Goal: Task Accomplishment & Management: Use online tool/utility

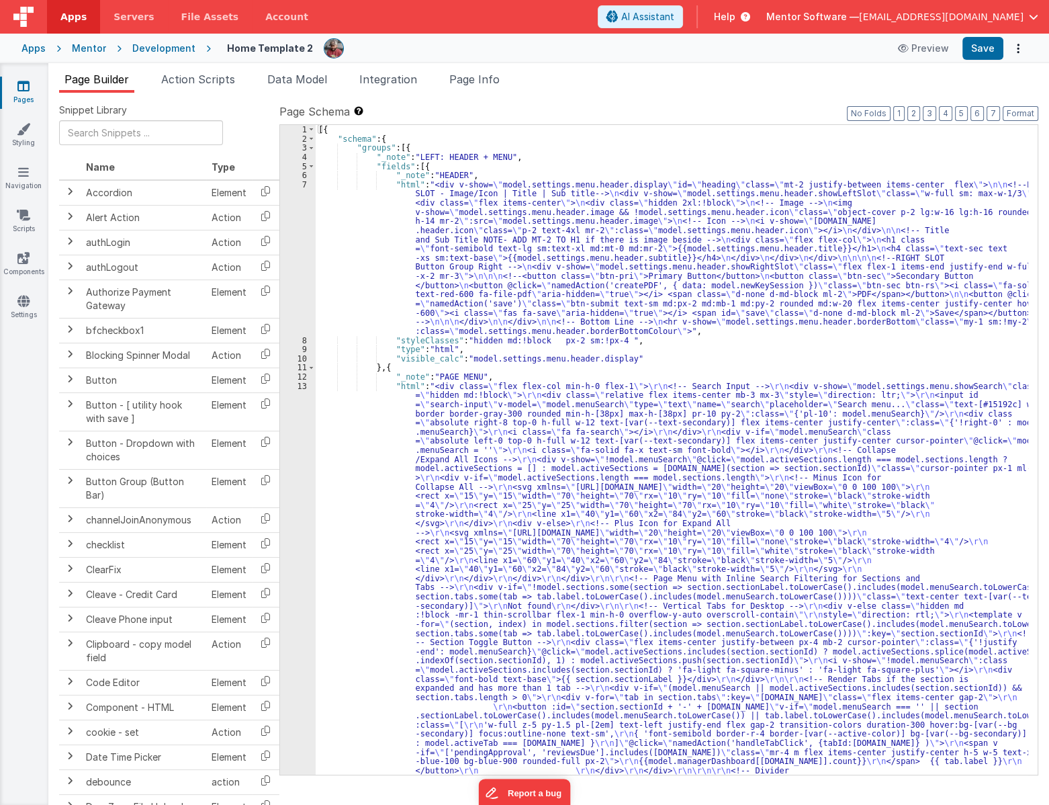
click at [477, 68] on div "Page Builder Action Scripts Data Model Integration Page Info Snippet Library Na…" at bounding box center [548, 434] width 1001 height 742
click at [475, 73] on span "Page Info" at bounding box center [474, 79] width 50 height 13
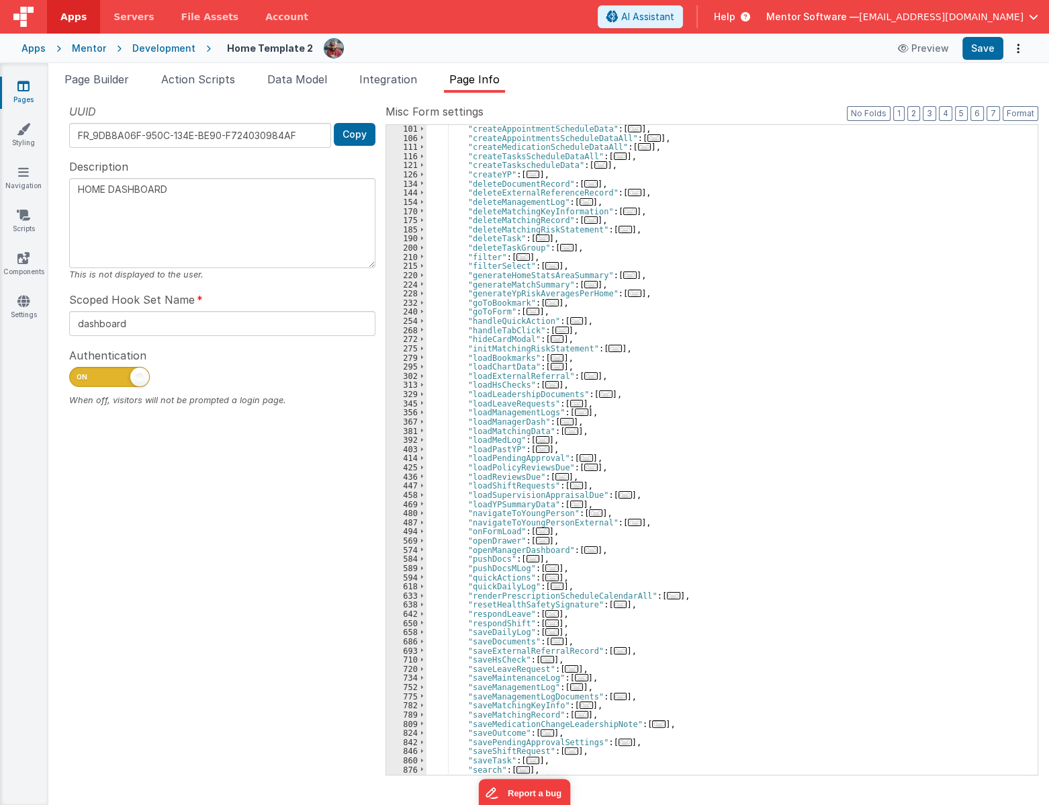
scroll to position [110, 0]
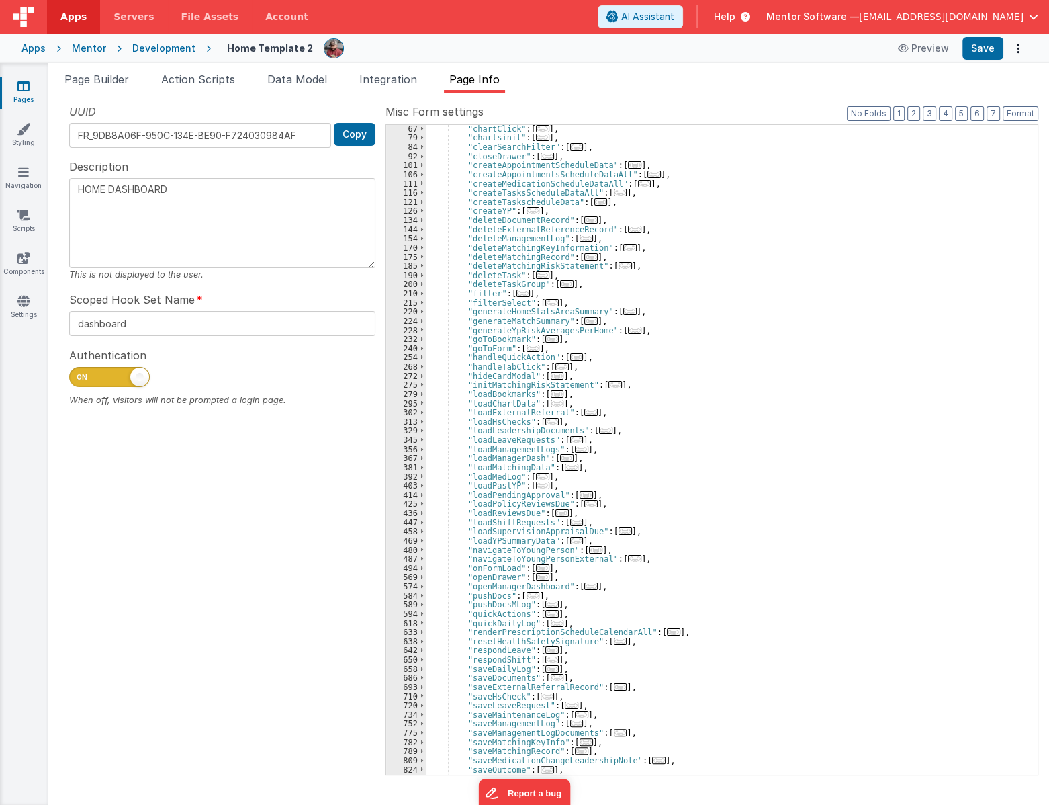
click at [20, 80] on icon at bounding box center [23, 85] width 12 height 13
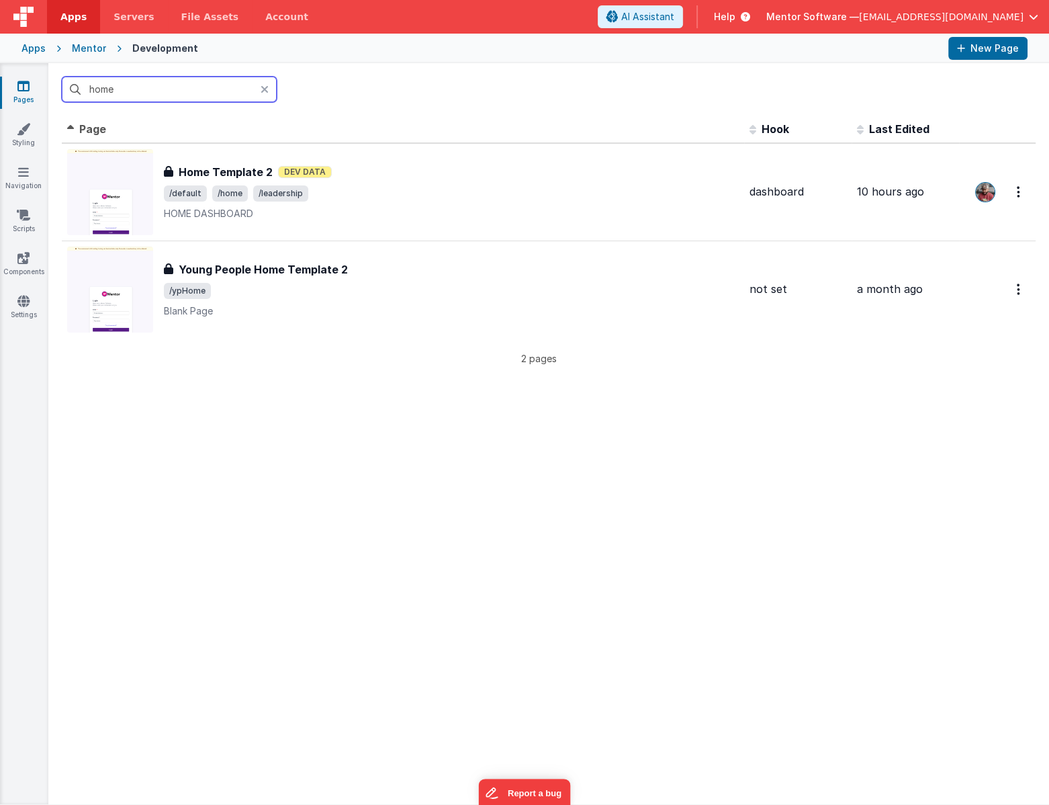
click at [127, 90] on input "home" at bounding box center [169, 90] width 215 height 26
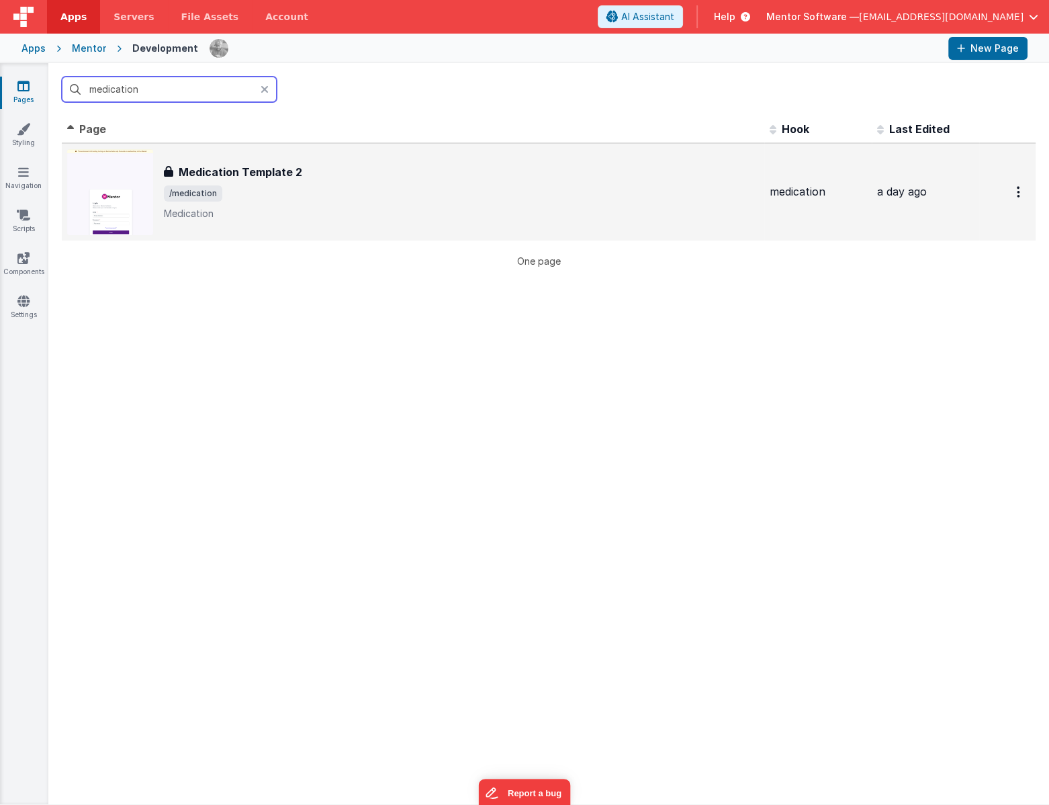
type input "medication"
click at [347, 177] on div "Medication Template 2" at bounding box center [461, 172] width 595 height 16
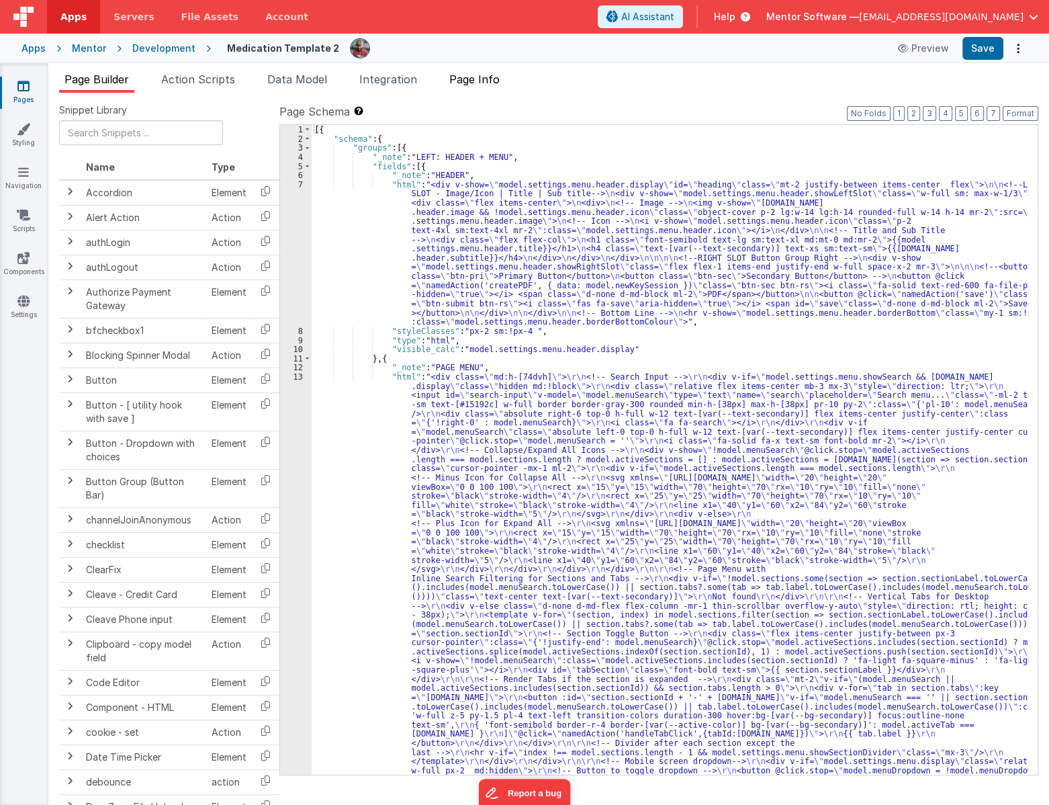
click at [497, 78] on span "Page Info" at bounding box center [474, 79] width 50 height 13
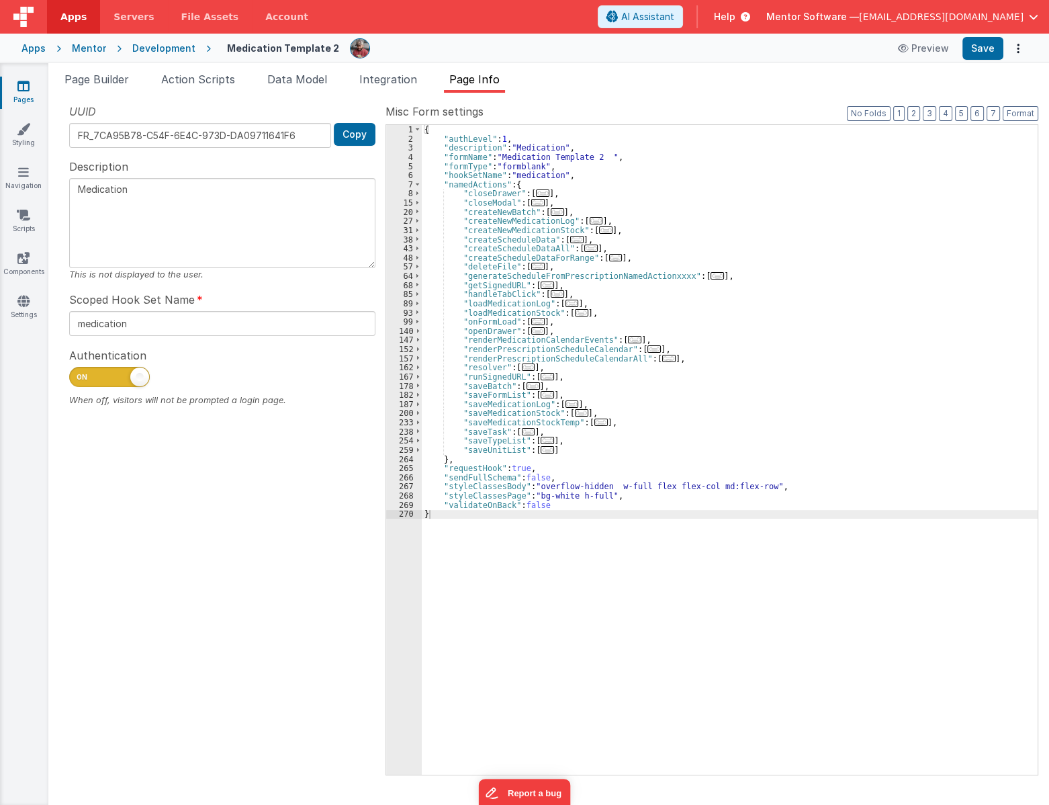
click at [589, 250] on div "{ "authLevel" : 1 , "description" : "Medication" , "formName" : "Medication Tem…" at bounding box center [730, 459] width 616 height 668
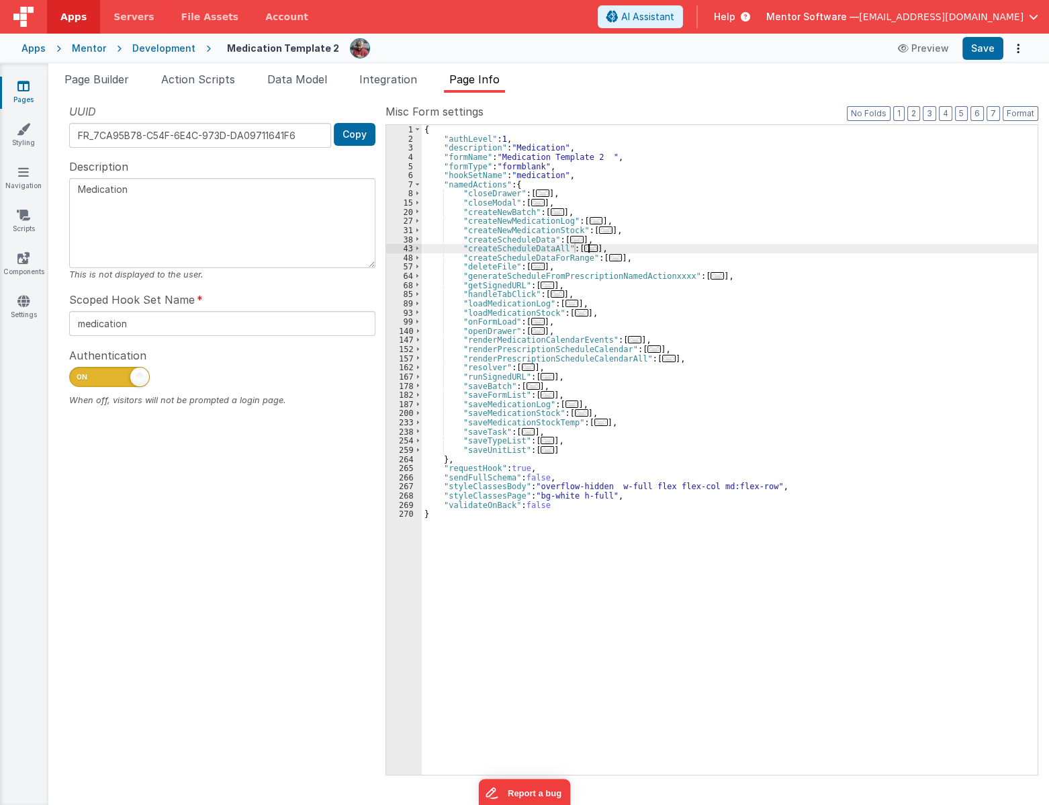
click at [584, 249] on span "..." at bounding box center [590, 248] width 13 height 7
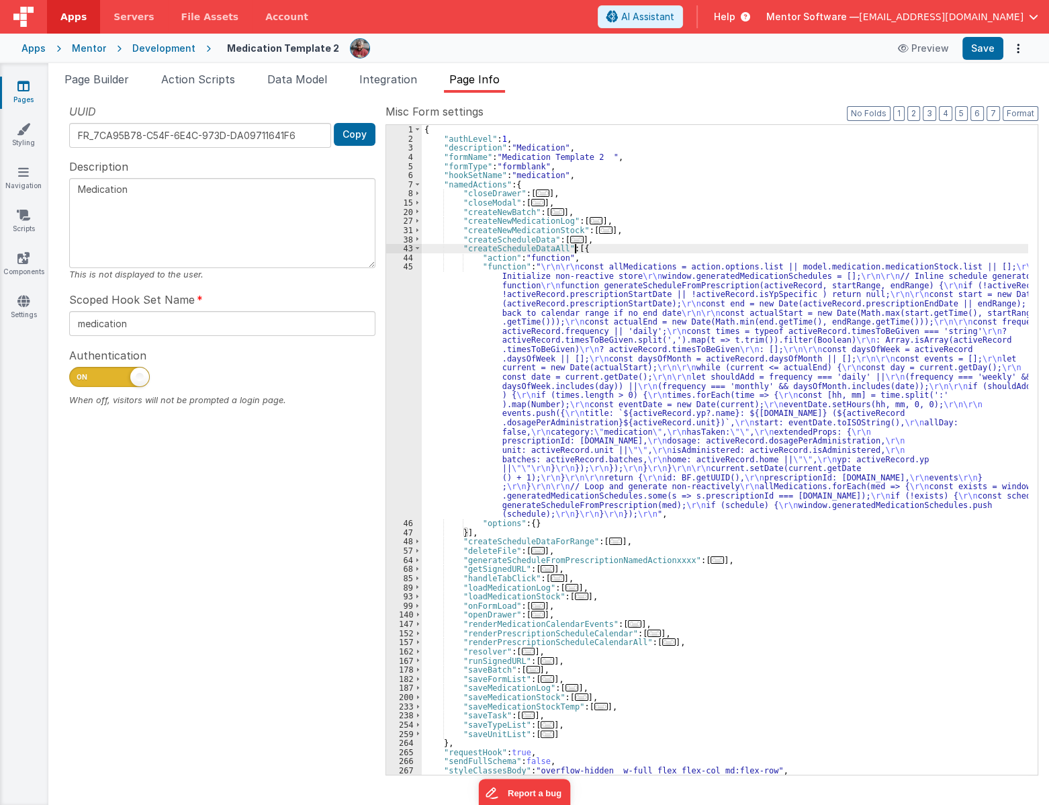
click at [483, 249] on div "{ "authLevel" : 1 , "description" : "Medication" , "formName" : "Medication Tem…" at bounding box center [725, 459] width 607 height 668
click at [511, 238] on div "{ "authLevel" : 1 , "description" : "Medication" , "formName" : "Medication Tem…" at bounding box center [725, 459] width 607 height 668
click at [514, 248] on div "{ "authLevel" : 1 , "description" : "Medication" , "formName" : "Medication Tem…" at bounding box center [725, 459] width 607 height 668
click at [514, 247] on div "{ "authLevel" : 1 , "description" : "Medication" , "formName" : "Medication Tem…" at bounding box center [725, 459] width 607 height 668
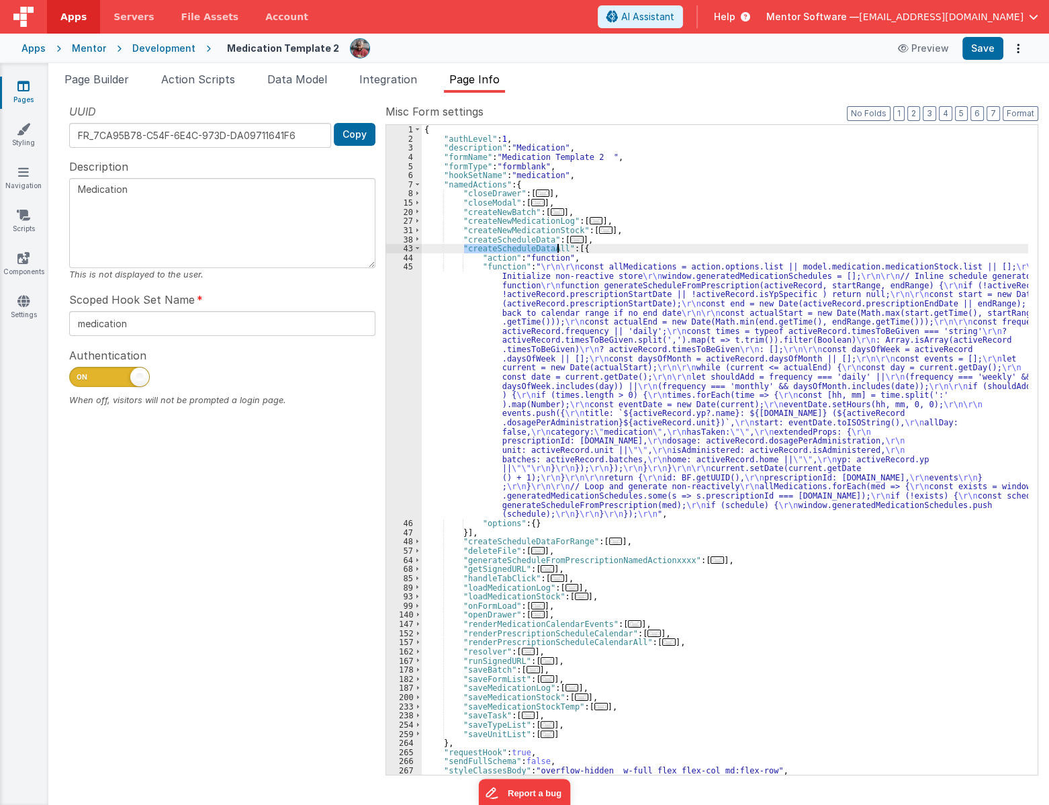
click at [514, 247] on div "{ "authLevel" : 1 , "description" : "Medication" , "formName" : "Medication Tem…" at bounding box center [725, 459] width 607 height 668
click at [527, 239] on div "{ "authLevel" : 1 , "description" : "Medication" , "formName" : "Medication Tem…" at bounding box center [725, 459] width 607 height 668
click at [571, 237] on span "..." at bounding box center [576, 239] width 13 height 7
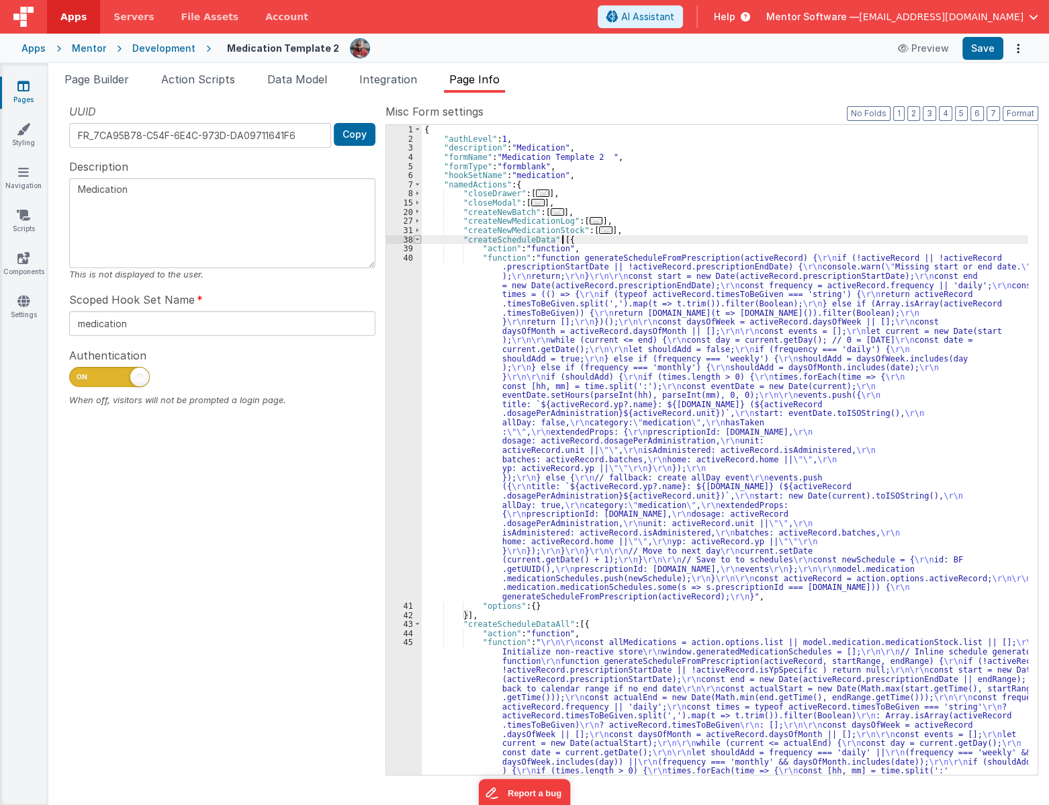
click at [417, 242] on span at bounding box center [417, 239] width 7 height 9
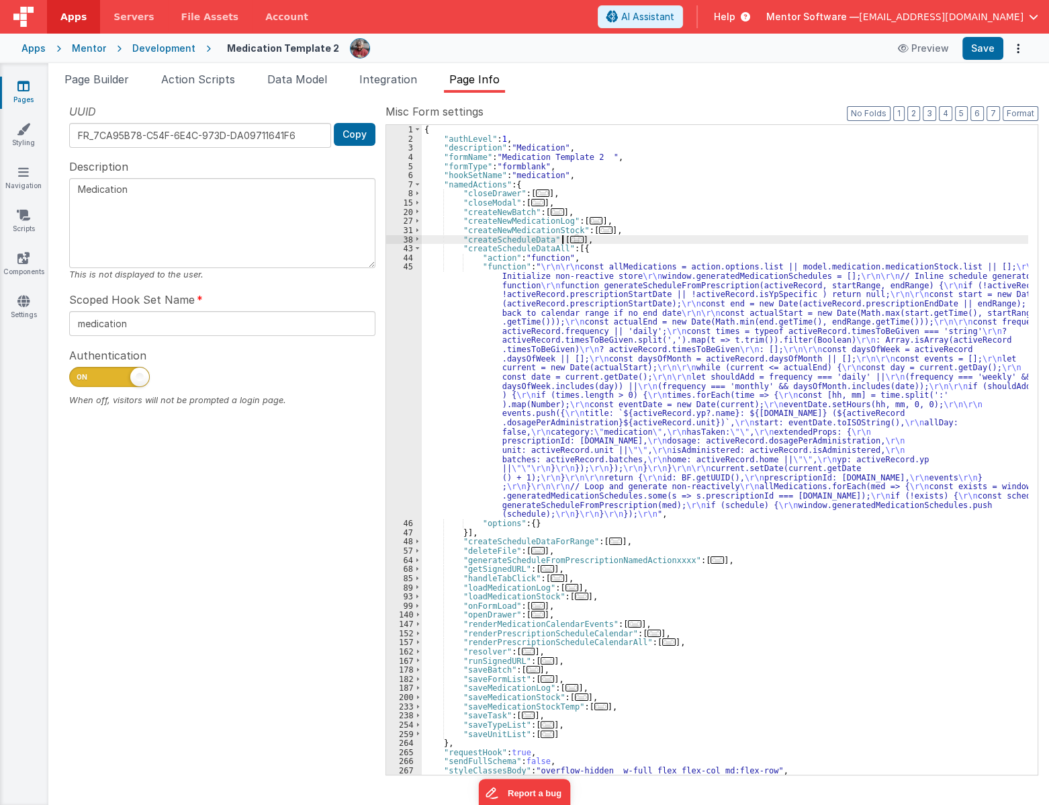
click at [570, 238] on span "..." at bounding box center [576, 239] width 13 height 7
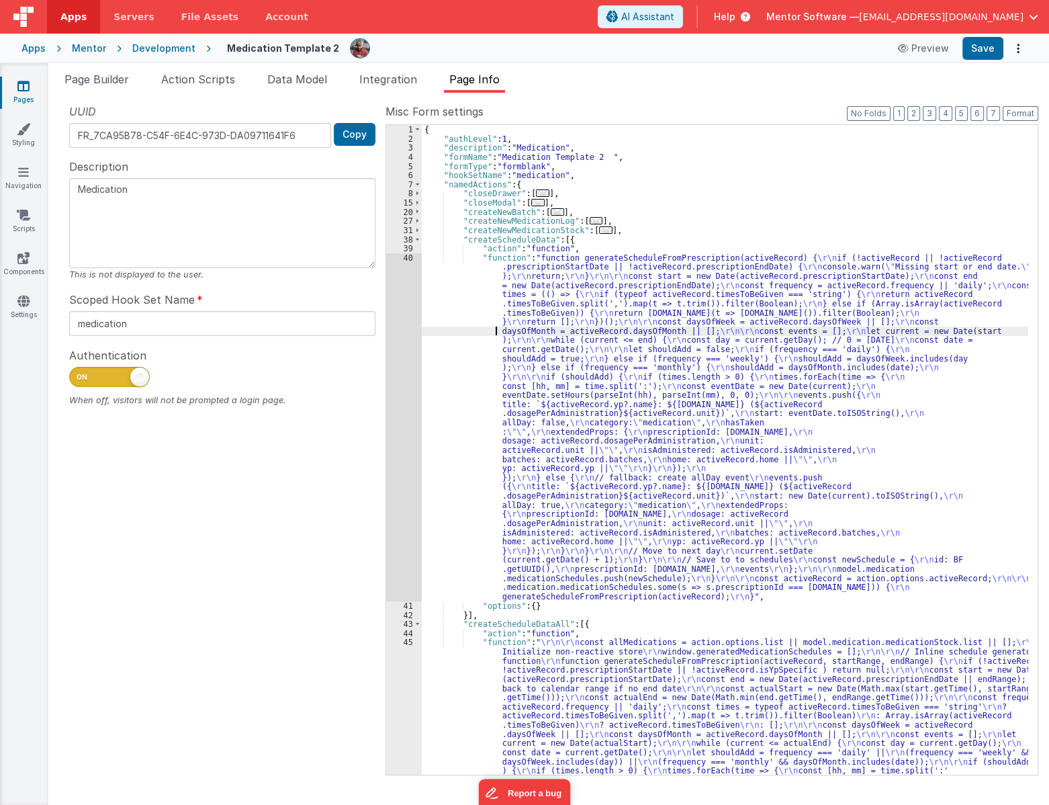
click at [471, 332] on div "{ "authLevel" : 1 , "description" : "Medication" , "formName" : "Medication Tem…" at bounding box center [725, 582] width 607 height 915
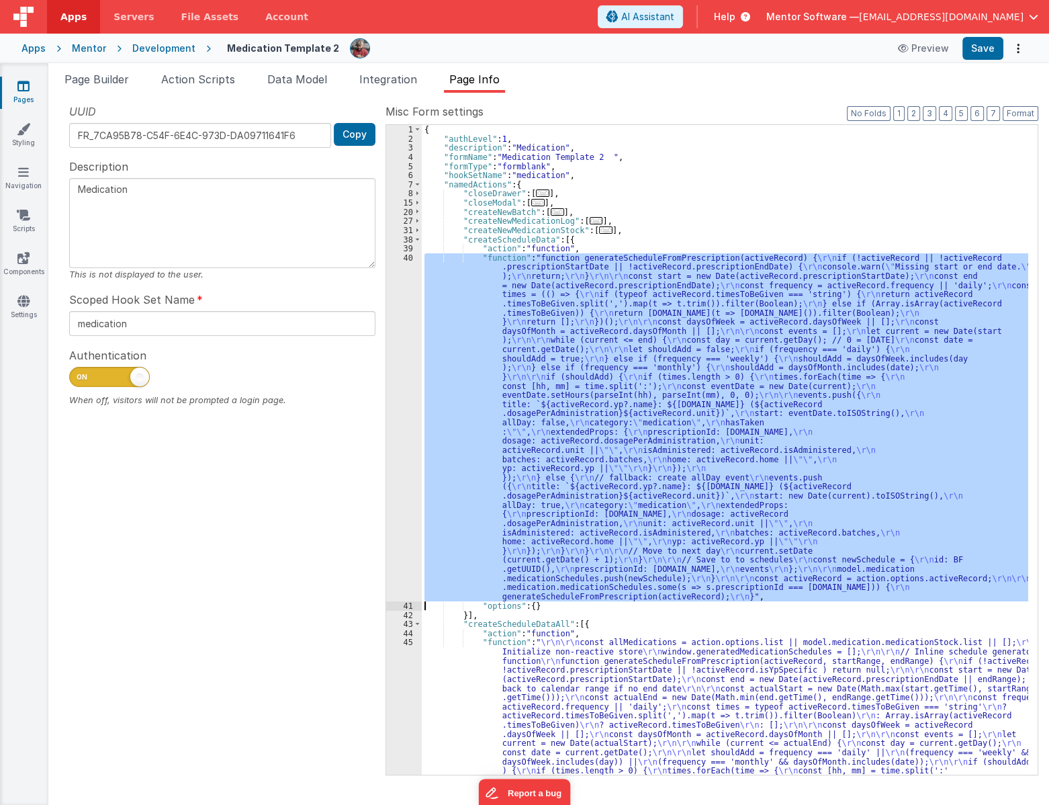
click at [402, 335] on div "40" at bounding box center [404, 427] width 36 height 348
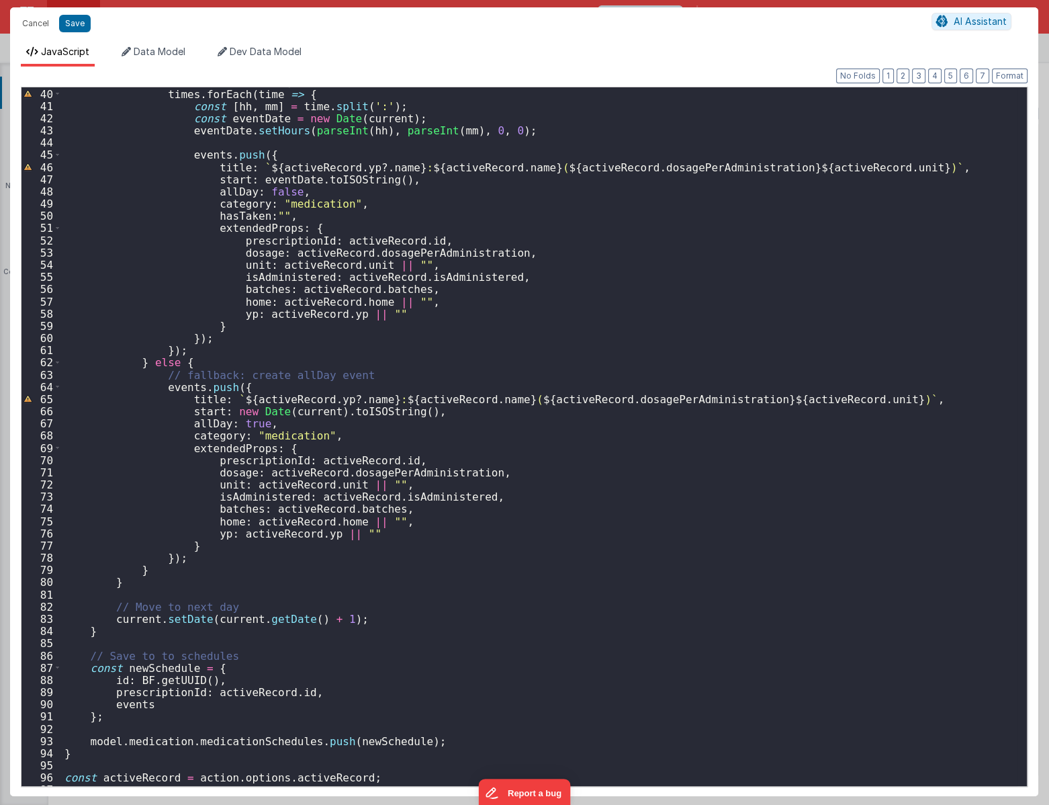
scroll to position [523, 0]
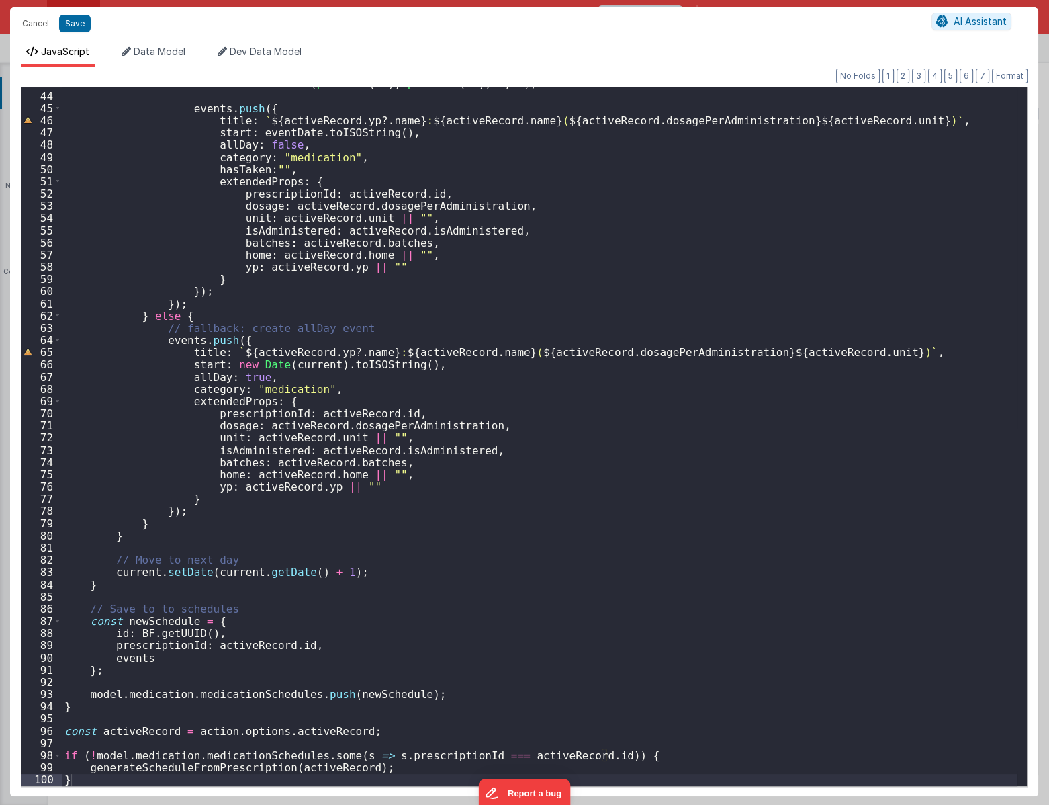
click at [349, 707] on div "eventDate . setHours ( parseInt ( hh ) , parseInt ( mm ) , 0 , 0 ) ; events . p…" at bounding box center [540, 438] width 956 height 723
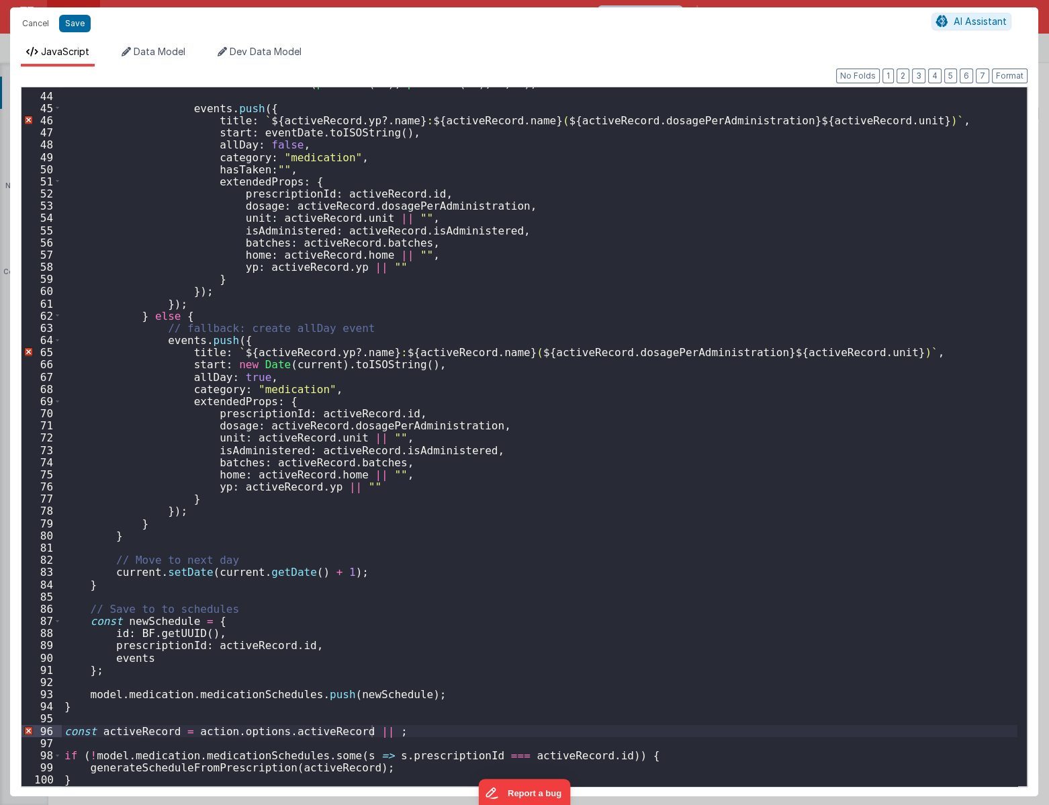
click at [369, 707] on div "eventDate . setHours ( parseInt ( hh ) , parseInt ( mm ) , 0 , 0 ) ; events . p…" at bounding box center [540, 438] width 956 height 723
click at [484, 707] on div "eventDate . setHours ( parseInt ( hh ) , parseInt ( mm ) , 0 , 0 ) ; events . p…" at bounding box center [540, 438] width 956 height 723
click at [461, 707] on div "eventDate . setHours ( parseInt ( hh ) , parseInt ( mm ) , 0 , 0 ) ; events . p…" at bounding box center [540, 438] width 956 height 723
click at [462, 707] on div "eventDate . setHours ( parseInt ( hh ) , parseInt ( mm ) , 0 , 0 ) ; events . p…" at bounding box center [540, 438] width 956 height 723
click at [470, 707] on div "eventDate . setHours ( parseInt ( hh ) , parseInt ( mm ) , 0 , 0 ) ; events . p…" at bounding box center [540, 438] width 956 height 723
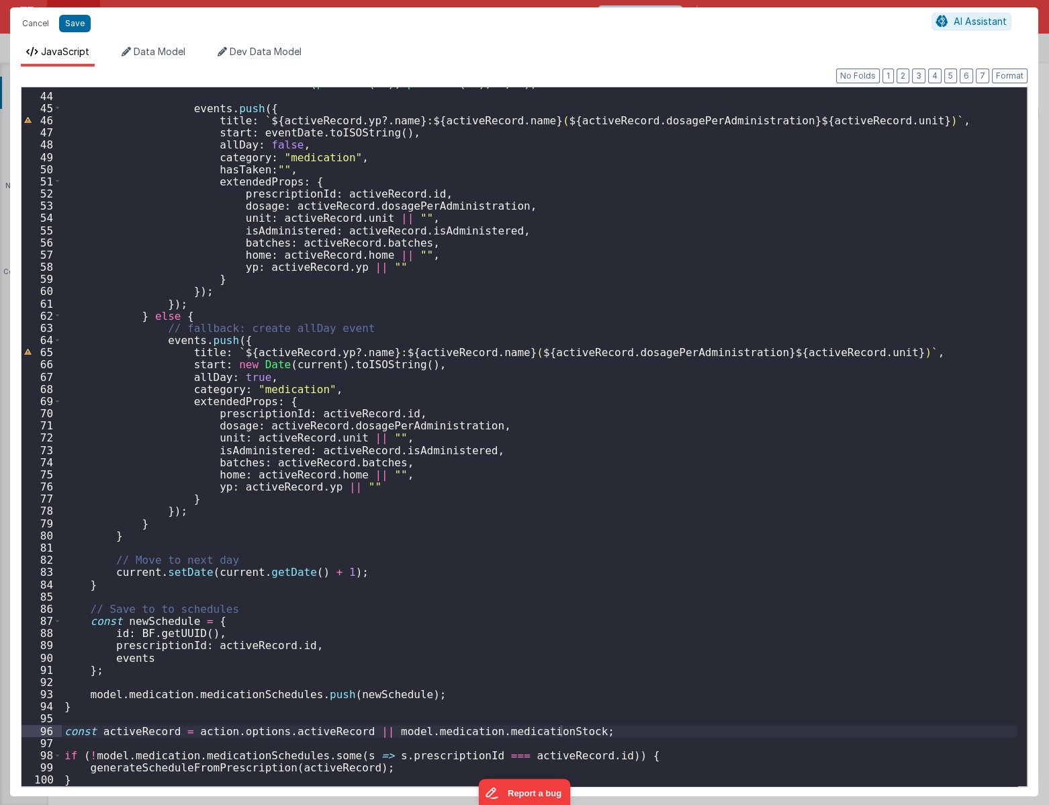
drag, startPoint x: 565, startPoint y: 733, endPoint x: 629, endPoint y: 740, distance: 64.2
click at [565, 707] on div "eventDate . setHours ( parseInt ( hh ) , parseInt ( mm ) , 0 , 0 ) ; events . p…" at bounding box center [540, 438] width 956 height 723
click at [73, 34] on div "Cancel Save AI Assistant" at bounding box center [524, 23] width 1028 height 32
click at [77, 27] on button "Save" at bounding box center [75, 23] width 32 height 17
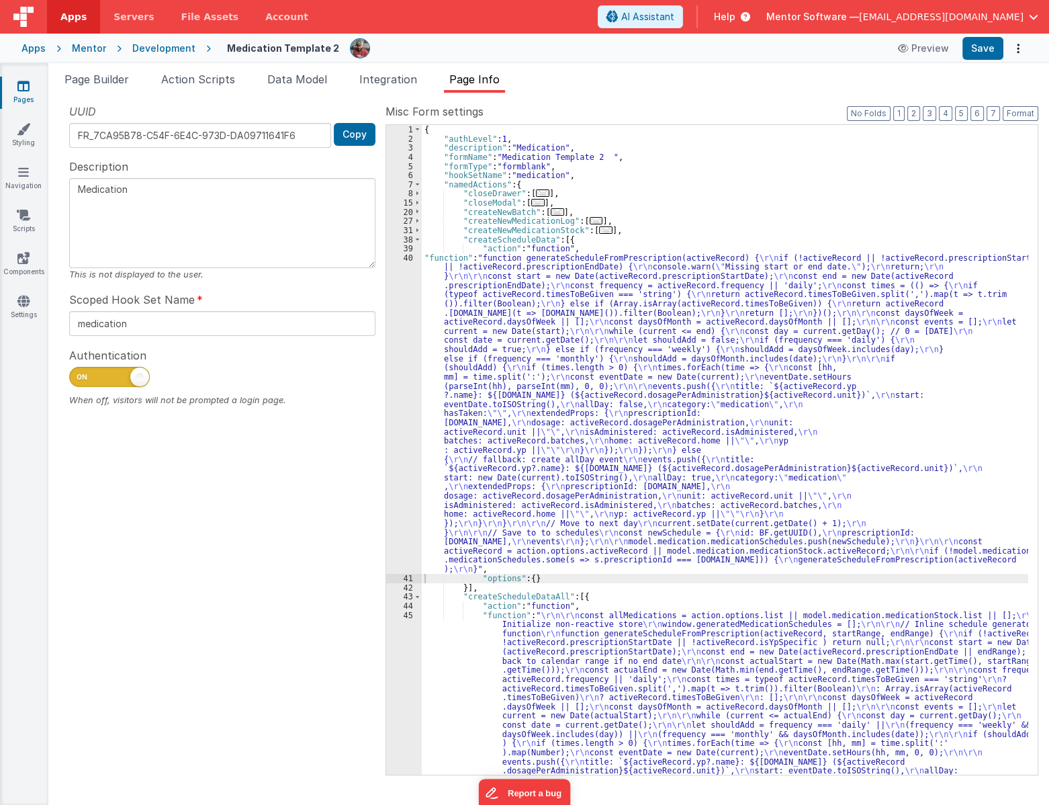
click at [506, 236] on div "{ "authLevel" : 1 , "description" : "Medication" , "formName" : "Medication Tem…" at bounding box center [725, 582] width 607 height 915
click at [987, 54] on button "Save" at bounding box center [983, 48] width 41 height 23
click at [103, 83] on span "Page Builder" at bounding box center [96, 79] width 64 height 13
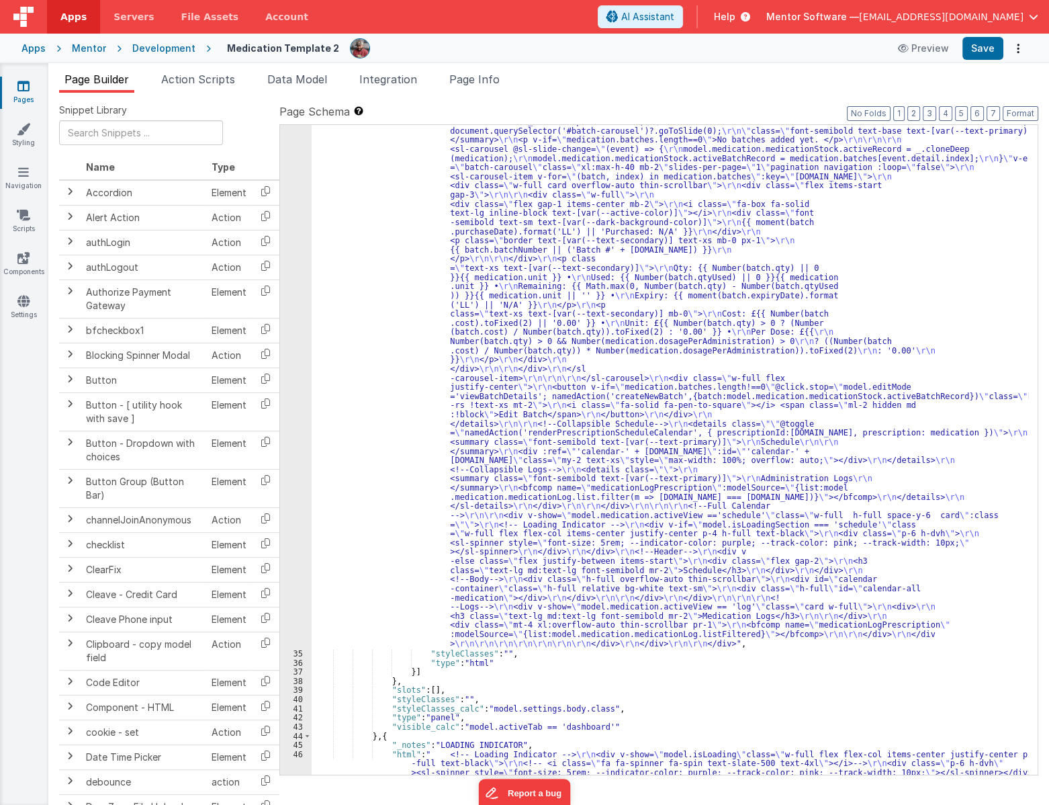
scroll to position [2343, 0]
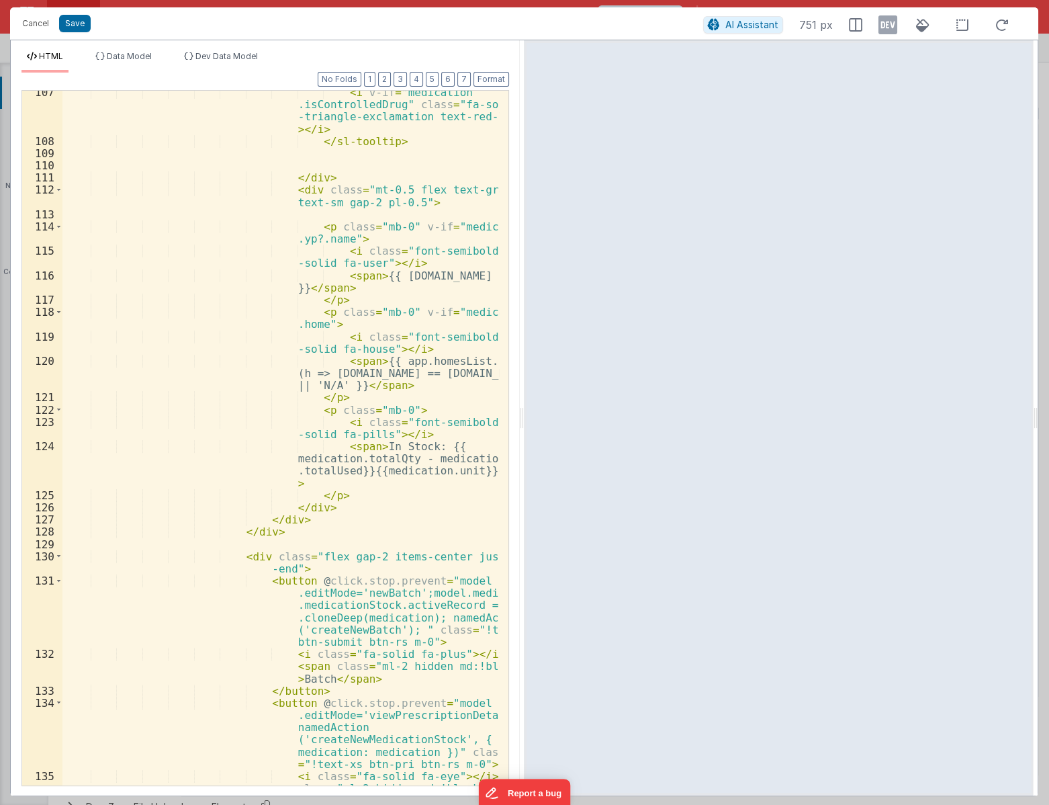
scroll to position [2020, 0]
click at [193, 202] on div "< i v-if = "medication .isControlledDrug" class = "fa-solid fa -triangle-exclam…" at bounding box center [280, 476] width 437 height 780
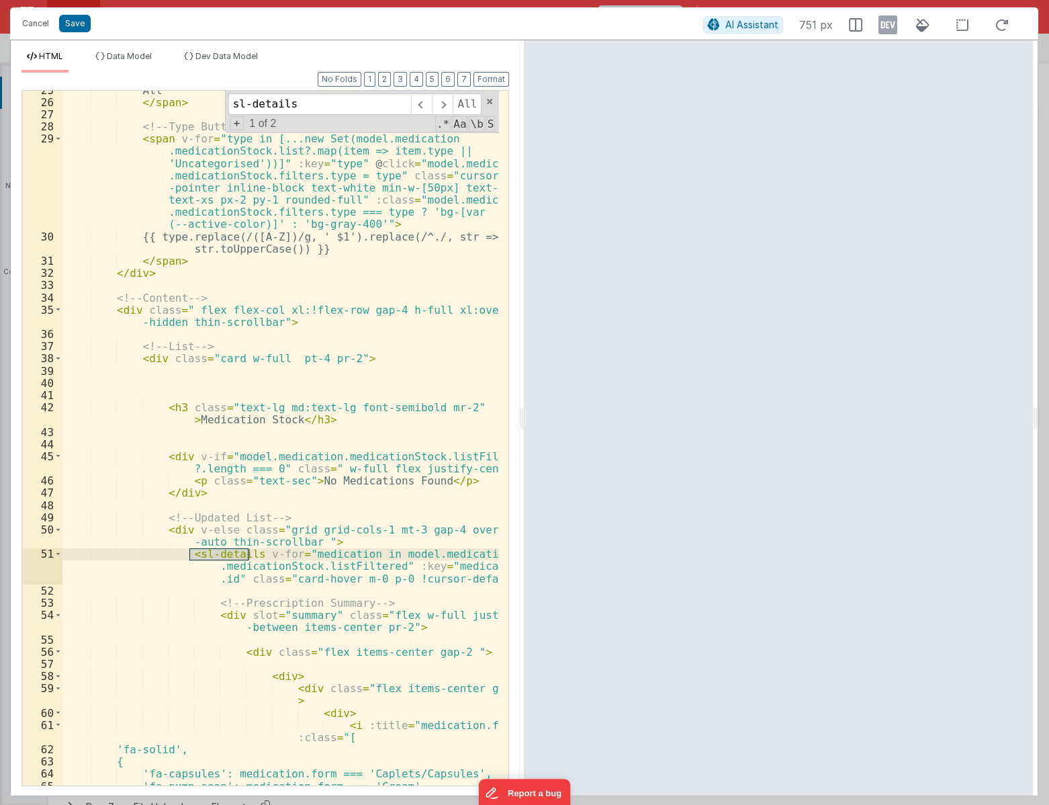
scroll to position [557, 0]
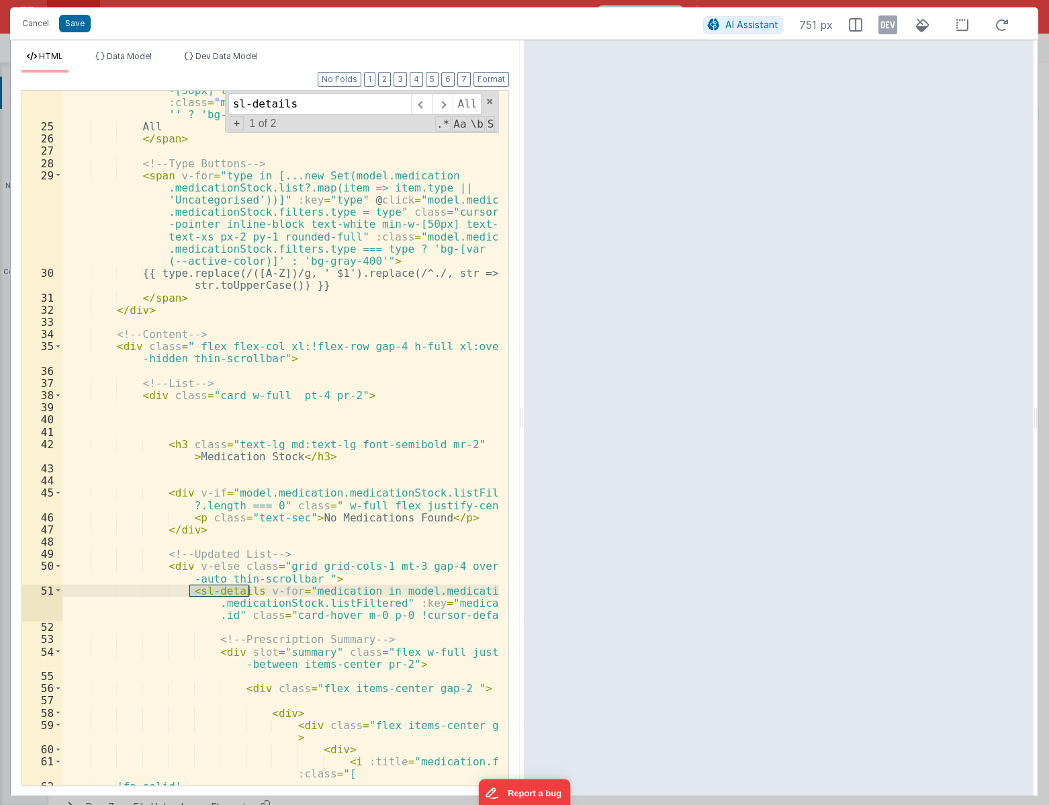
type input "sl-details"
click at [212, 551] on div "< span @ click = "model.medication.medicationStock.filters.type = ''" class = "…" at bounding box center [280, 443] width 437 height 768
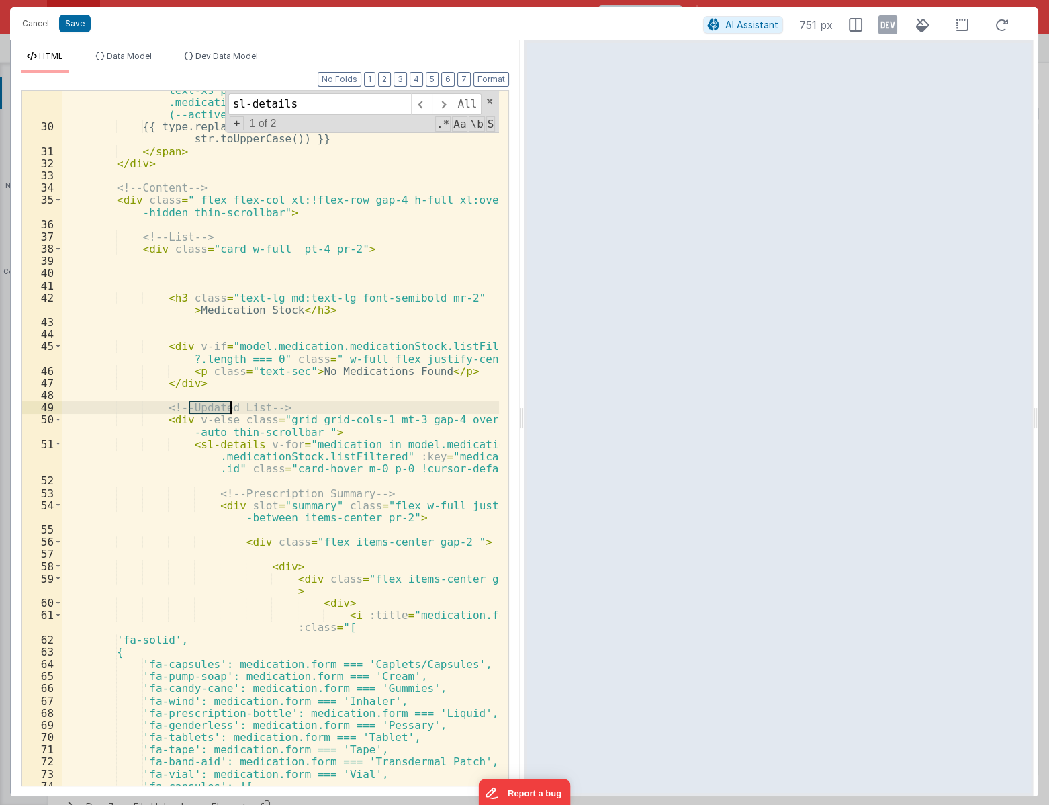
scroll to position [703, 0]
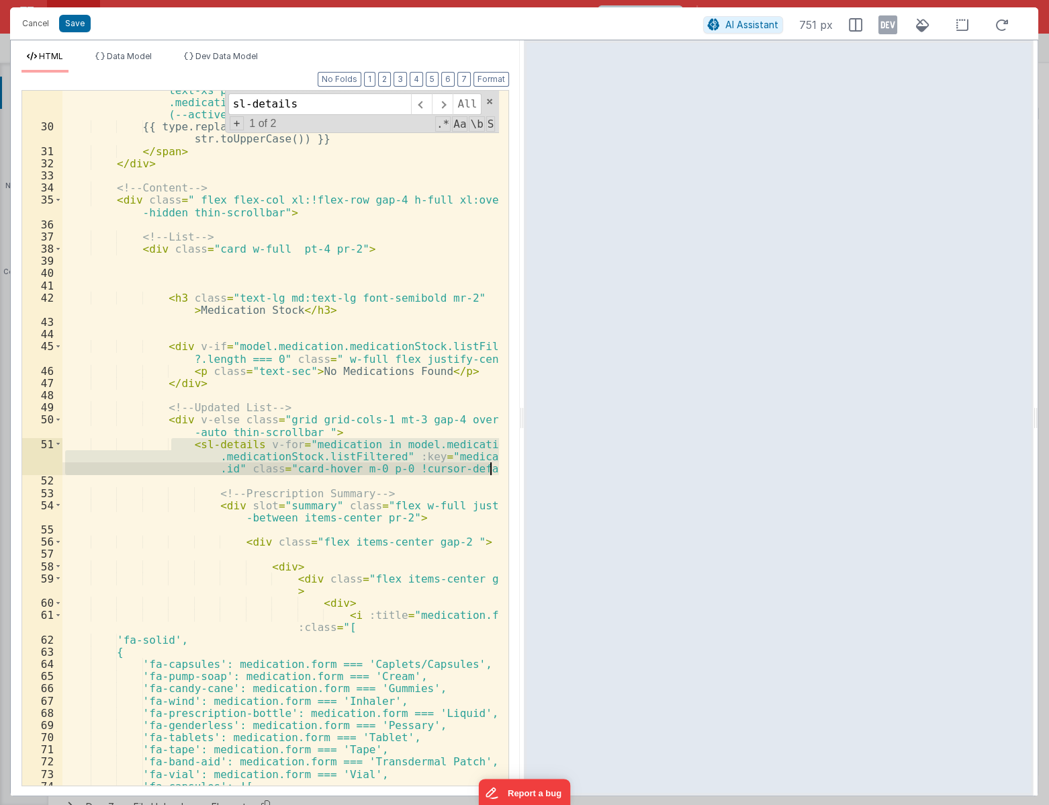
drag, startPoint x: 172, startPoint y: 438, endPoint x: 502, endPoint y: 464, distance: 331.5
click at [502, 464] on div "29 30 31 32 33 34 35 36 37 38 39 40 41 42 43 44 45 46 47 48 49 50 51 52 53 54 5…" at bounding box center [265, 438] width 488 height 696
click at [228, 472] on div "< span v-for = "type in [...new Set(model.medication .medicationStock.list?.map…" at bounding box center [280, 438] width 437 height 695
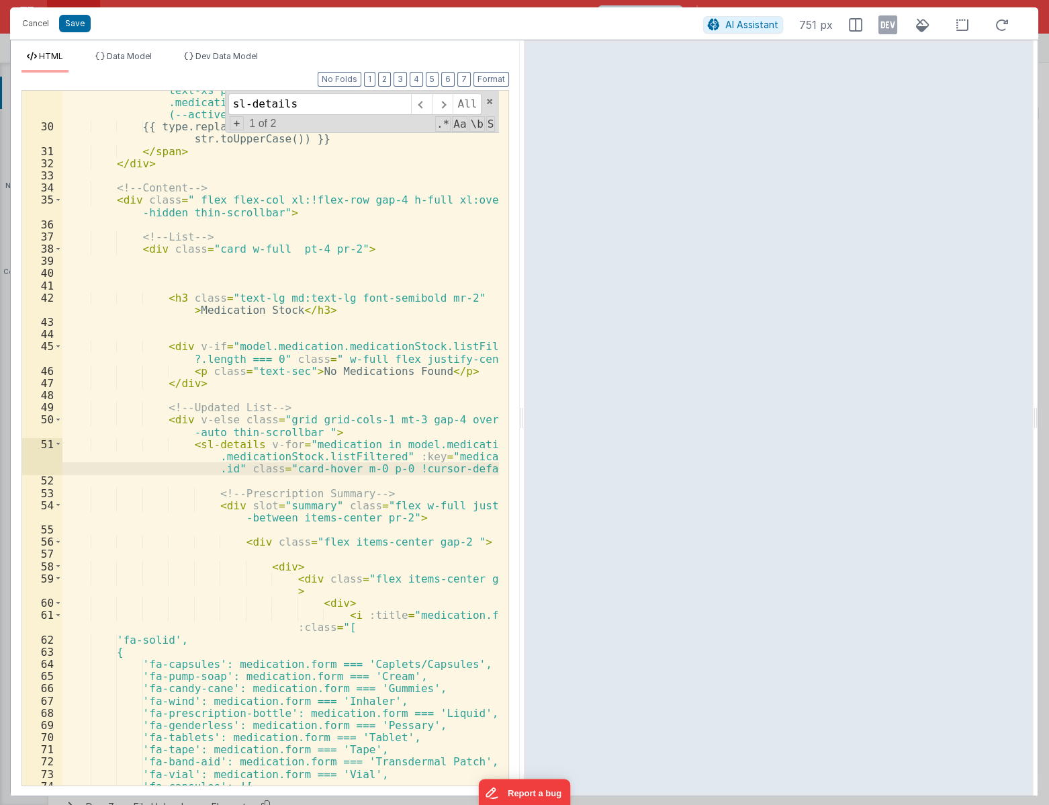
click at [248, 447] on div "< span v-for = "type in [...new Set(model.medication .medicationStock.list?.map…" at bounding box center [280, 425] width 437 height 805
click at [478, 470] on div "< span v-for = "type in [...new Set(model.medication .medicationStock.list?.map…" at bounding box center [280, 425] width 437 height 805
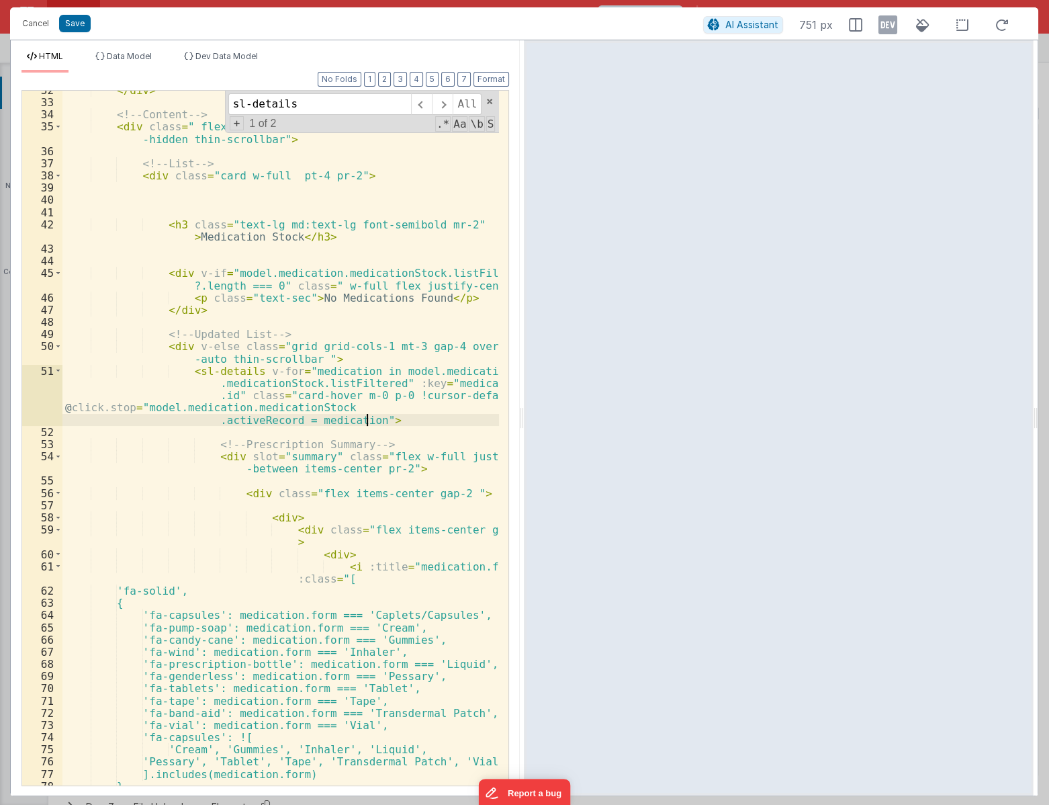
scroll to position [849, 0]
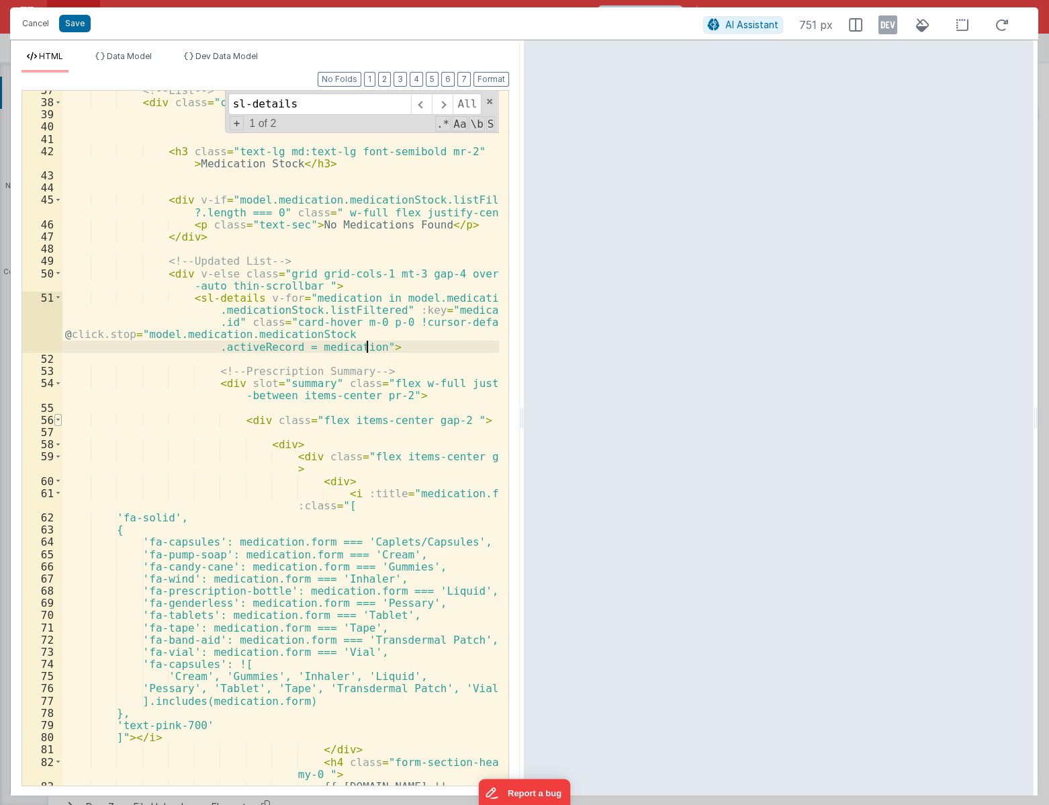
click at [57, 418] on span at bounding box center [57, 420] width 7 height 12
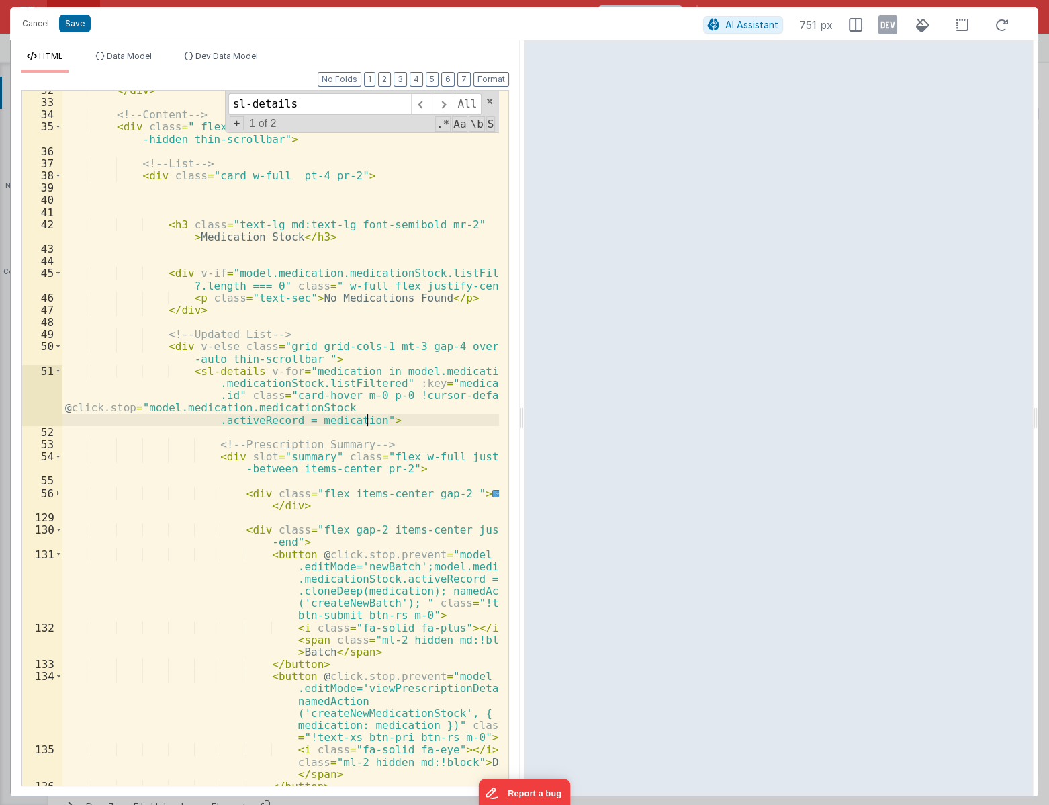
scroll to position [739, 0]
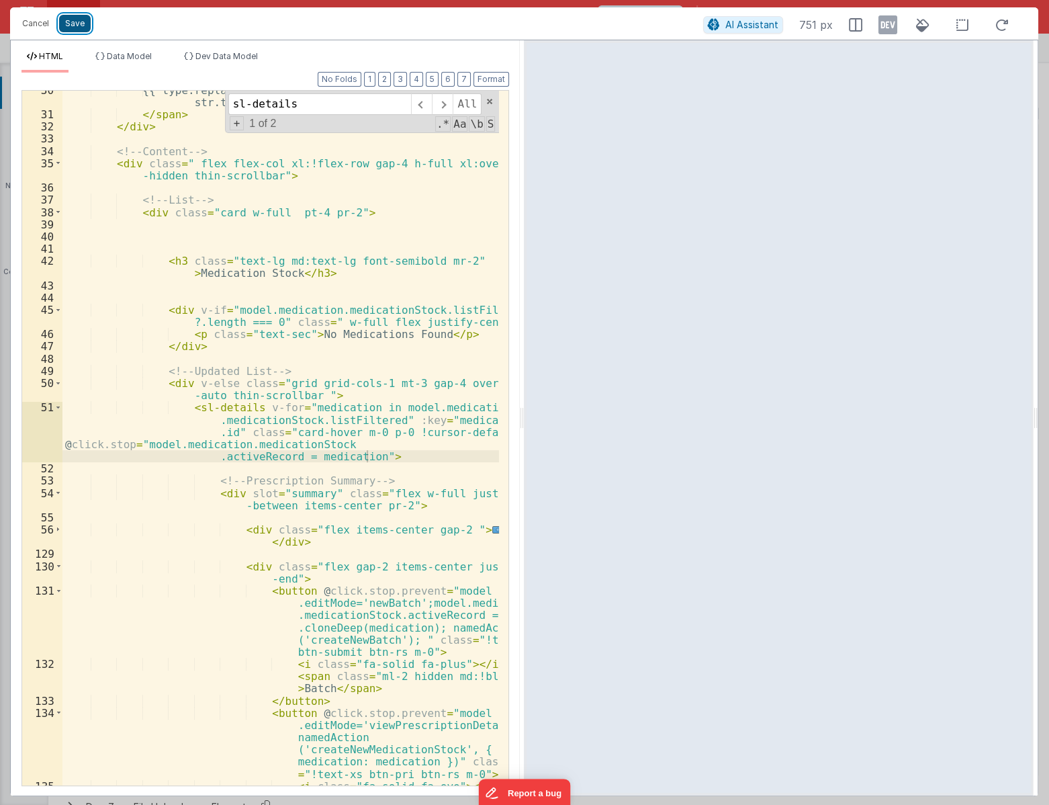
click at [82, 30] on button "Save" at bounding box center [75, 23] width 32 height 17
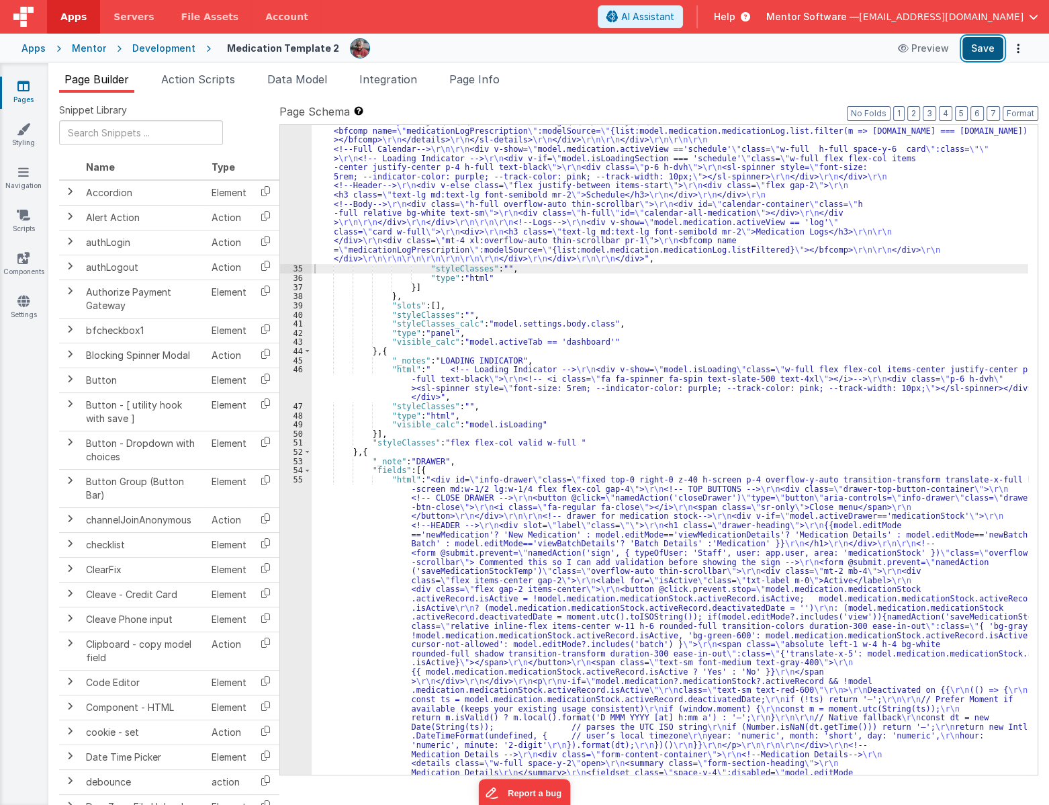
click at [980, 44] on button "Save" at bounding box center [983, 48] width 41 height 23
click at [488, 87] on li "Page Info" at bounding box center [474, 81] width 61 height 21
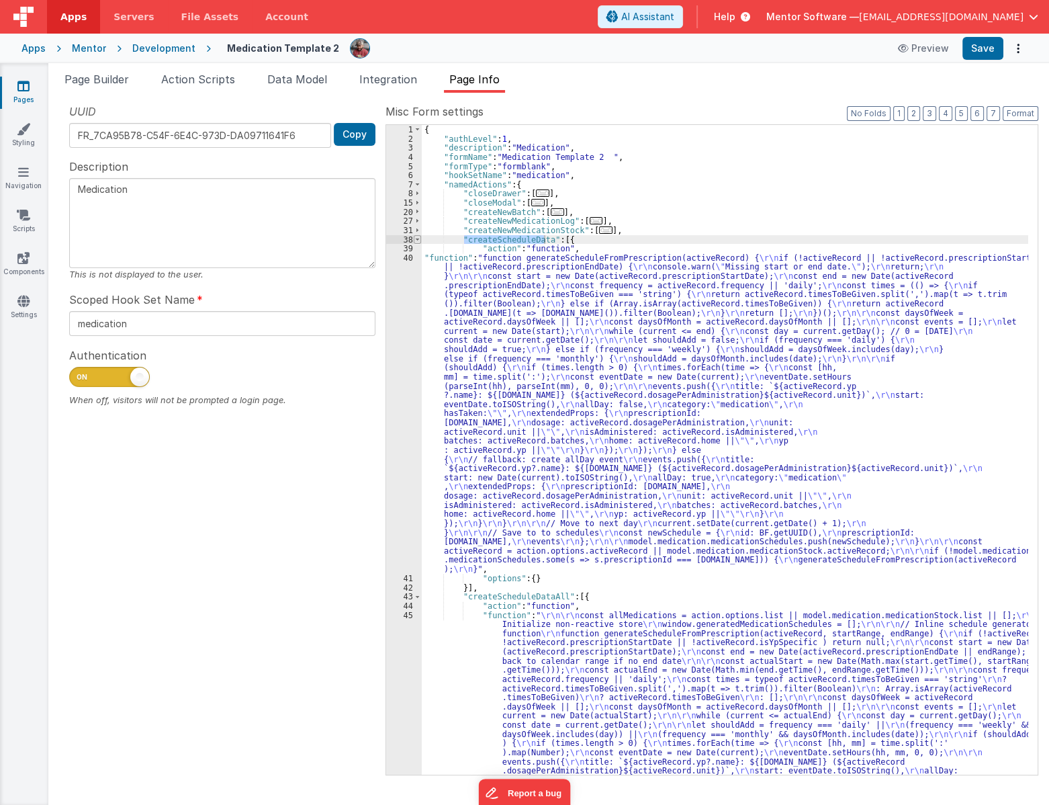
click at [419, 236] on span at bounding box center [417, 239] width 7 height 9
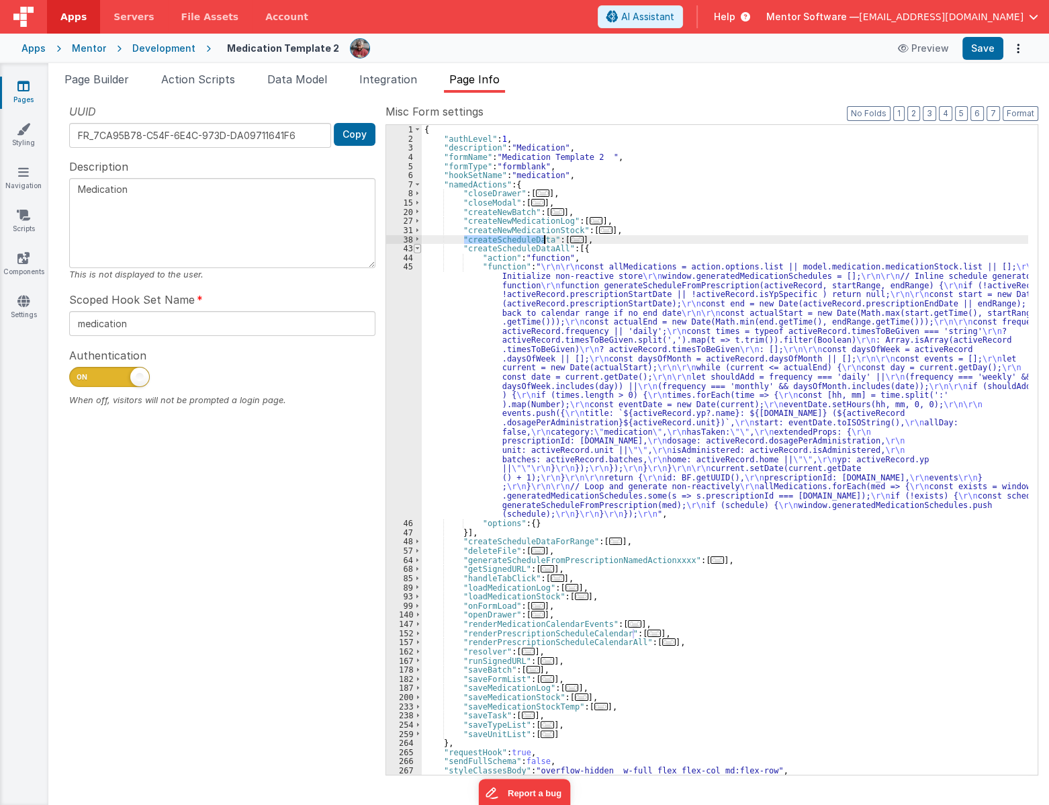
click at [419, 247] on span at bounding box center [417, 248] width 7 height 9
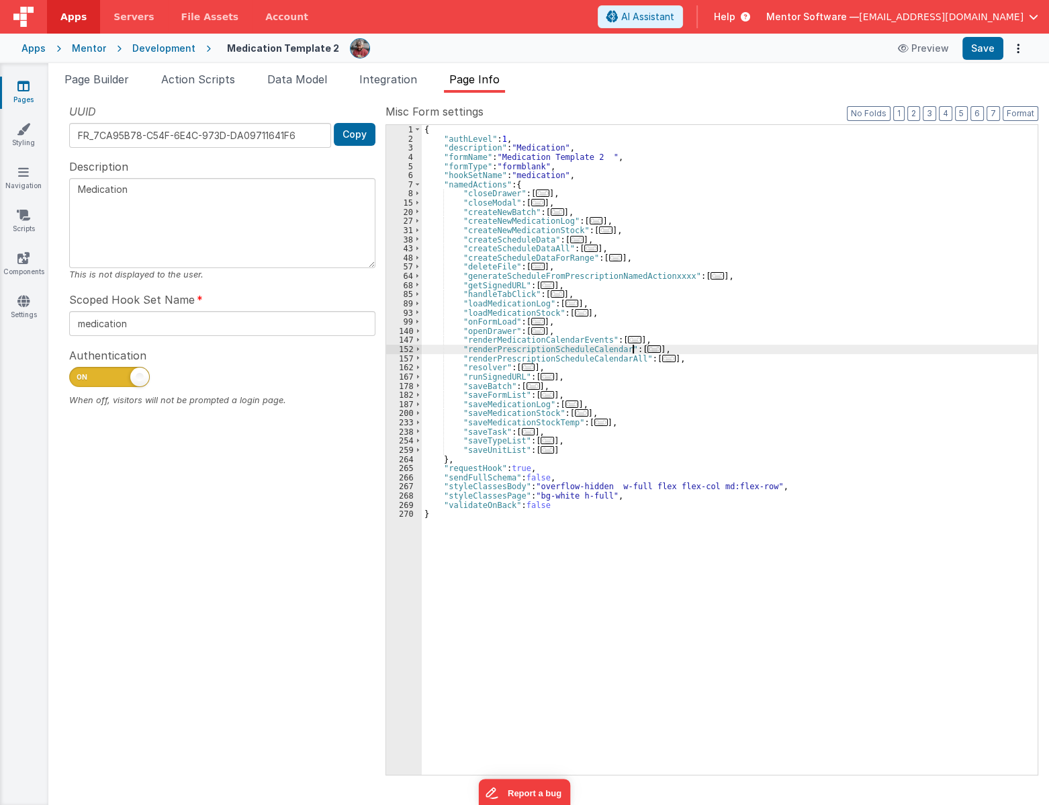
click at [648, 348] on span "..." at bounding box center [654, 348] width 13 height 7
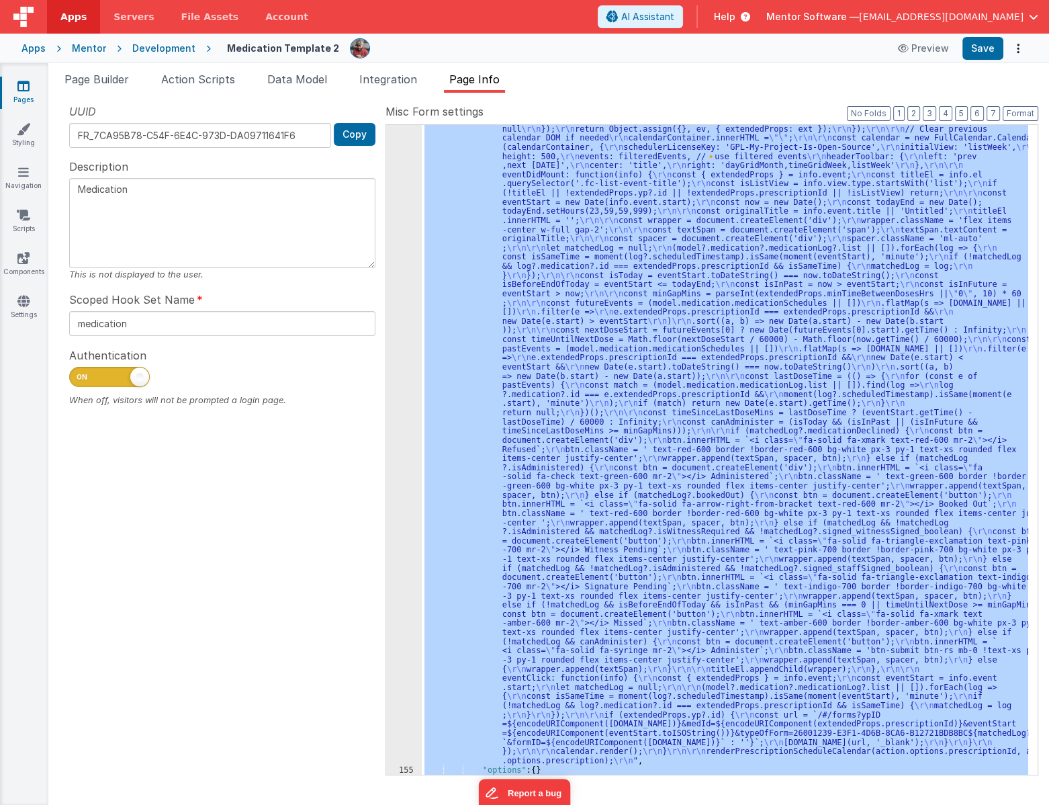
click at [399, 437] on div "154" at bounding box center [404, 376] width 36 height 779
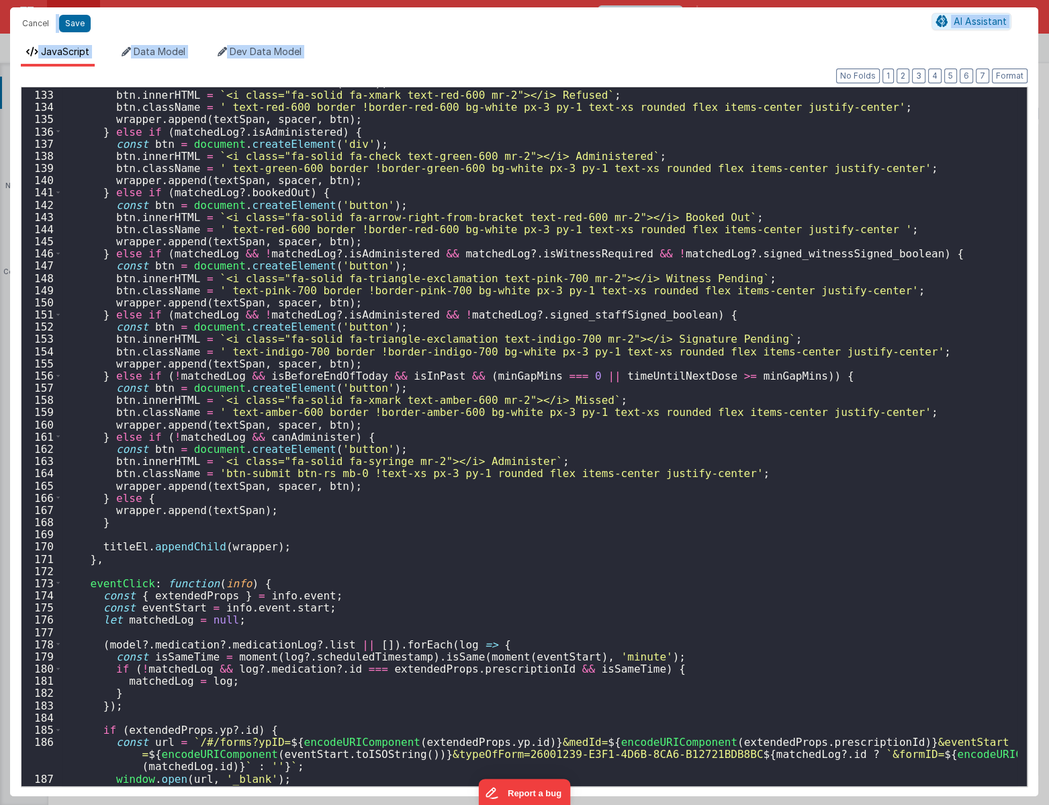
scroll to position [1720, 0]
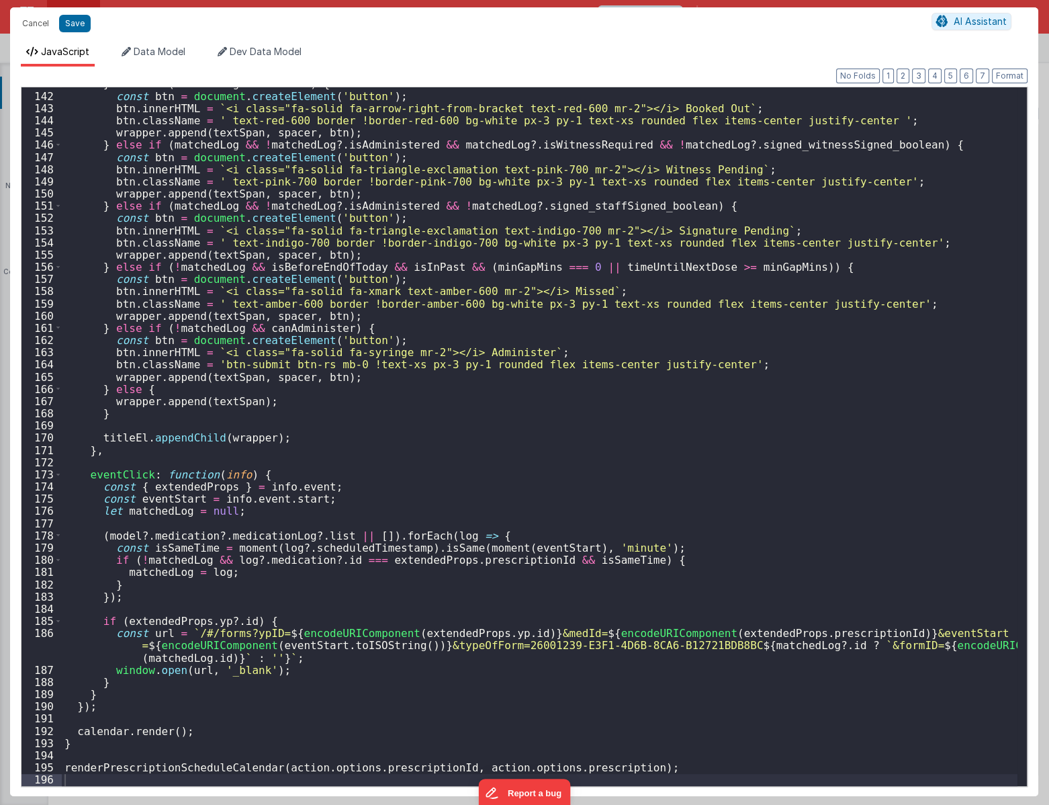
click at [435, 707] on div "} else if ( matchedLog ?. bookedOut ) { const btn = document . createElement ( …" at bounding box center [540, 438] width 956 height 723
click at [439, 707] on div "} else if ( matchedLog ?. bookedOut ) { const btn = document . createElement ( …" at bounding box center [540, 438] width 956 height 723
click at [445, 707] on div "} else if ( matchedLog ?. bookedOut ) { const btn = document . createElement ( …" at bounding box center [540, 438] width 956 height 723
click at [735, 707] on div "} else if ( matchedLog ?. bookedOut ) { const btn = document . createElement ( …" at bounding box center [540, 438] width 956 height 723
drag, startPoint x: 732, startPoint y: 768, endPoint x: 466, endPoint y: 768, distance: 266.7
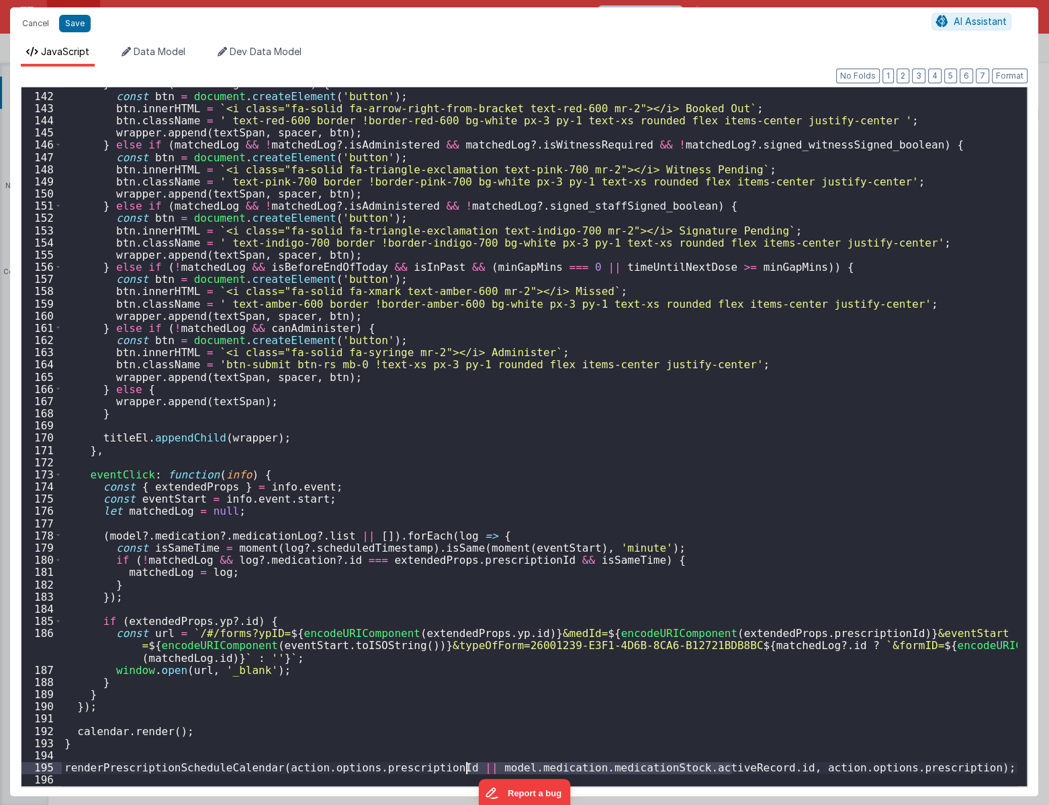
click at [463, 707] on div "} else if ( matchedLog ?. bookedOut ) { const btn = document . createElement ( …" at bounding box center [540, 438] width 956 height 723
click at [926, 707] on div "} else if ( matchedLog ?. bookedOut ) { const btn = document . createElement ( …" at bounding box center [540, 438] width 956 height 723
click at [920, 707] on div "} else if ( matchedLog ?. bookedOut ) { const btn = document . createElement ( …" at bounding box center [540, 438] width 956 height 723
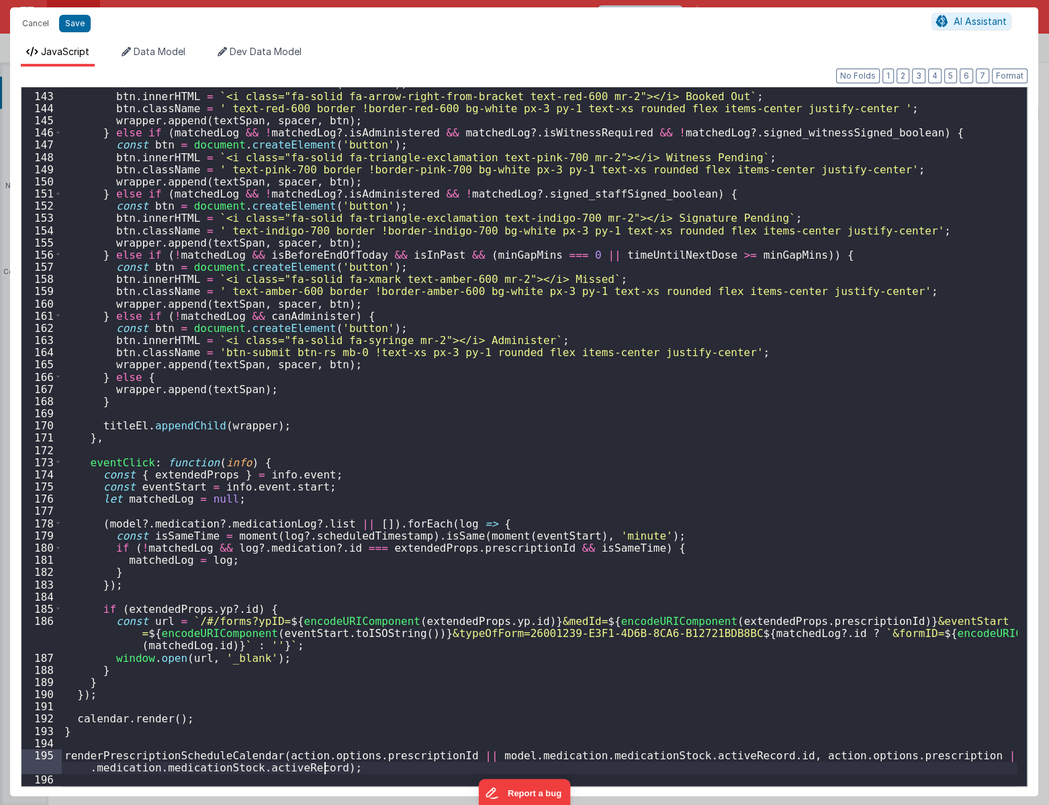
scroll to position [1732, 0]
click at [81, 28] on button "Save" at bounding box center [75, 23] width 32 height 17
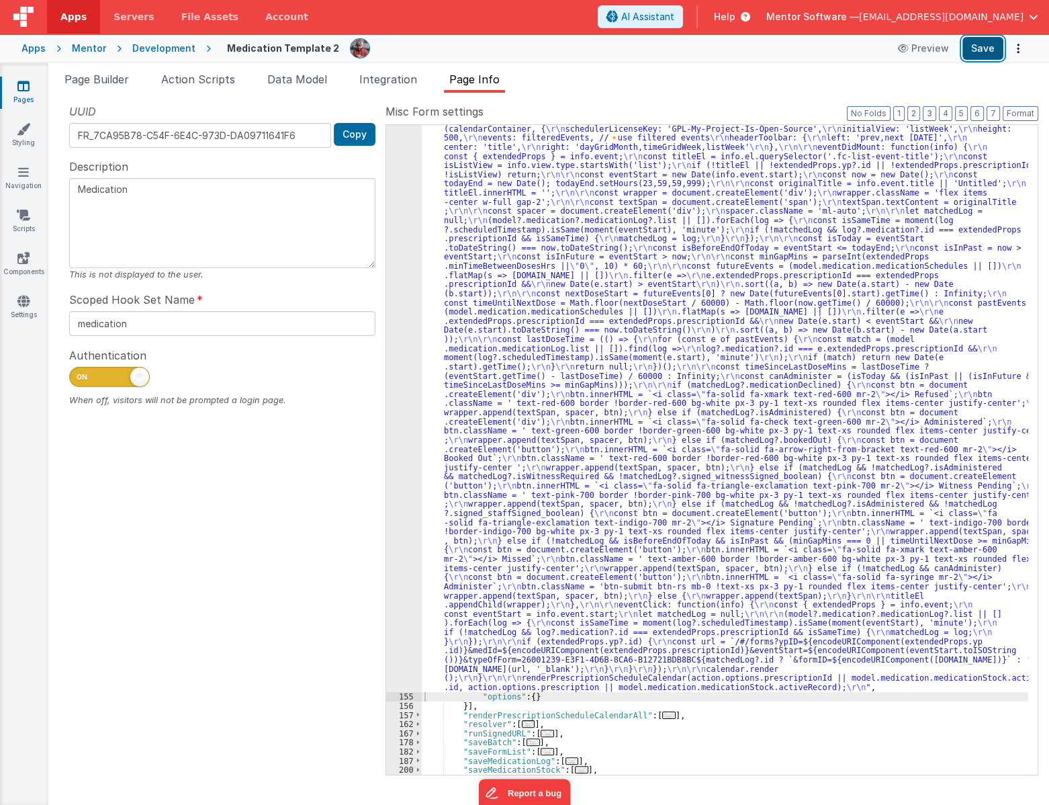
click at [977, 47] on button "Save" at bounding box center [983, 48] width 41 height 23
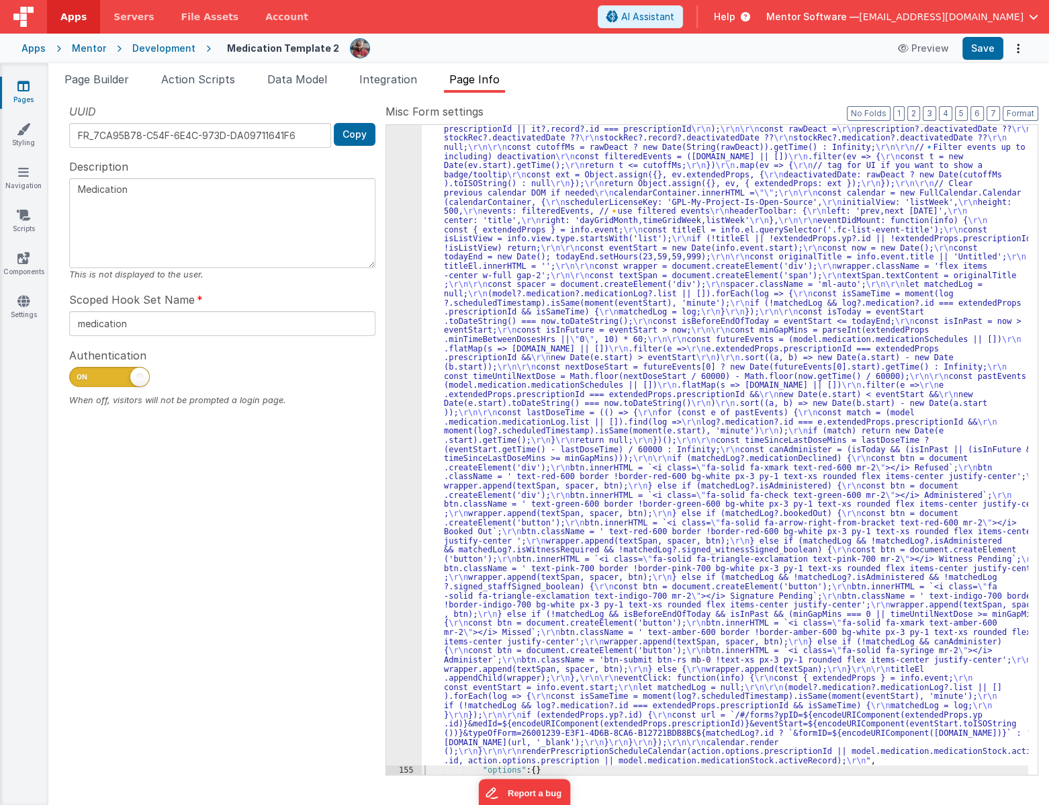
scroll to position [477, 0]
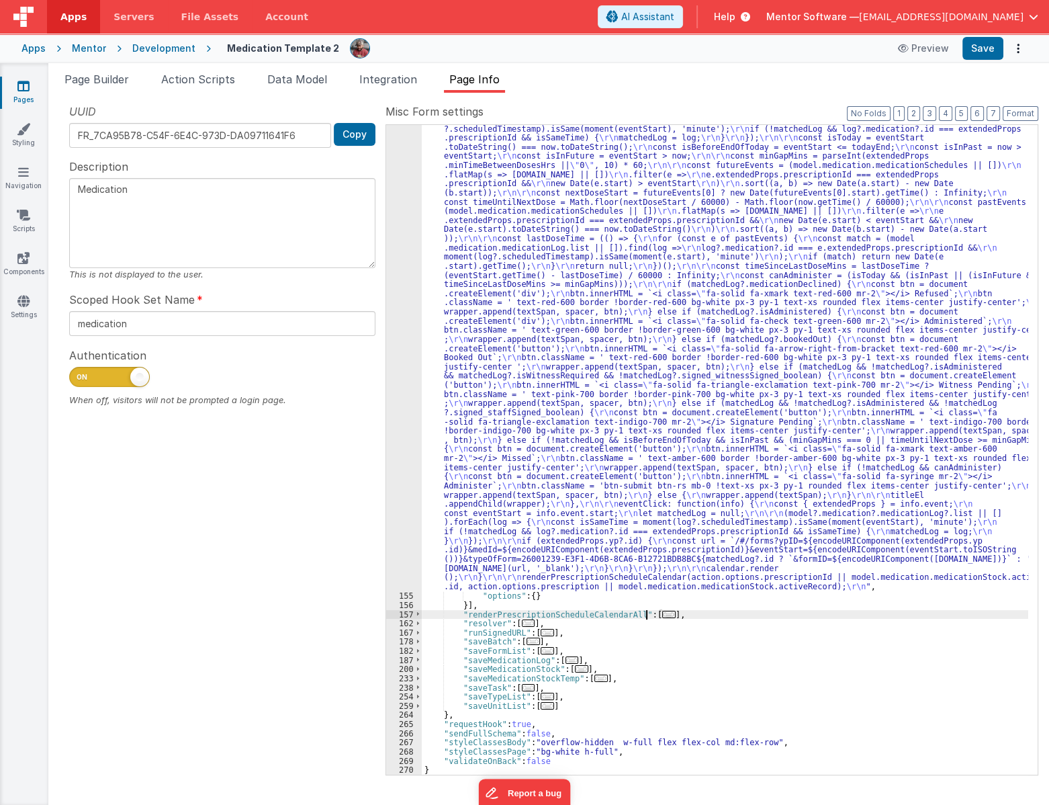
click at [662, 611] on span "..." at bounding box center [668, 614] width 13 height 7
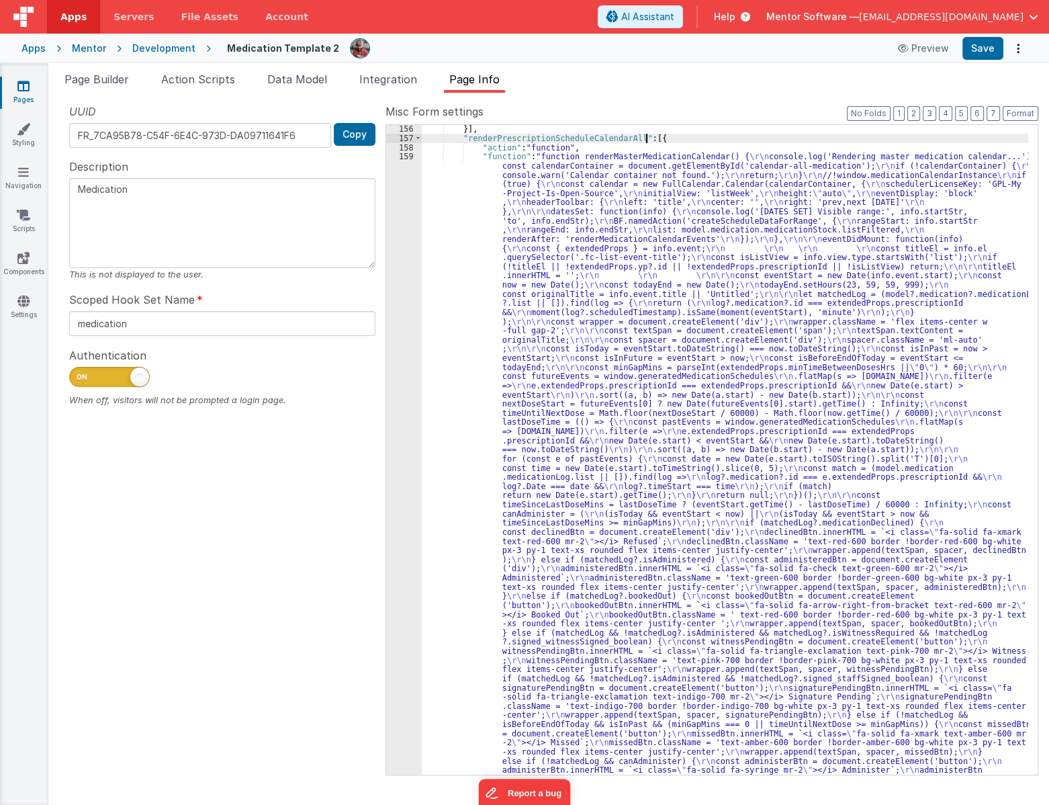
scroll to position [1172, 0]
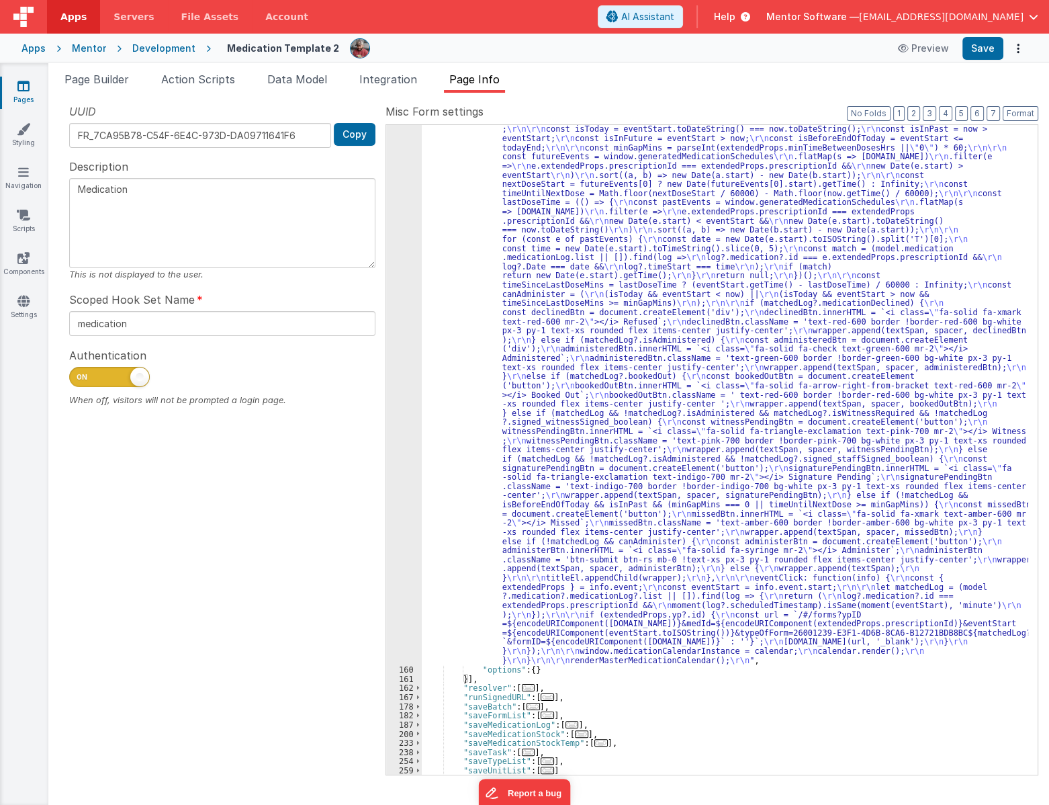
click at [478, 531] on div ""function" : "function renderMasterMedicationCalendar() { \r\n console.log('Ren…" at bounding box center [725, 628] width 607 height 1392
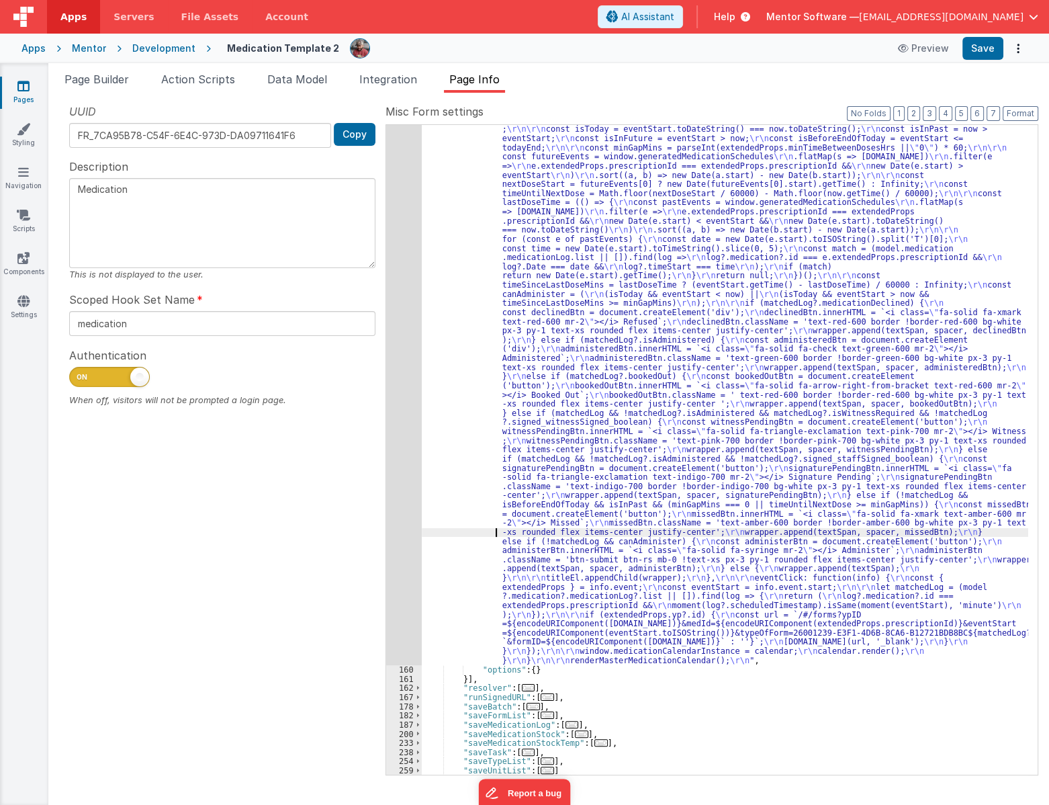
click at [396, 544] on div "159" at bounding box center [404, 298] width 36 height 733
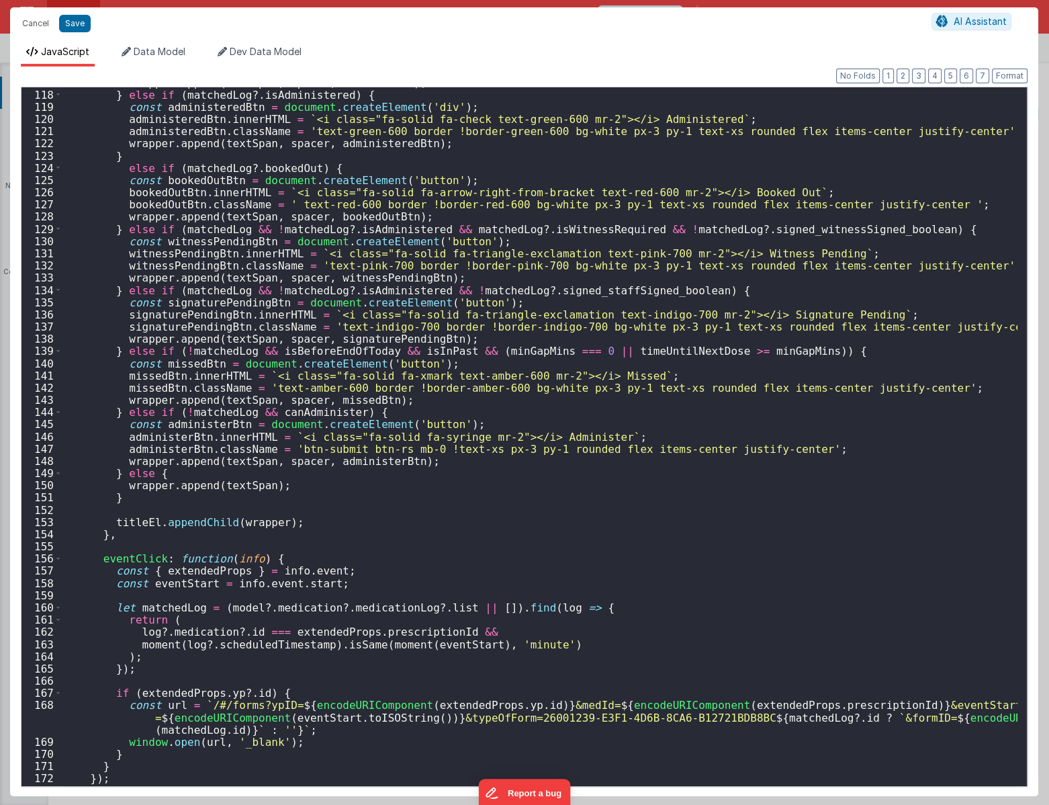
scroll to position [1524, 0]
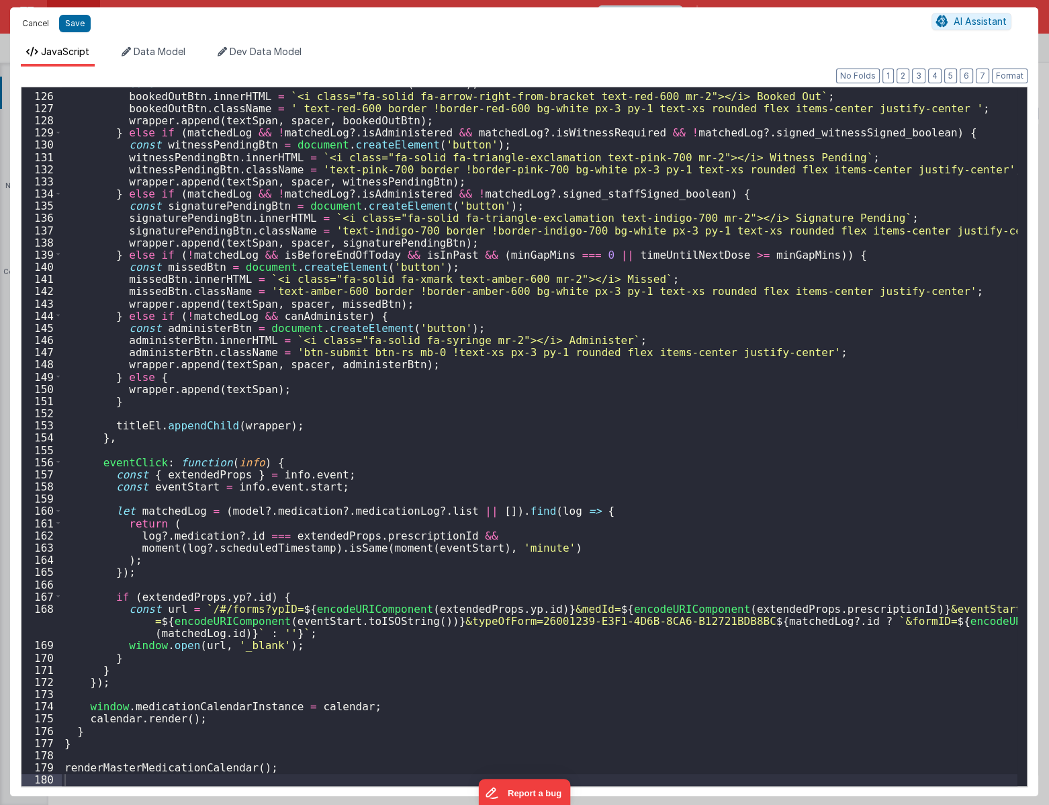
click at [35, 27] on button "Cancel" at bounding box center [35, 23] width 40 height 19
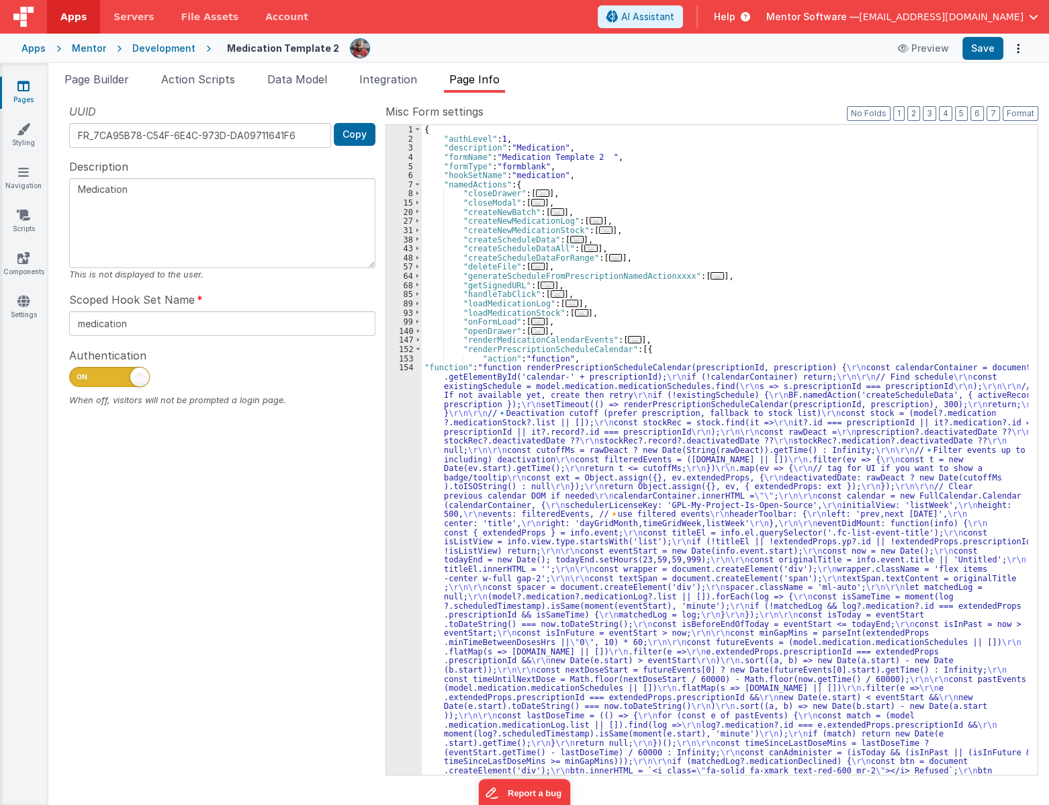
scroll to position [0, 0]
click at [529, 337] on div "{ "authLevel" : 1 , "description" : "Medication" , "formName" : "Medication Tem…" at bounding box center [725, 807] width 607 height 1364
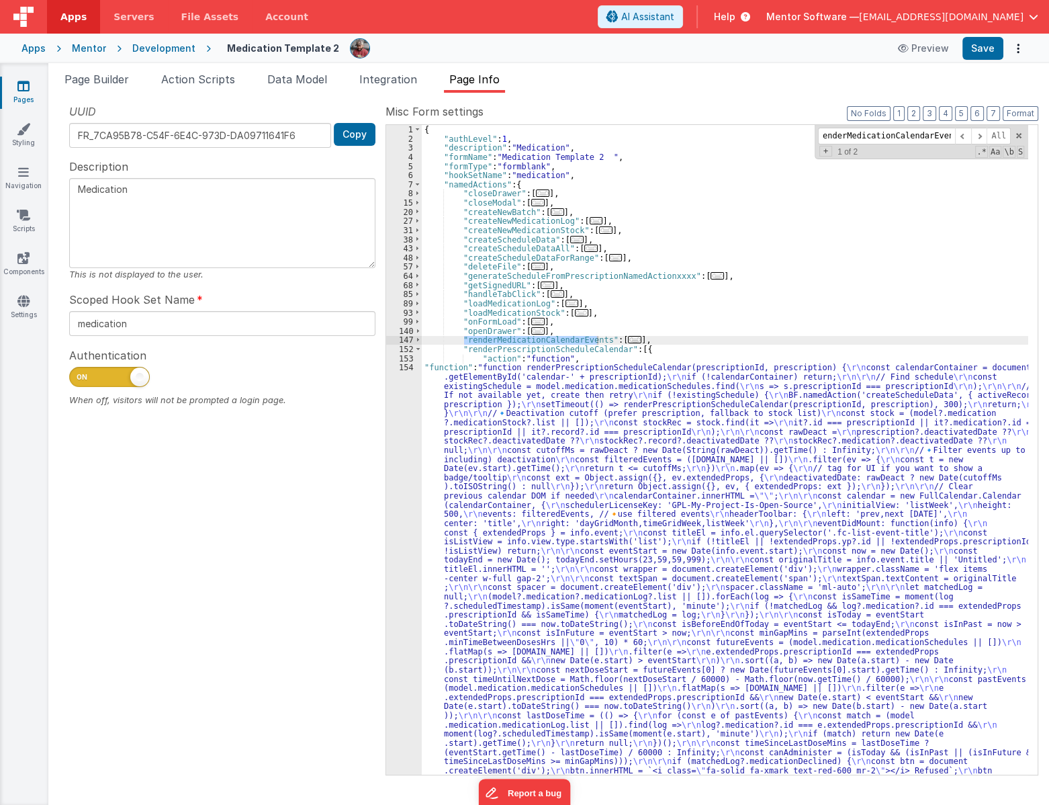
click at [628, 341] on span "..." at bounding box center [634, 339] width 13 height 7
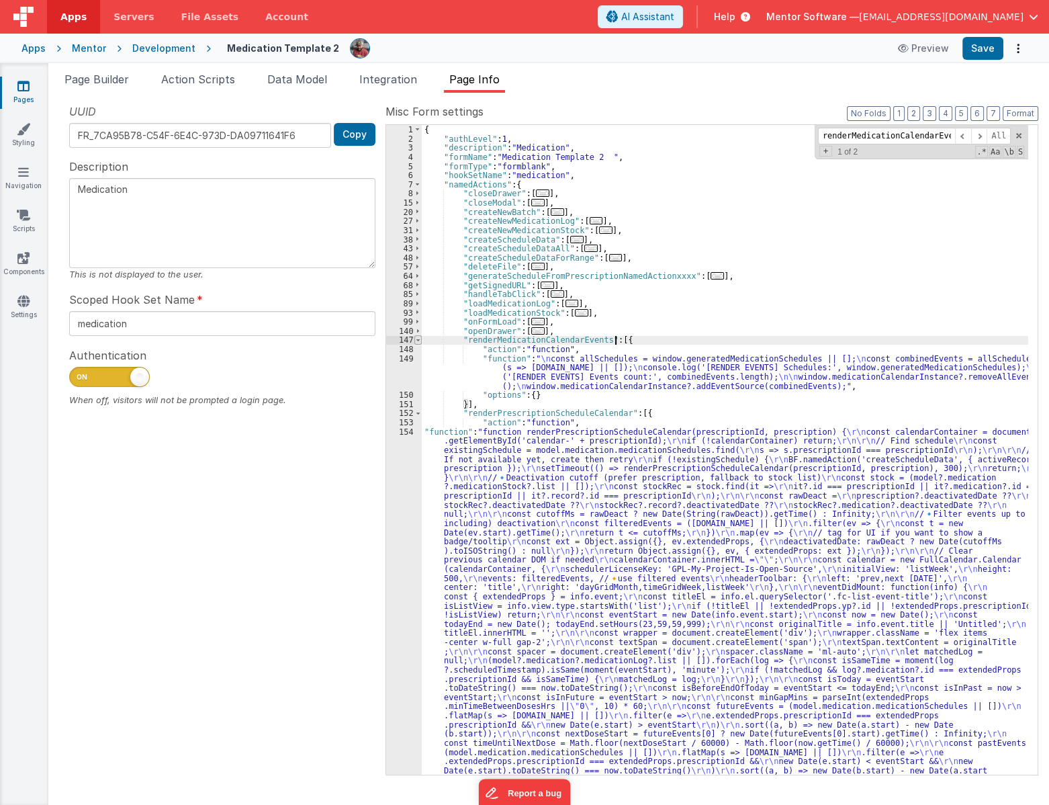
click at [416, 341] on span at bounding box center [417, 339] width 7 height 9
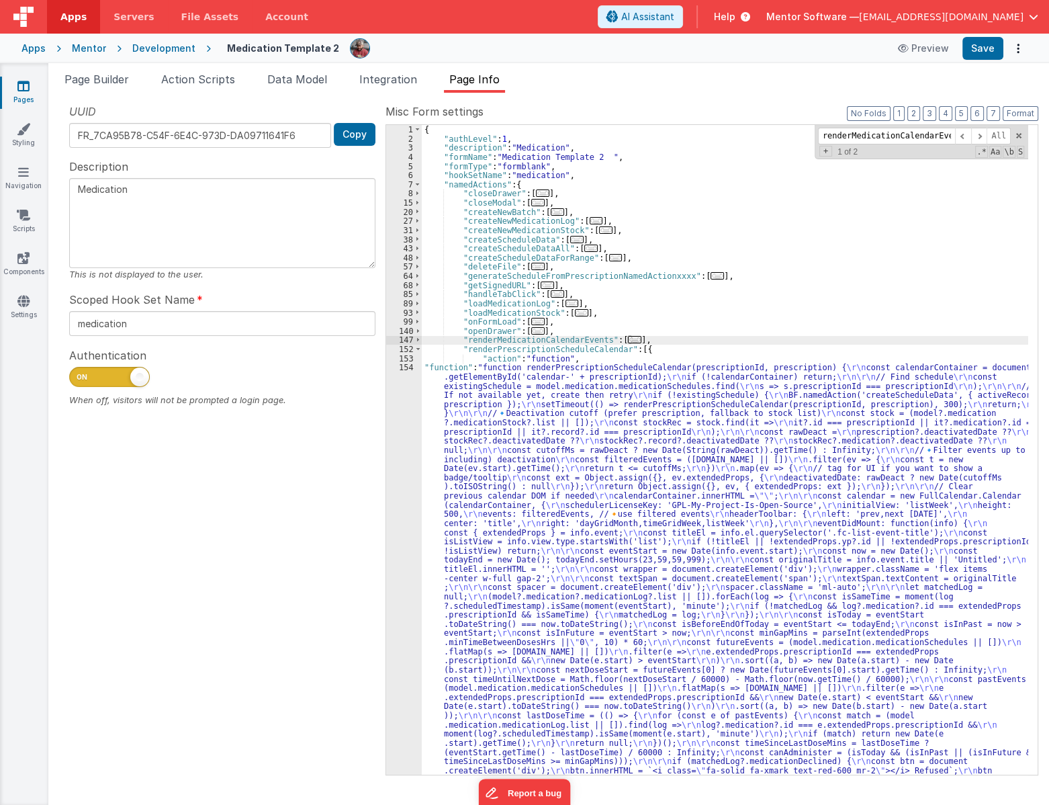
click at [490, 340] on div "{ "authLevel" : 1 , "description" : "Medication" , "formName" : "Medication Tem…" at bounding box center [725, 807] width 607 height 1364
click at [498, 346] on div "{ "authLevel" : 1 , "description" : "Medication" , "formName" : "Medication Tem…" at bounding box center [725, 807] width 607 height 1364
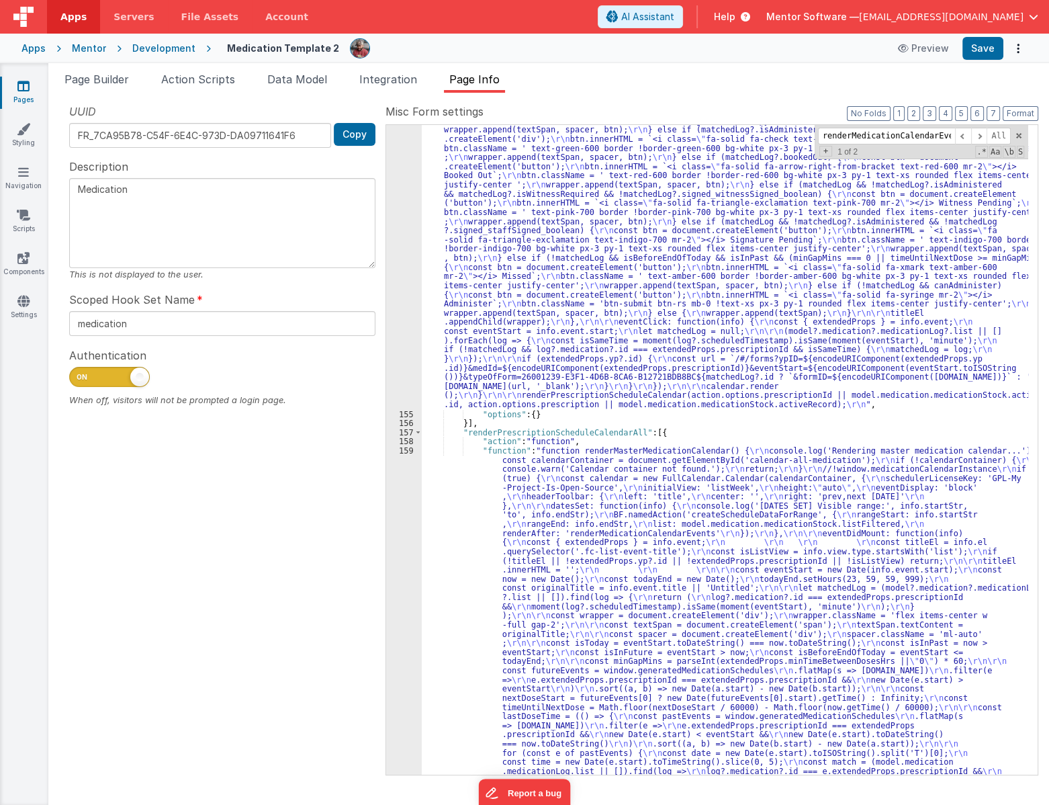
scroll to position [658, 0]
click at [529, 429] on div ""function" : "function renderPrescriptionScheduleCalendar(prescriptionId, presc…" at bounding box center [725, 748] width 607 height 2088
click at [936, 114] on button "3" at bounding box center [929, 113] width 13 height 15
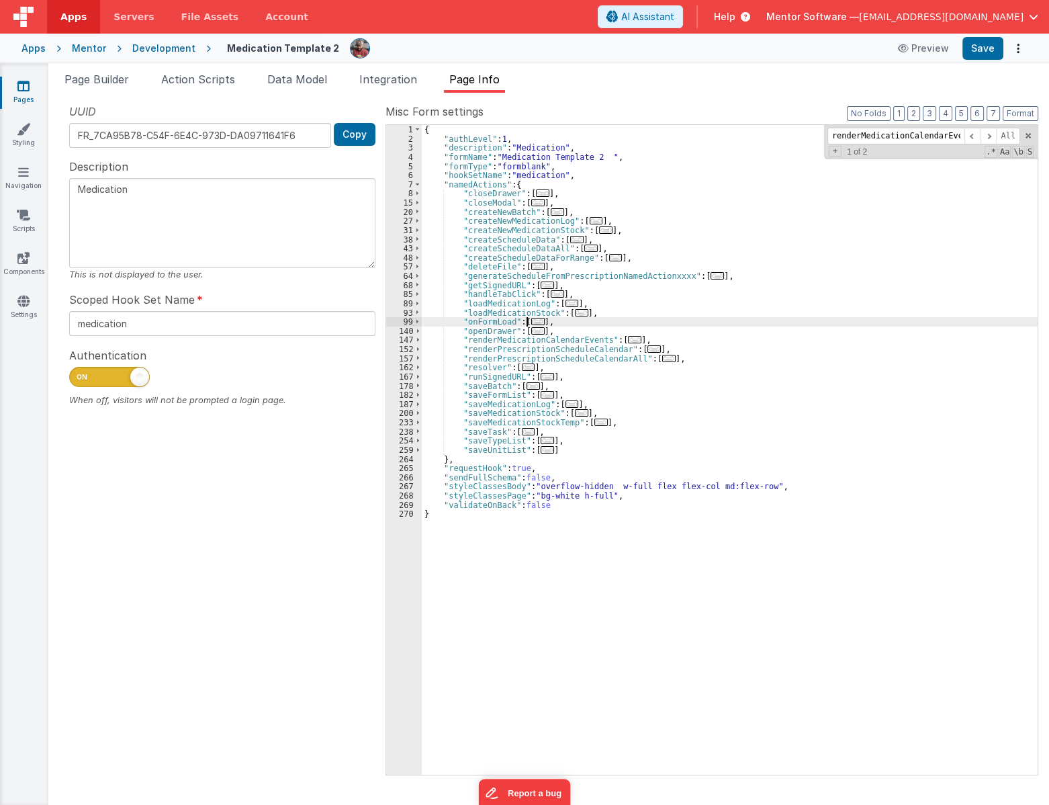
click at [531, 318] on span "..." at bounding box center [537, 321] width 13 height 7
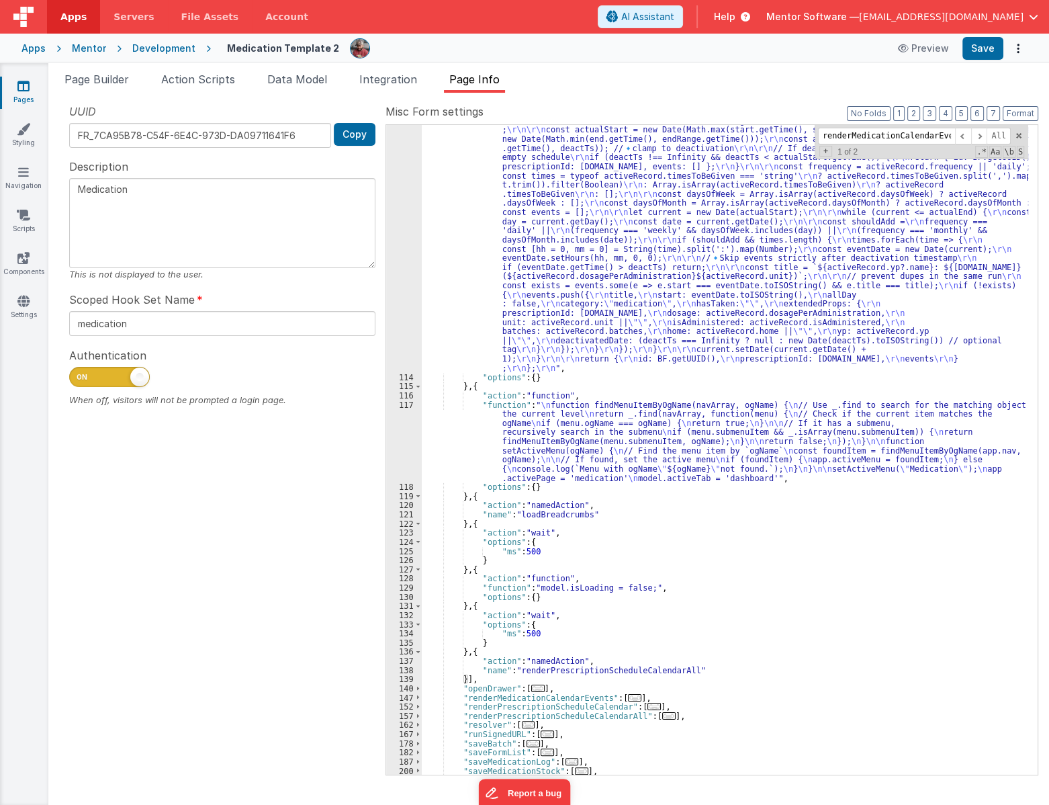
scroll to position [468, 0]
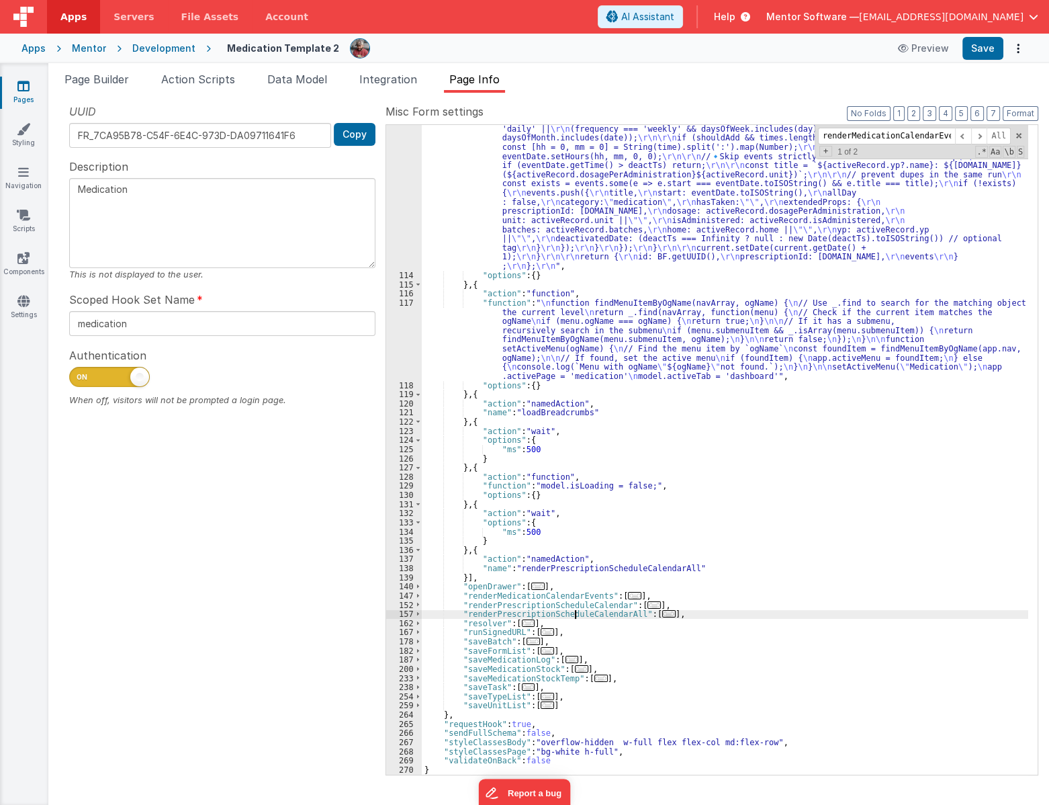
click at [573, 611] on div ""function" : "window.generateScheduleFromPrescription = function(activeRecord, …" at bounding box center [725, 454] width 607 height 952
click at [571, 609] on div ""function" : "window.generateScheduleFromPrescription = function(activeRecord, …" at bounding box center [725, 450] width 607 height 650
click at [571, 609] on div ""function" : "window.generateScheduleFromPrescription = function(activeRecord, …" at bounding box center [725, 454] width 607 height 952
click at [556, 604] on div ""function" : "window.generateScheduleFromPrescription = function(activeRecord, …" at bounding box center [725, 454] width 607 height 952
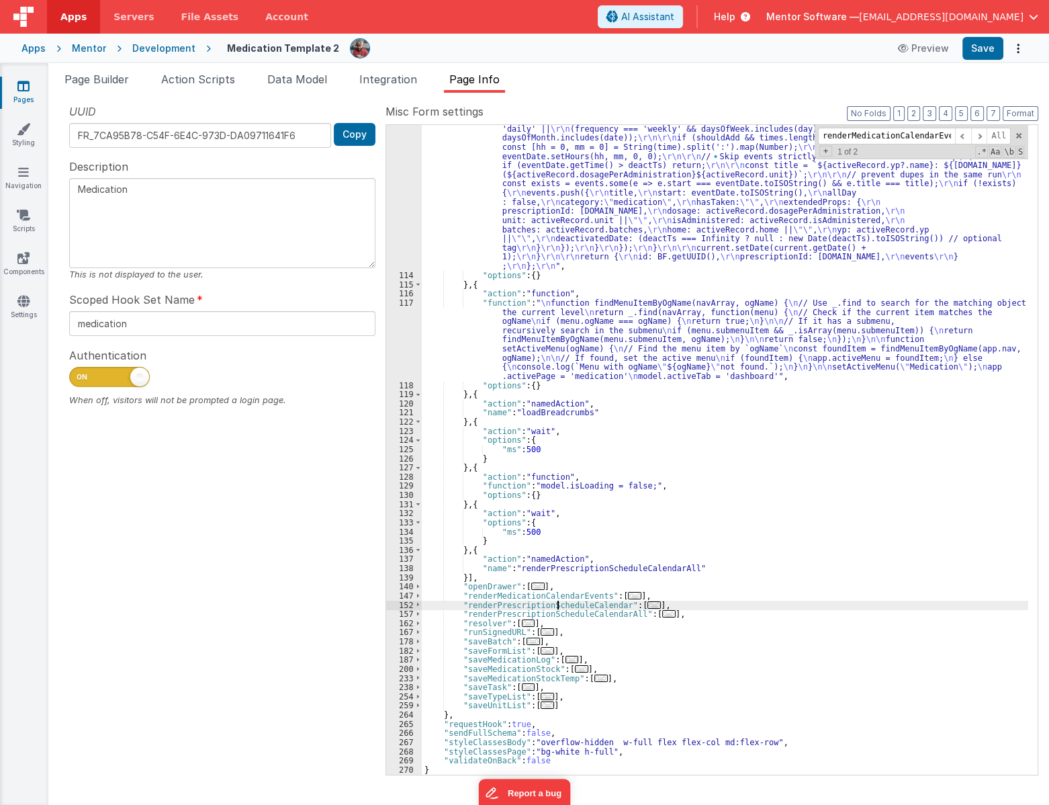
click at [556, 604] on div ""function" : "window.generateScheduleFromPrescription = function(activeRecord, …" at bounding box center [725, 454] width 607 height 952
click at [981, 47] on button "Save" at bounding box center [983, 48] width 41 height 23
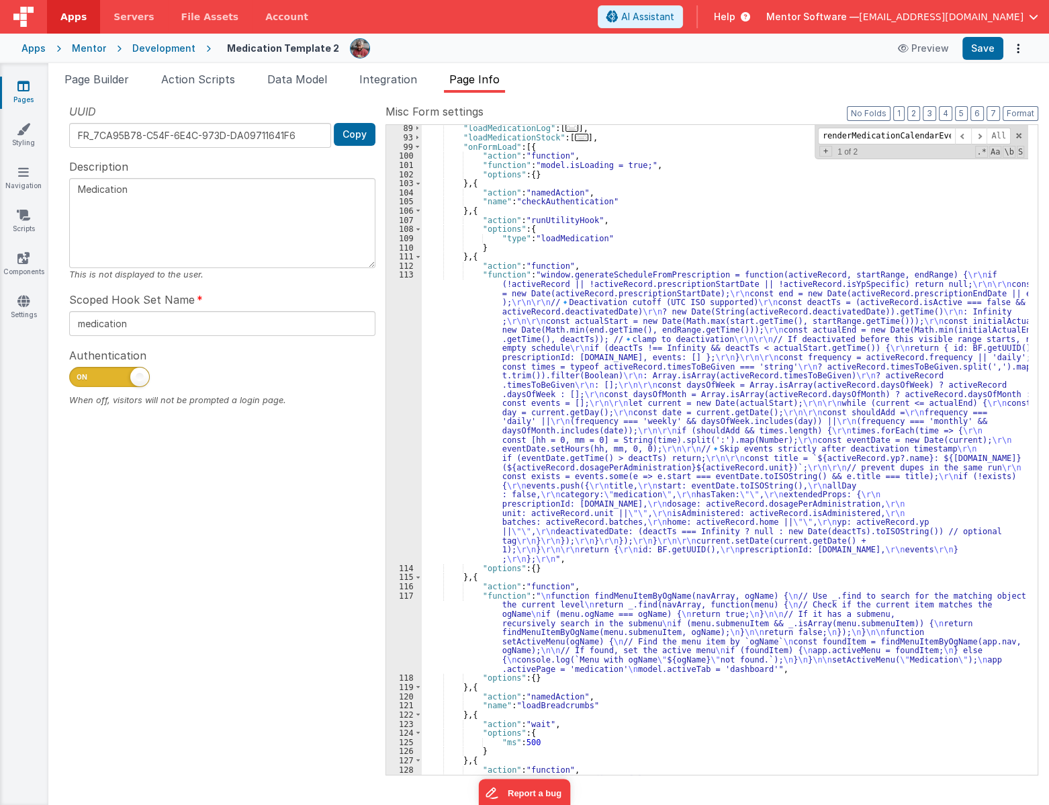
scroll to position [0, 0]
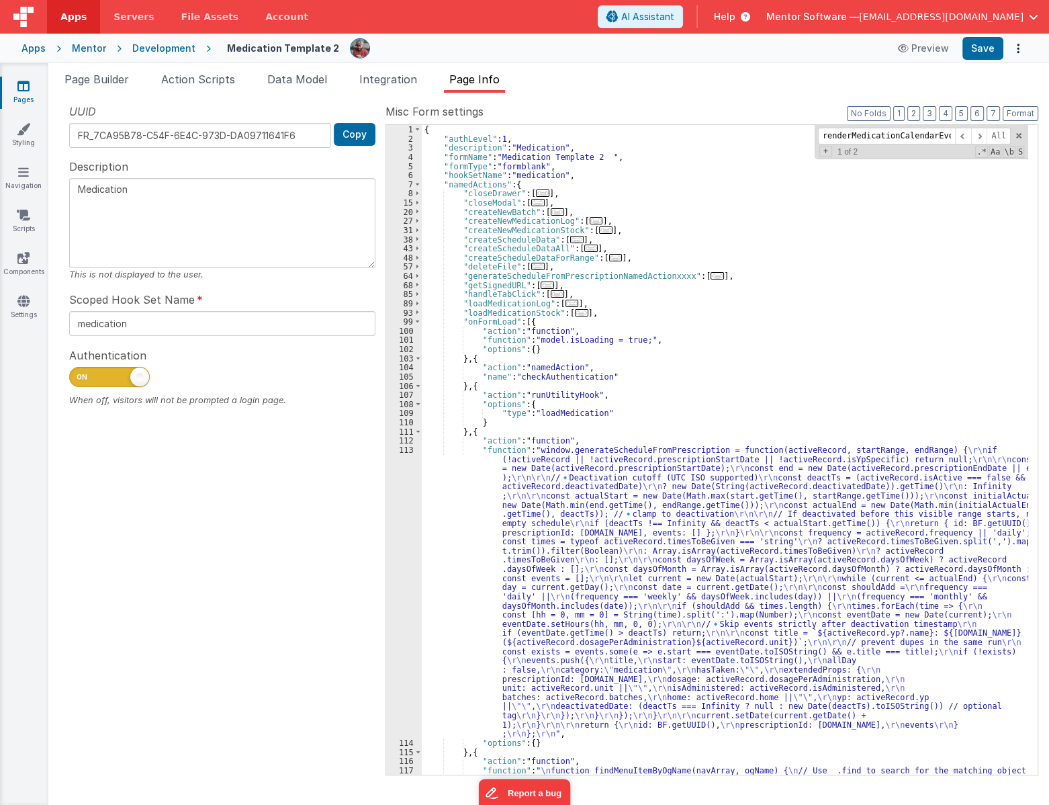
click at [584, 249] on span "..." at bounding box center [590, 248] width 13 height 7
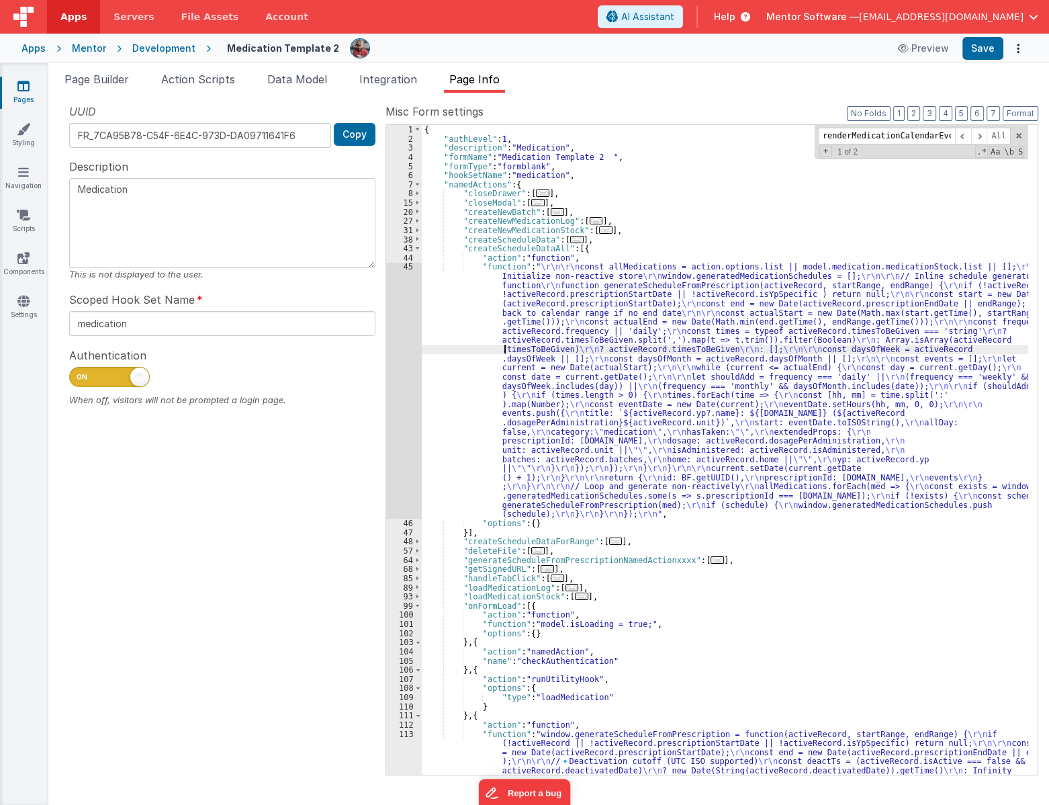
click at [502, 349] on div "{ "authLevel" : 1 , "description" : "Medication" , "formName" : "Medication Tem…" at bounding box center [725, 601] width 607 height 952
click at [398, 387] on div "45" at bounding box center [404, 390] width 36 height 257
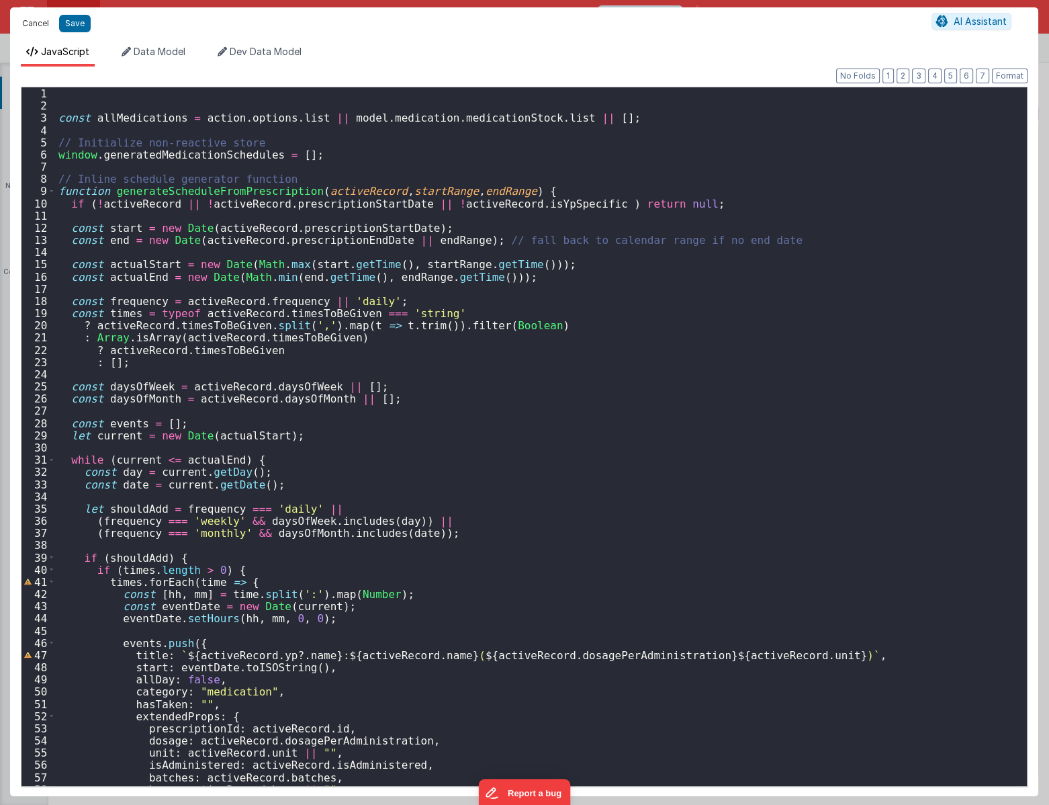
click at [26, 23] on button "Cancel" at bounding box center [35, 23] width 40 height 19
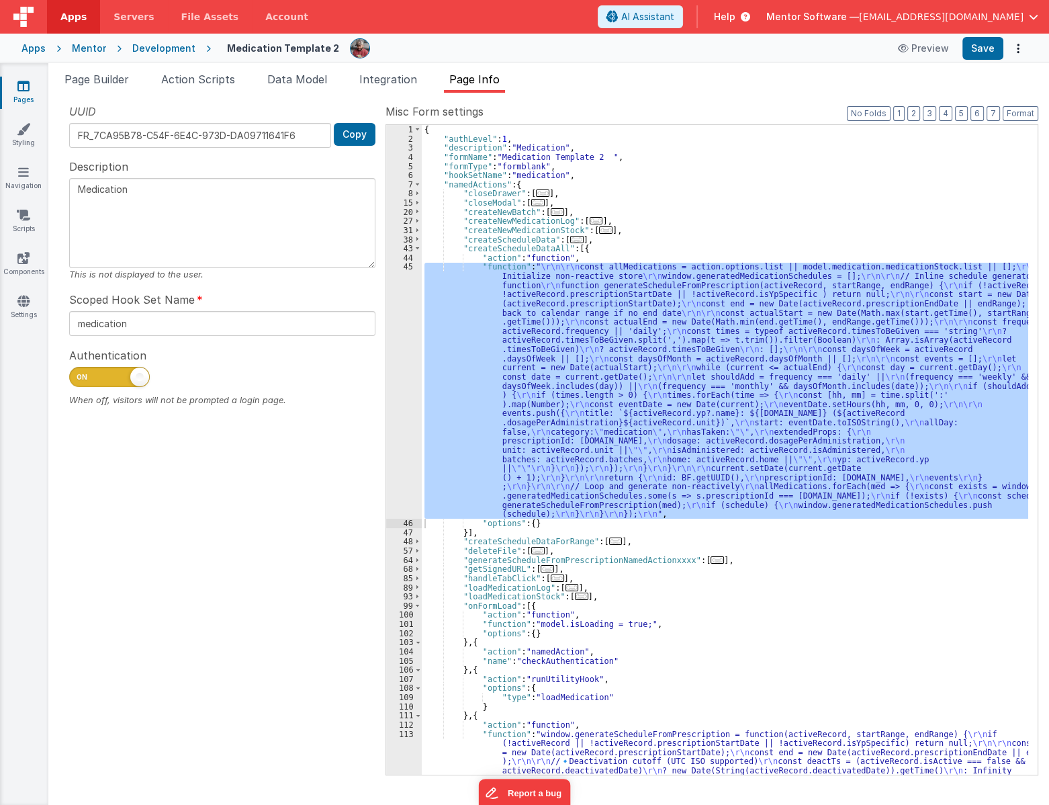
click at [27, 87] on icon at bounding box center [23, 85] width 12 height 13
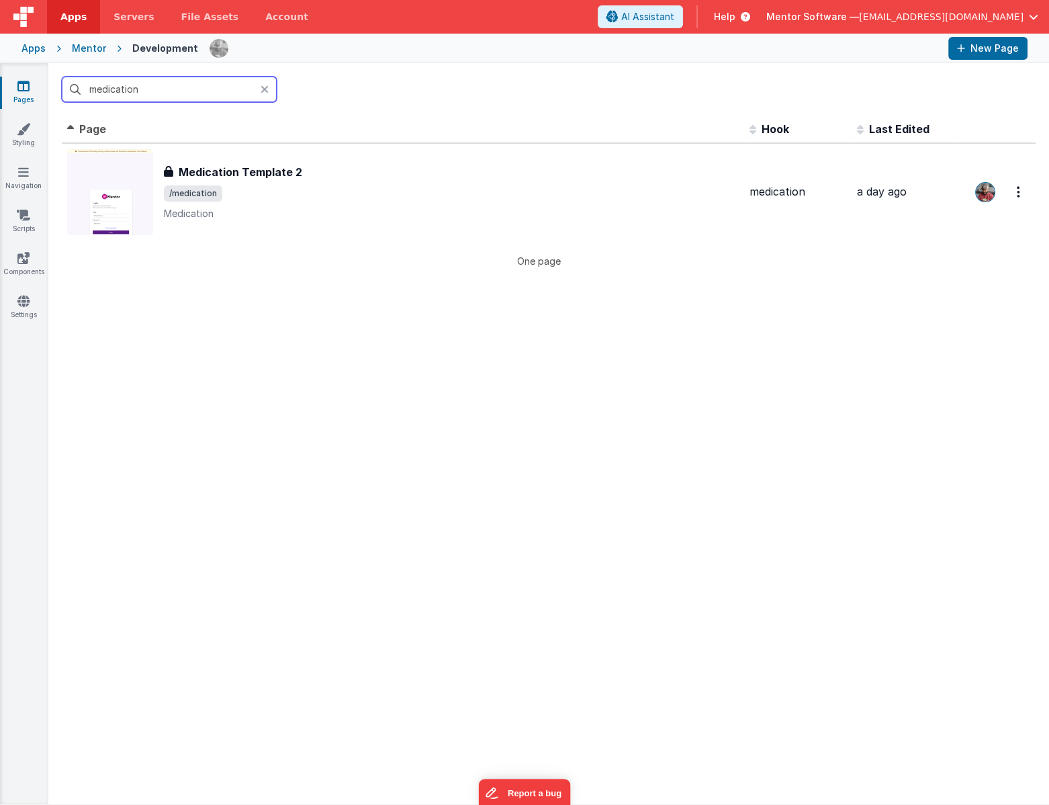
click at [217, 93] on input "medication" at bounding box center [169, 90] width 215 height 26
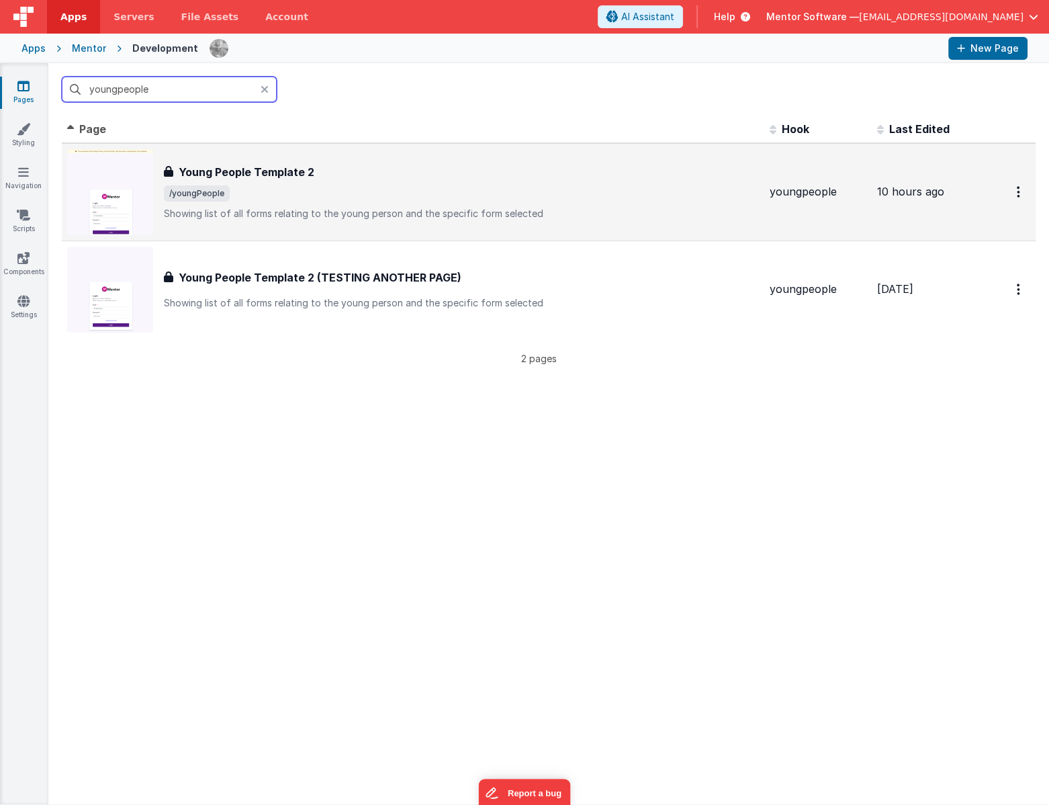
type input "youngpeople"
click at [296, 188] on span "/youngPeople" at bounding box center [461, 193] width 595 height 16
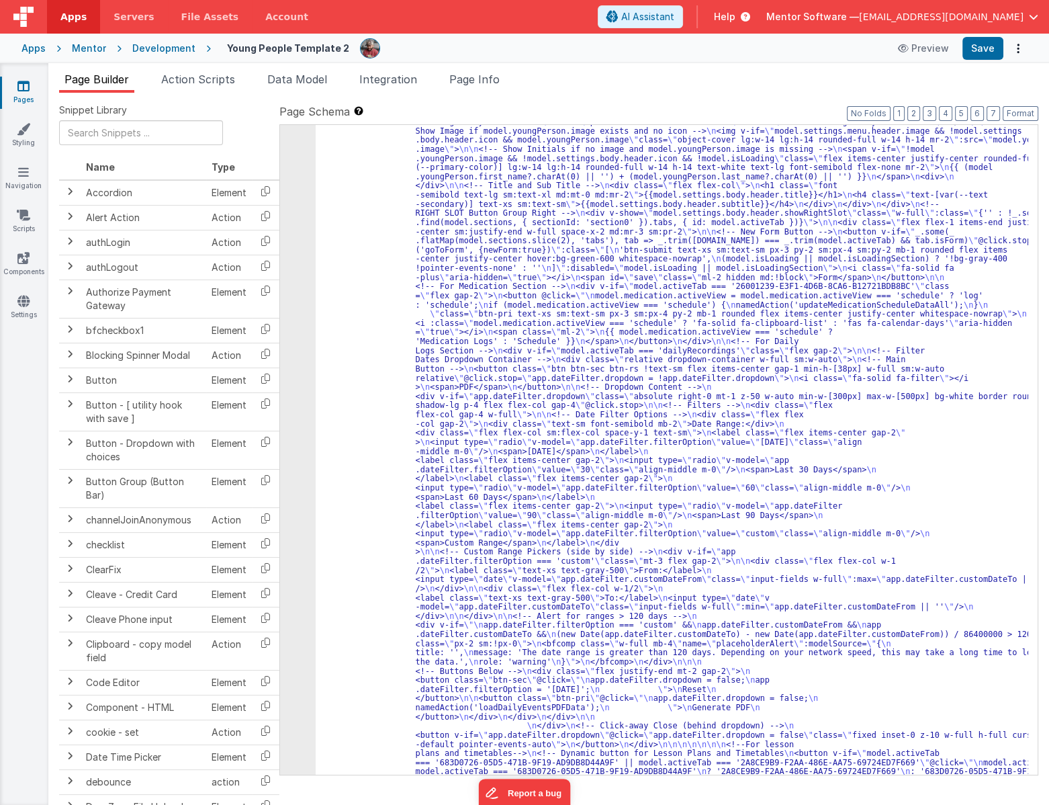
scroll to position [1181, 0]
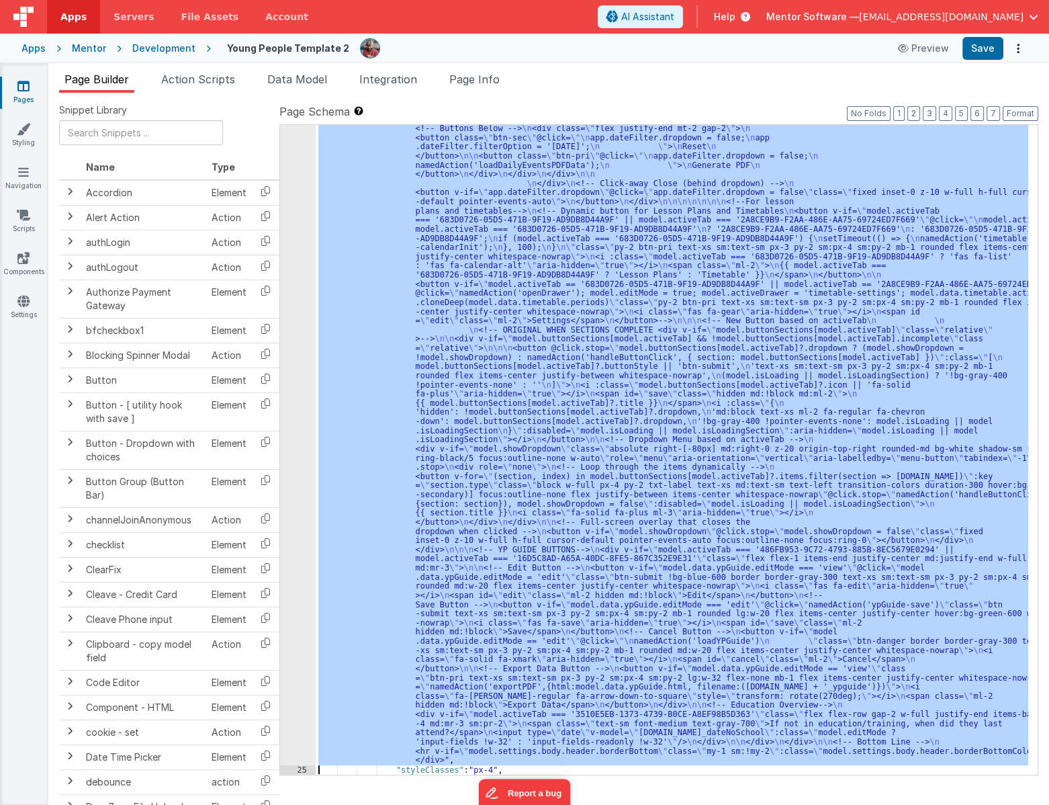
click at [290, 486] on div "24" at bounding box center [298, 151] width 36 height 1227
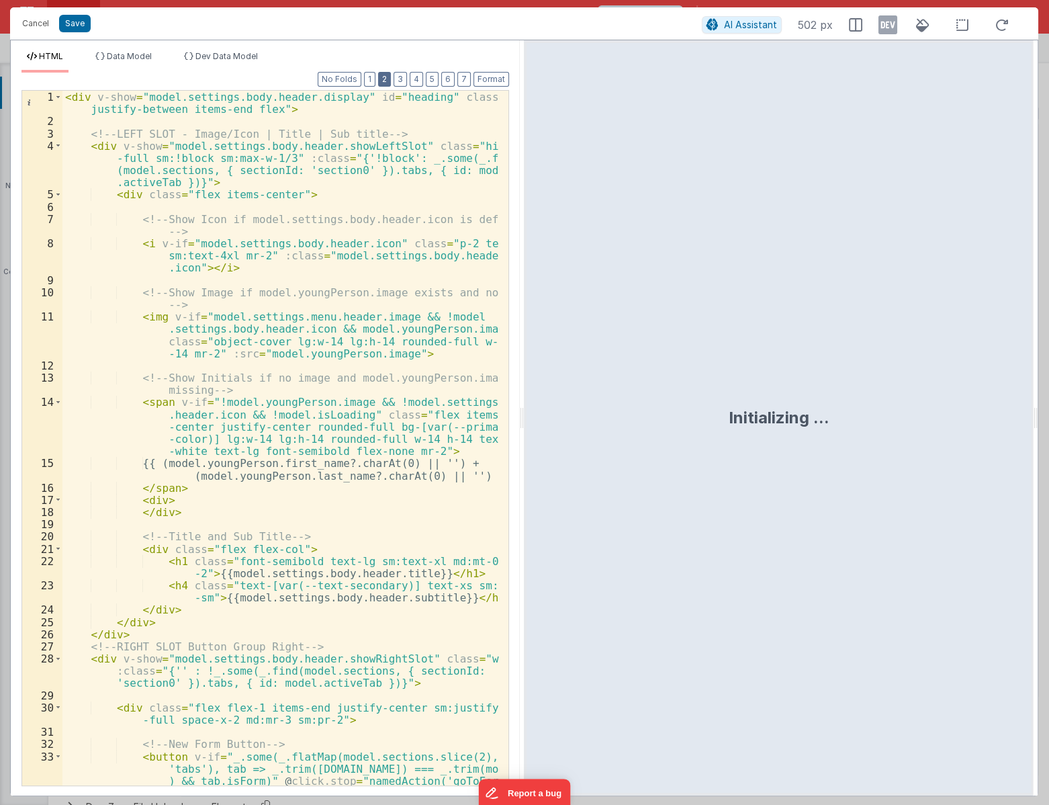
click at [389, 77] on button "2" at bounding box center [384, 79] width 13 height 15
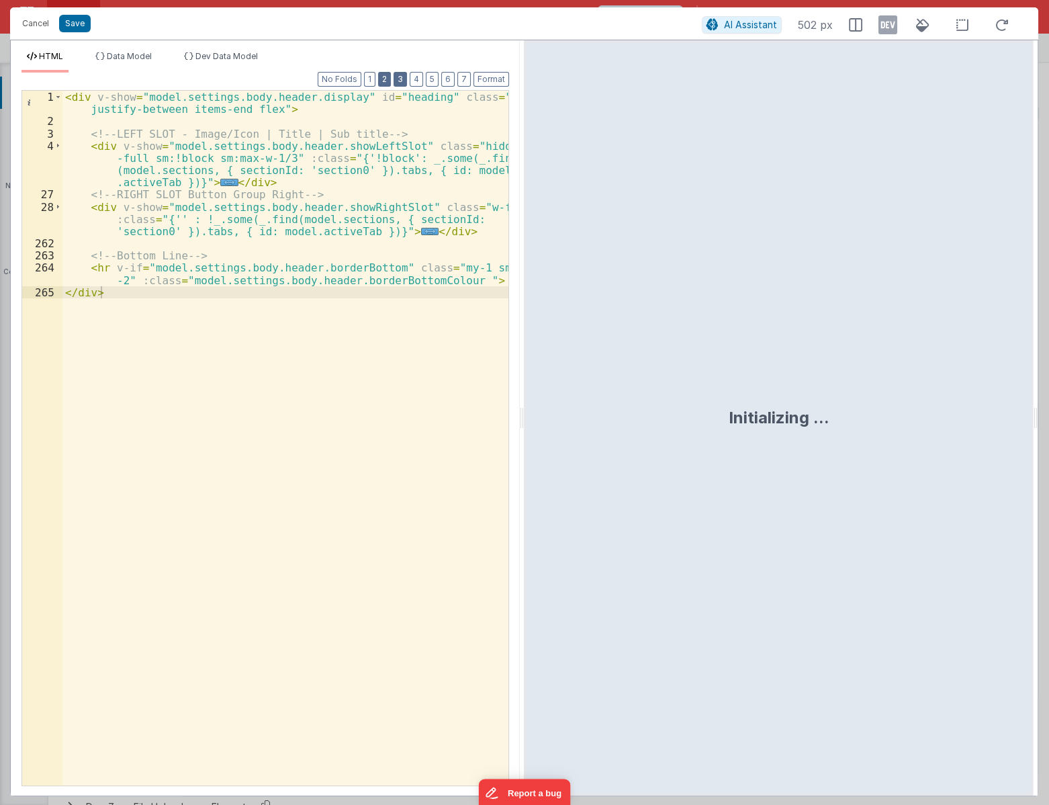
click at [398, 72] on div "Format 7 6 5 4 3 2 1 No Folds" at bounding box center [265, 72] width 488 height 0
click at [404, 80] on button "3" at bounding box center [400, 79] width 13 height 15
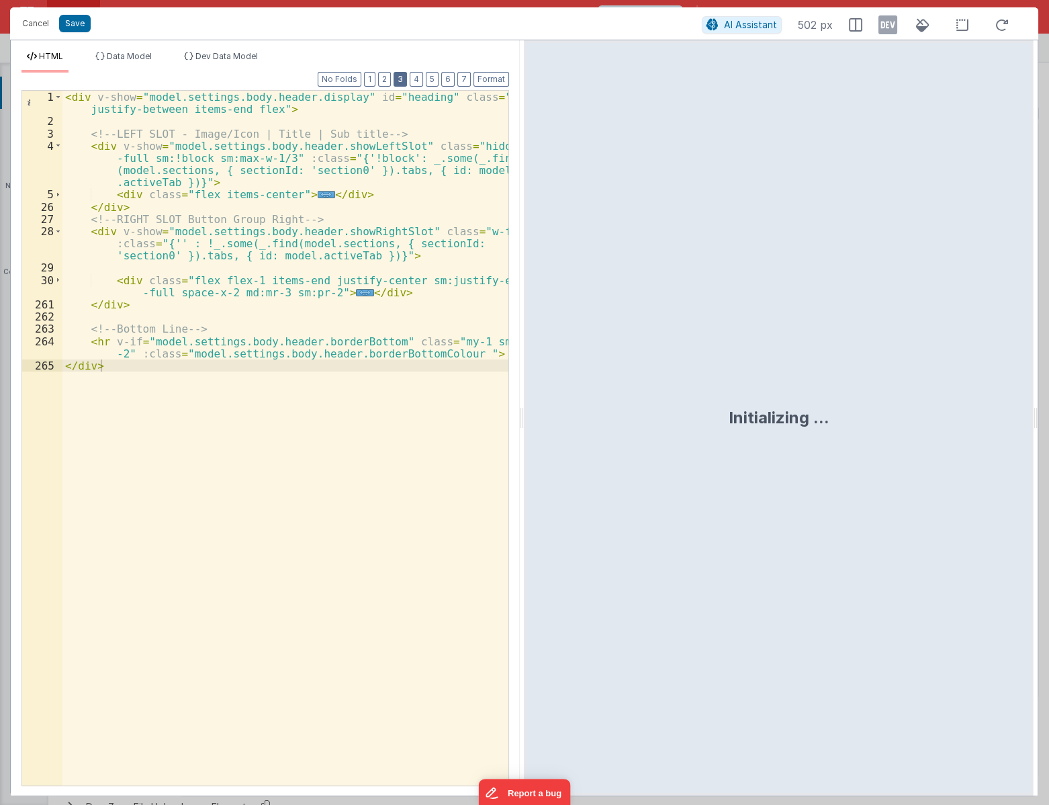
click at [407, 80] on button "3" at bounding box center [400, 79] width 13 height 15
click at [419, 74] on button "4" at bounding box center [416, 79] width 13 height 15
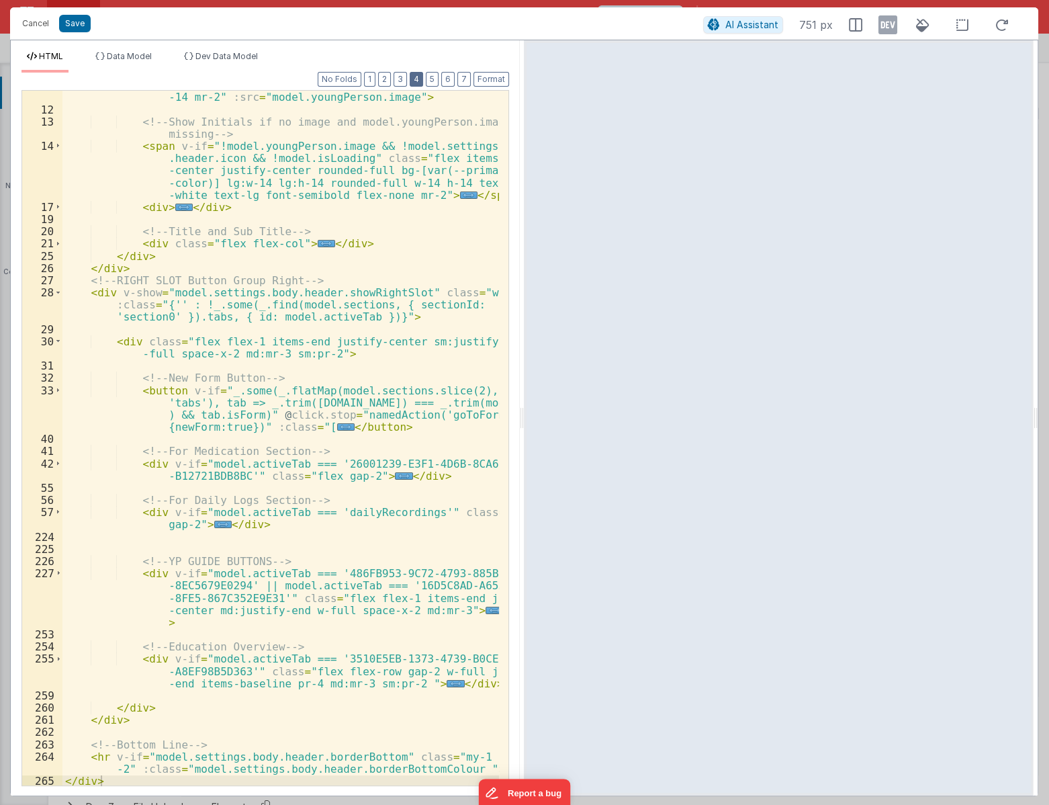
scroll to position [257, 0]
click at [410, 229] on div "< img v-if = "model.settings.menu.header.image && !model .settings.body.header.…" at bounding box center [280, 430] width 437 height 756
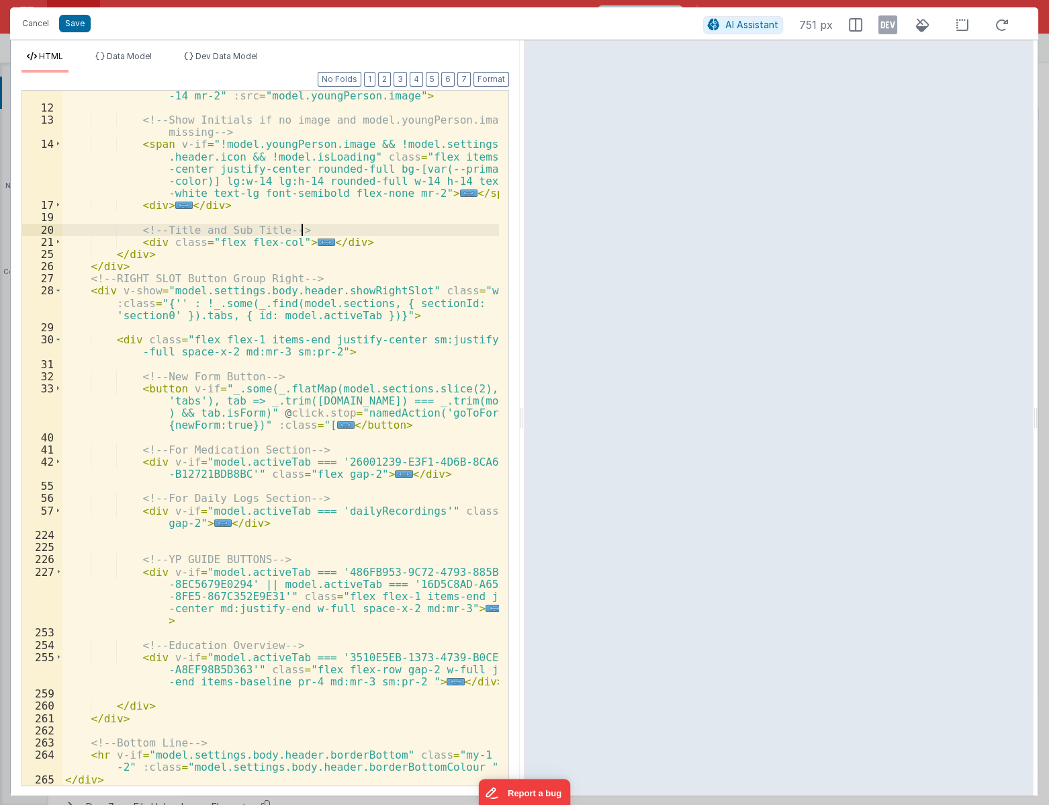
click at [205, 517] on div "< img v-if = "model.settings.menu.header.image && !model .settings.body.header.…" at bounding box center [280, 430] width 437 height 756
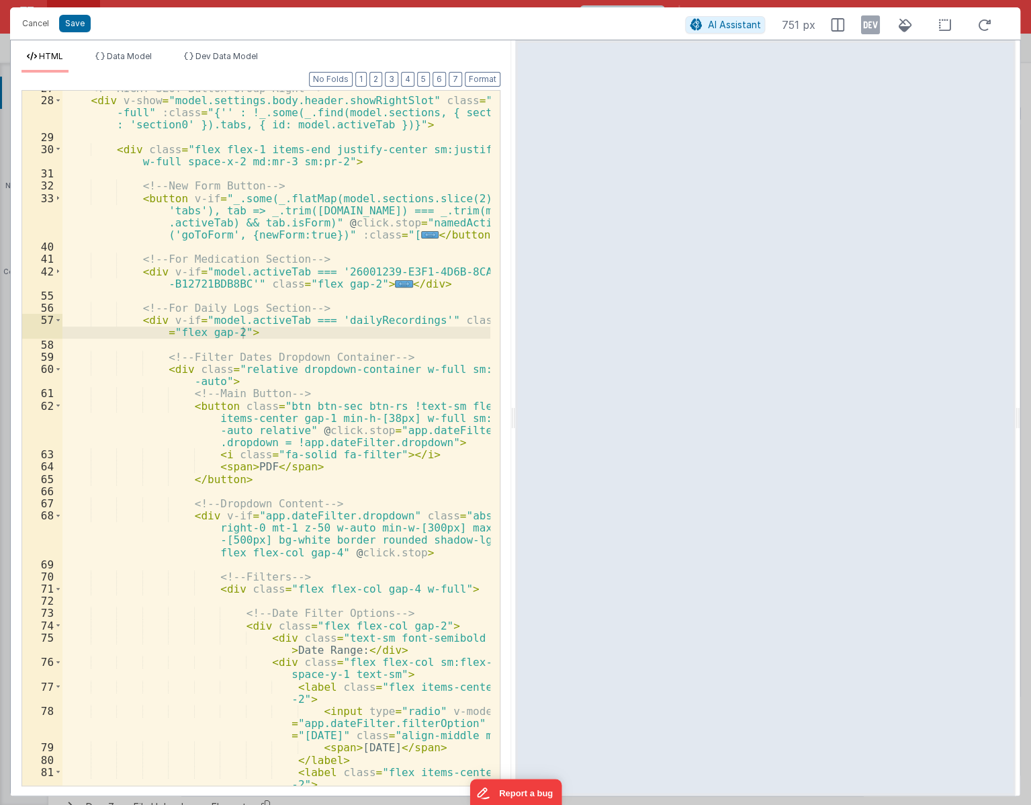
scroll to position [570, 0]
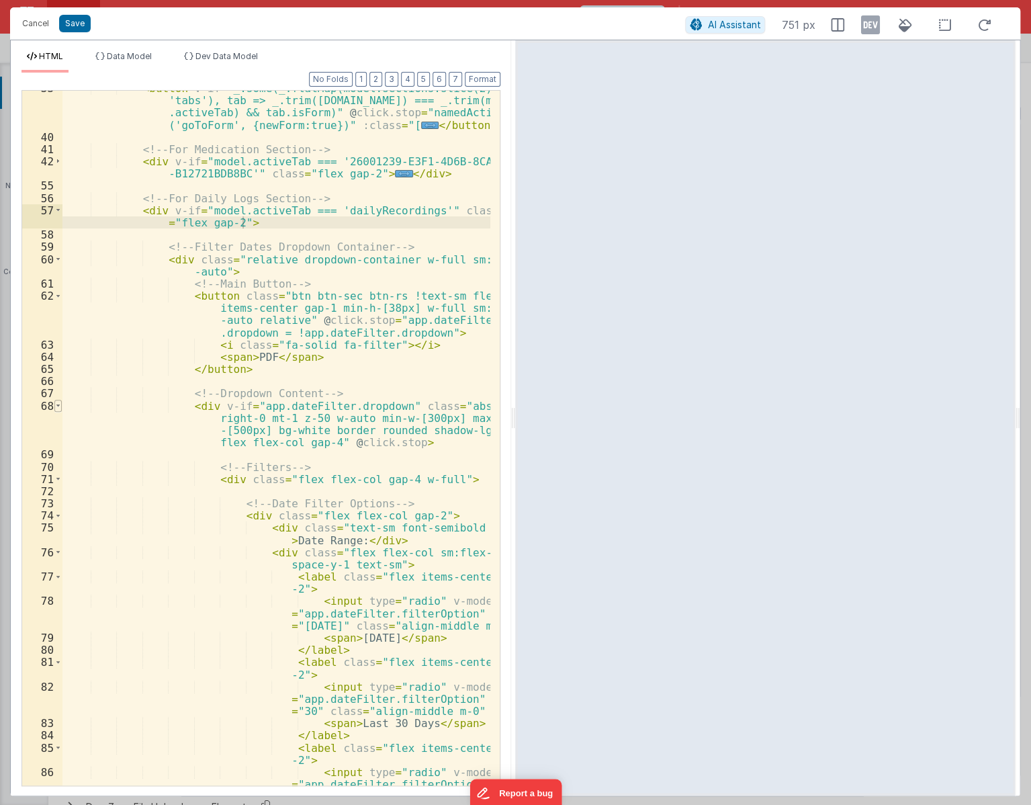
click at [54, 407] on span at bounding box center [57, 406] width 7 height 12
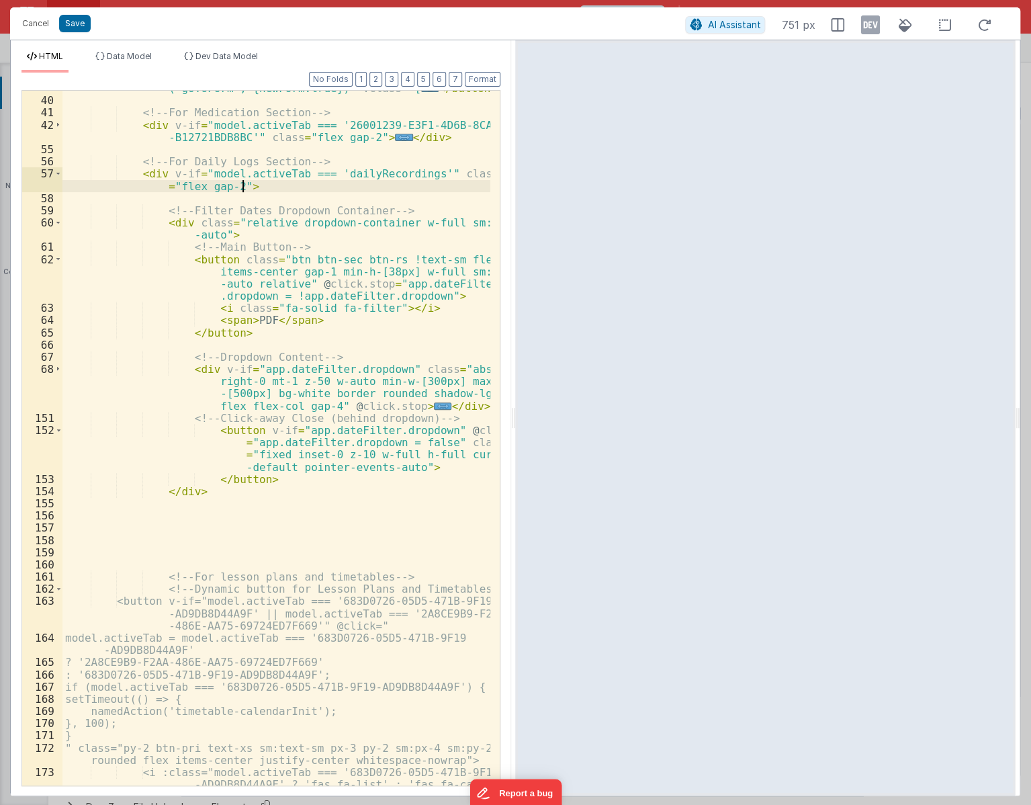
scroll to position [753, 0]
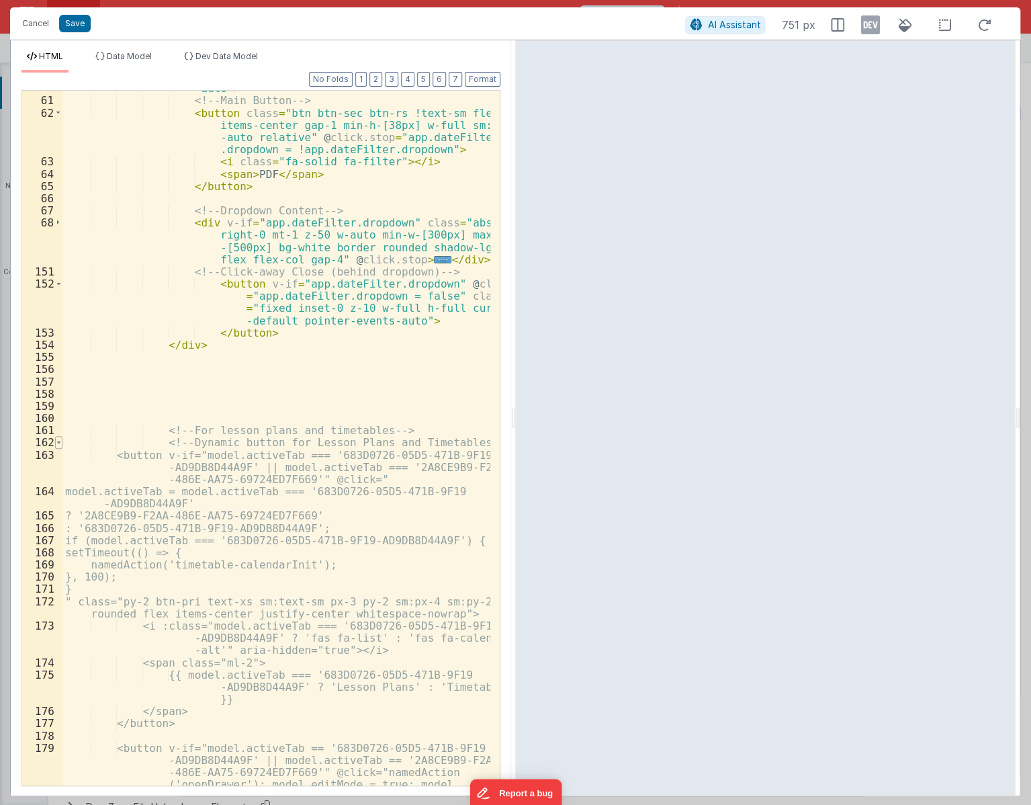
click at [60, 443] on span at bounding box center [58, 442] width 7 height 12
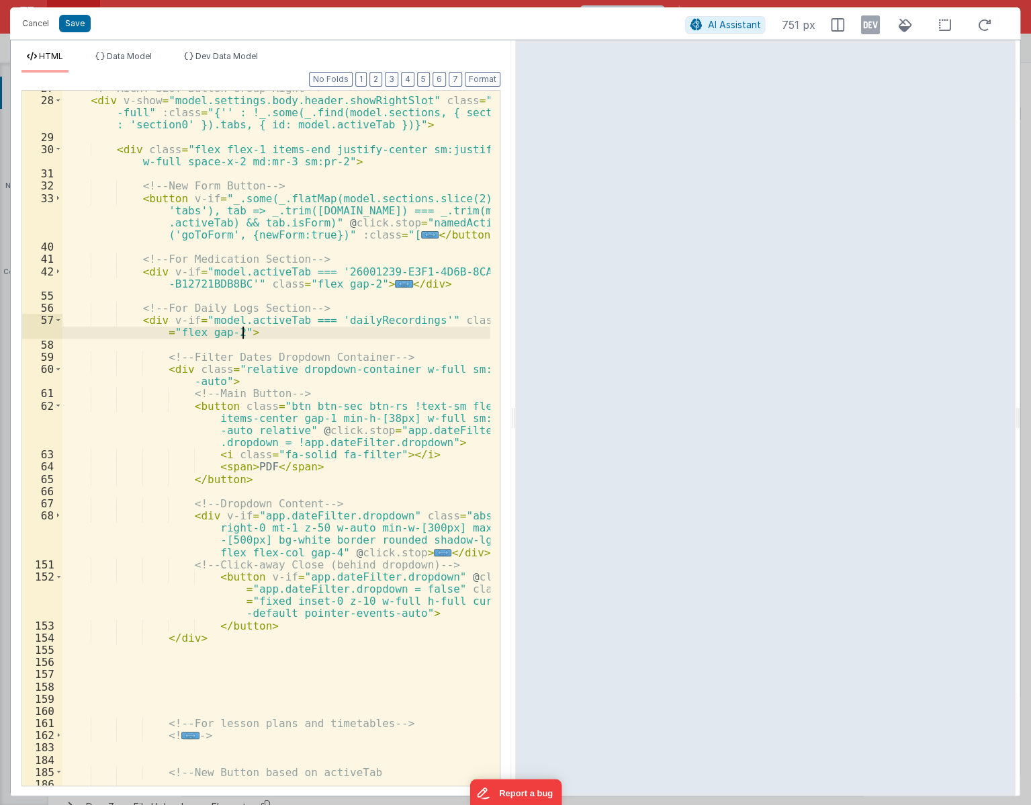
scroll to position [460, 0]
click at [867, 28] on icon at bounding box center [869, 24] width 19 height 21
click at [191, 58] on icon at bounding box center [188, 56] width 9 height 8
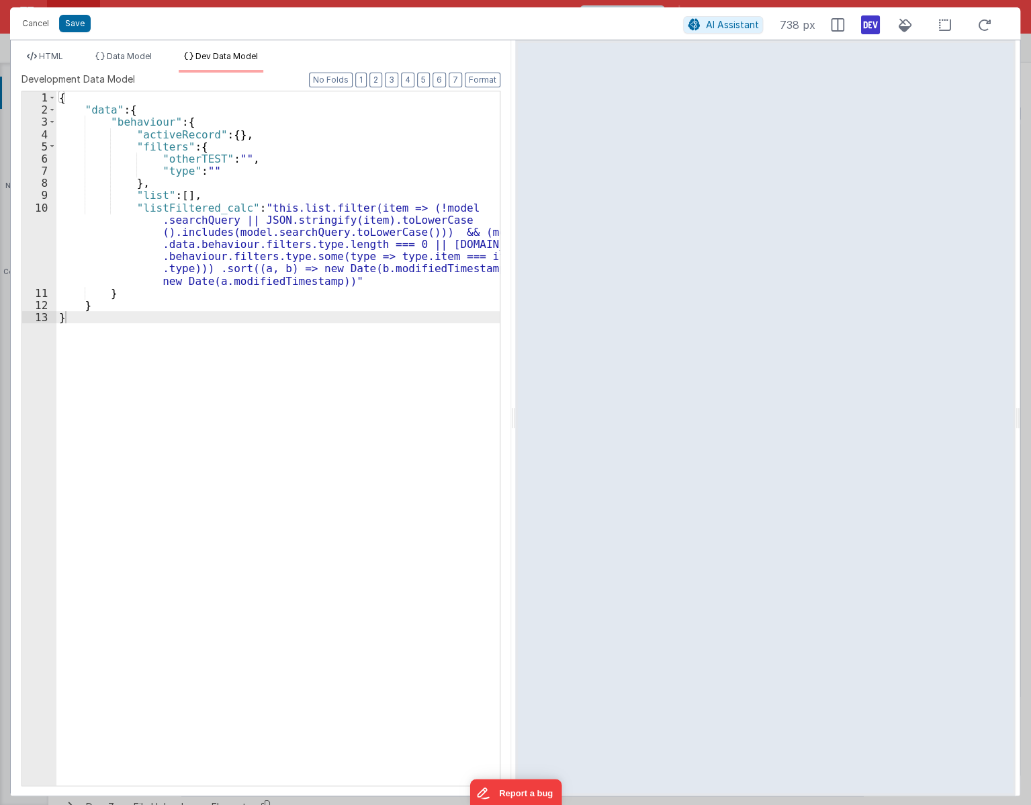
click at [311, 308] on div "{ "data" : { "behaviour" : { "activeRecord" : { } , "filters" : { "otherTEST" :…" at bounding box center [277, 450] width 443 height 718
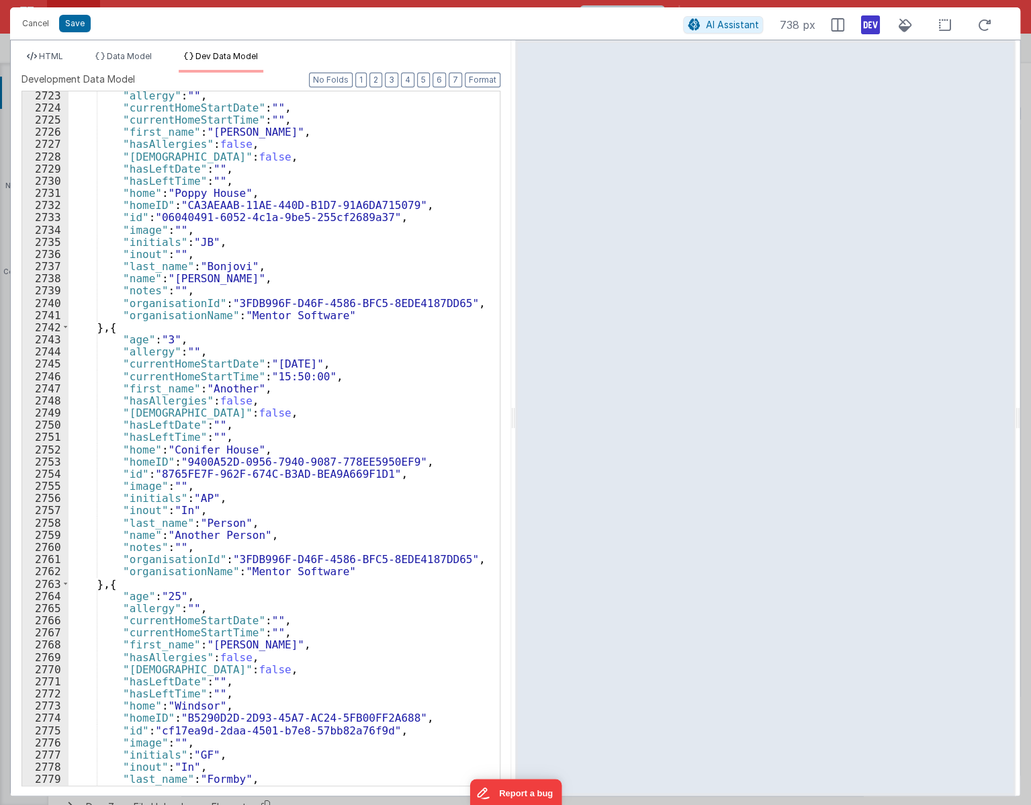
scroll to position [21317, 0]
click at [455, 208] on div ""allergy" : "" , "currentHomeStartDate" : "" , "currentHomeStartTime" : "" , "f…" at bounding box center [280, 448] width 422 height 718
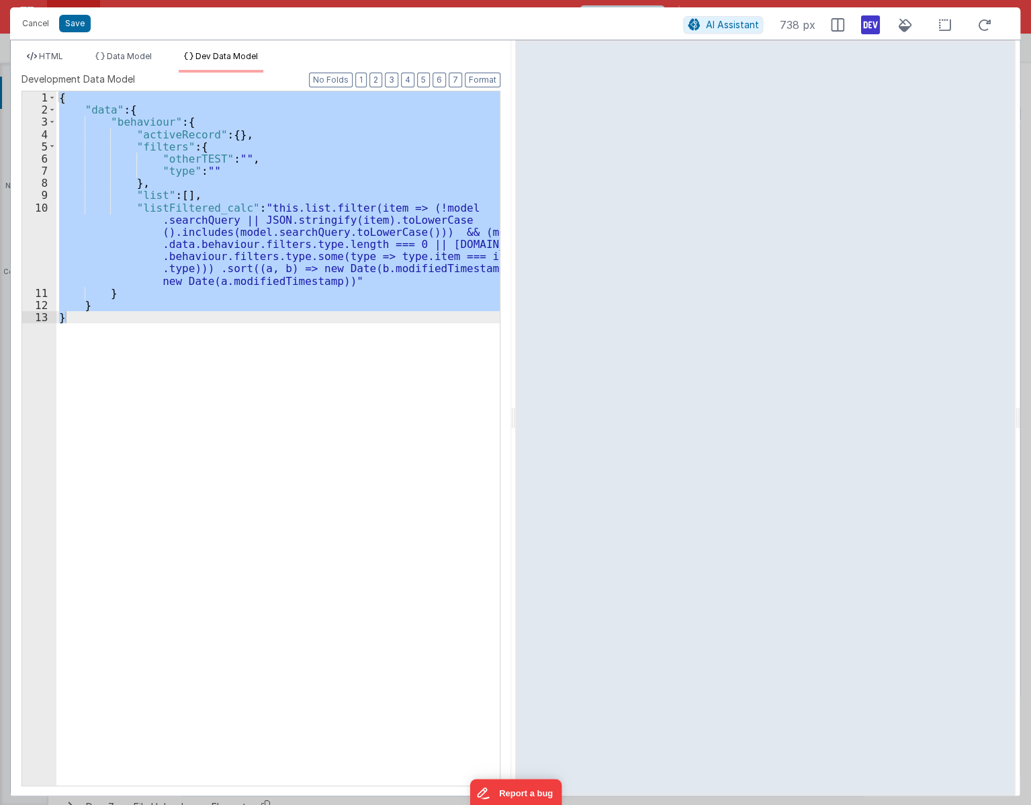
click at [275, 150] on div "{ "data" : { "behaviour" : { "activeRecord" : { } , "filters" : { "otherTEST" :…" at bounding box center [277, 438] width 443 height 694
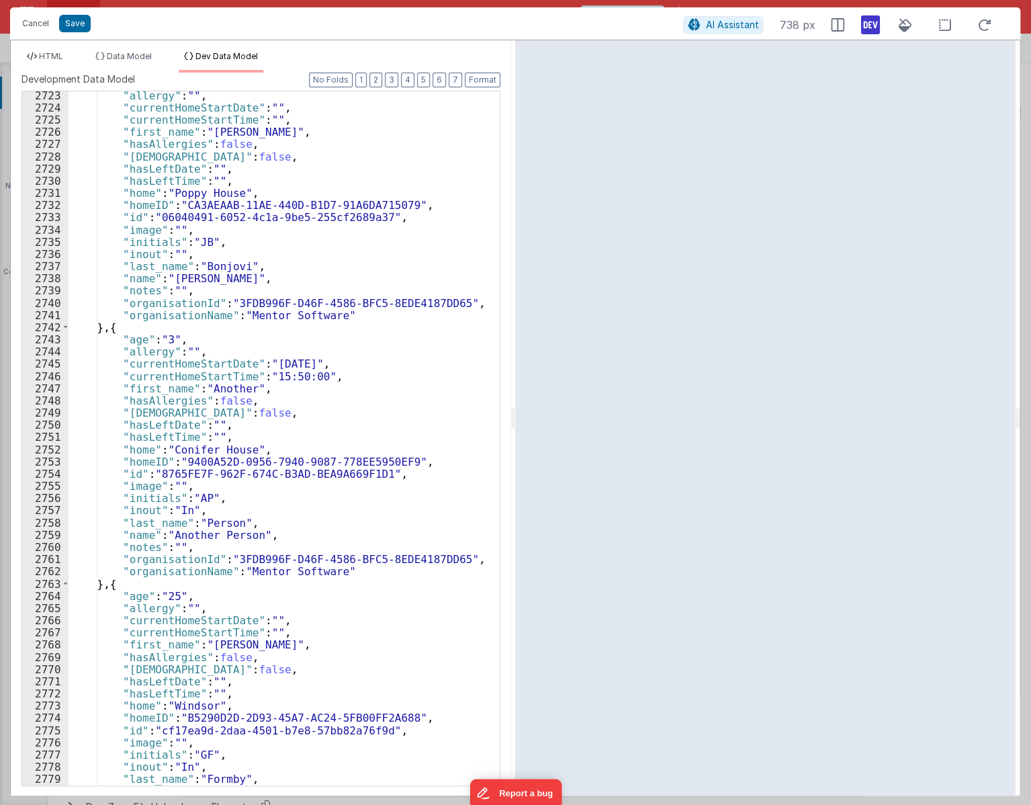
click at [42, 46] on div "HTML Data Model Dev Data Model Format 7 6 5 4 3 2 1 No Folds 27 28 29 30 31 32 …" at bounding box center [261, 417] width 500 height 755
click at [52, 58] on span "HTML" at bounding box center [51, 56] width 24 height 10
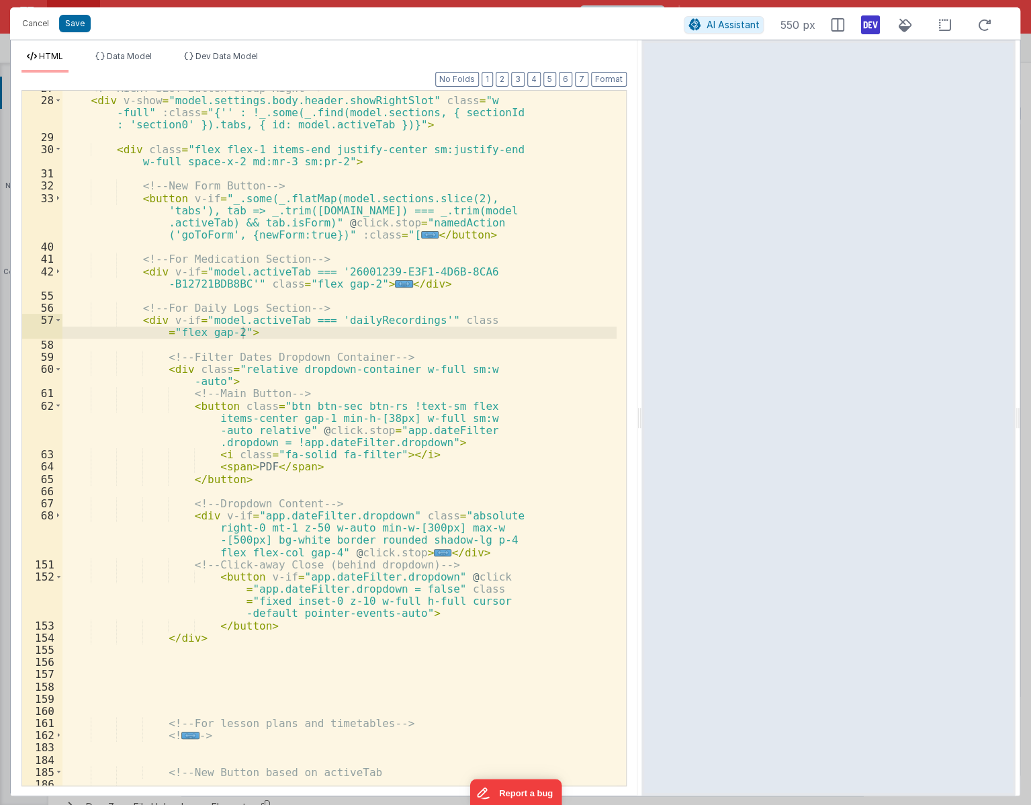
drag, startPoint x: 511, startPoint y: 423, endPoint x: 641, endPoint y: 448, distance: 132.7
click at [638, 448] on html "Cancel Save AI Assistant 550 px HTML Data Model Dev Data Model Format 7 6 5 4 3…" at bounding box center [515, 402] width 1031 height 805
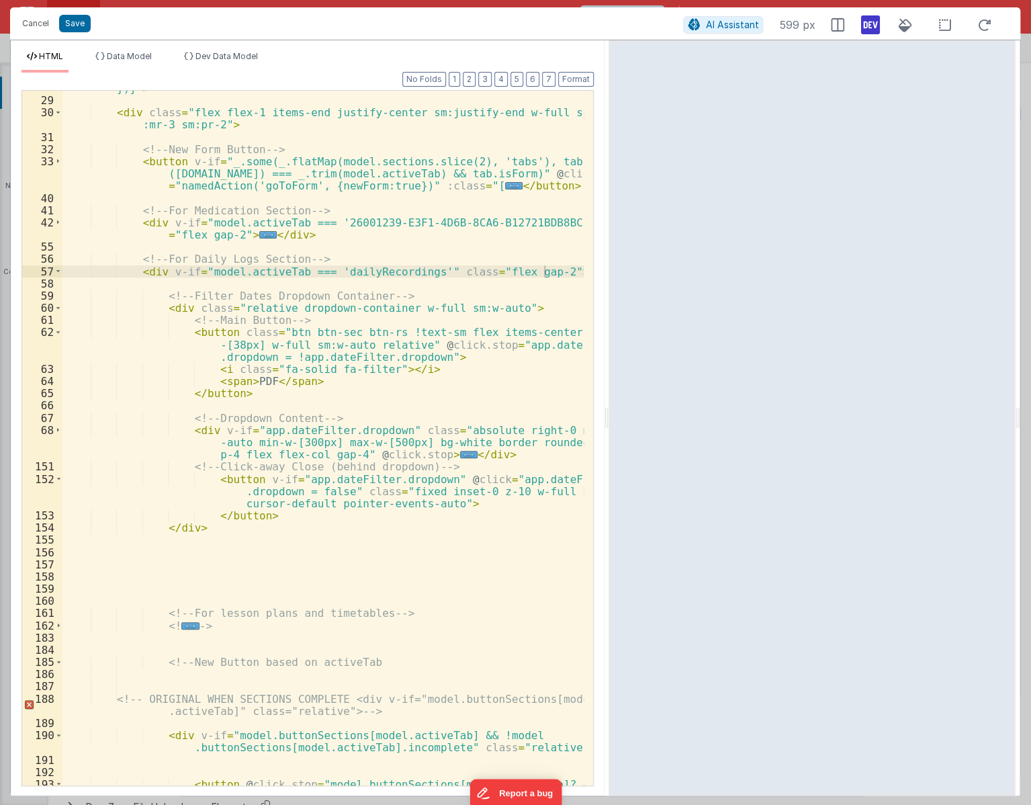
drag, startPoint x: 635, startPoint y: 414, endPoint x: 609, endPoint y: 443, distance: 39.4
click at [609, 443] on html "Cancel Save AI Assistant 599 px HTML Data Model Dev Data Model Format 7 6 5 4 3…" at bounding box center [515, 402] width 1031 height 805
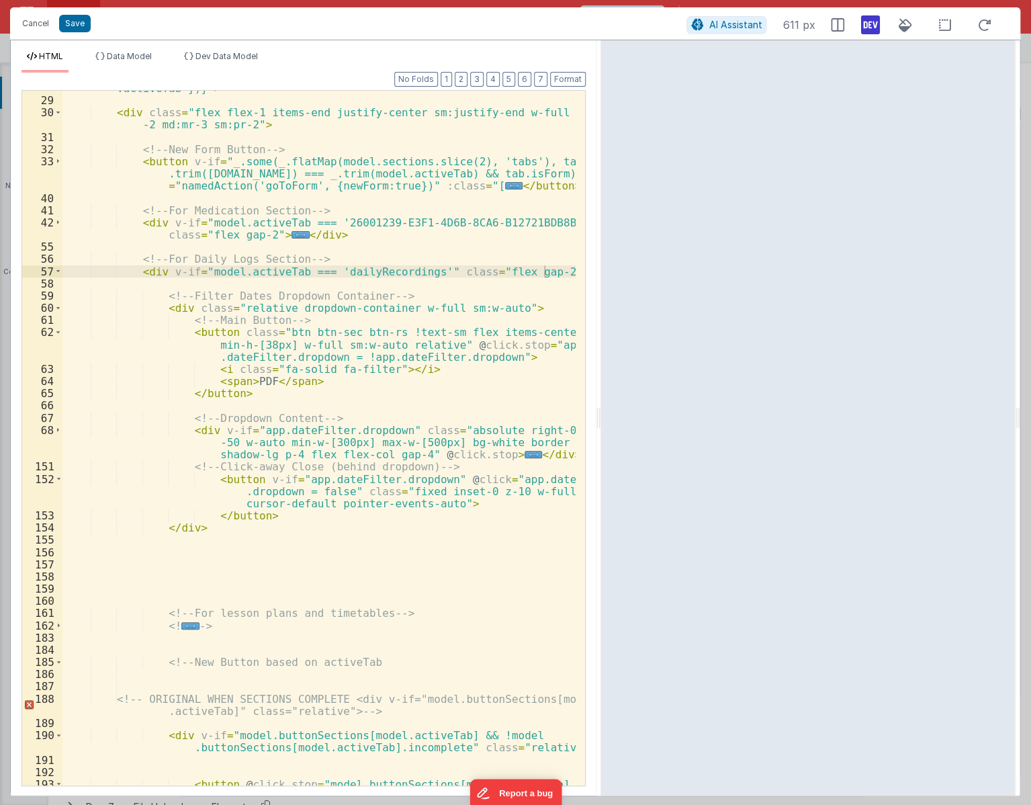
drag, startPoint x: 606, startPoint y: 423, endPoint x: 601, endPoint y: 434, distance: 12.6
click at [601, 434] on html "Cancel Save AI Assistant 611 px HTML Data Model Dev Data Model Format 7 6 5 4 3…" at bounding box center [515, 402] width 1031 height 805
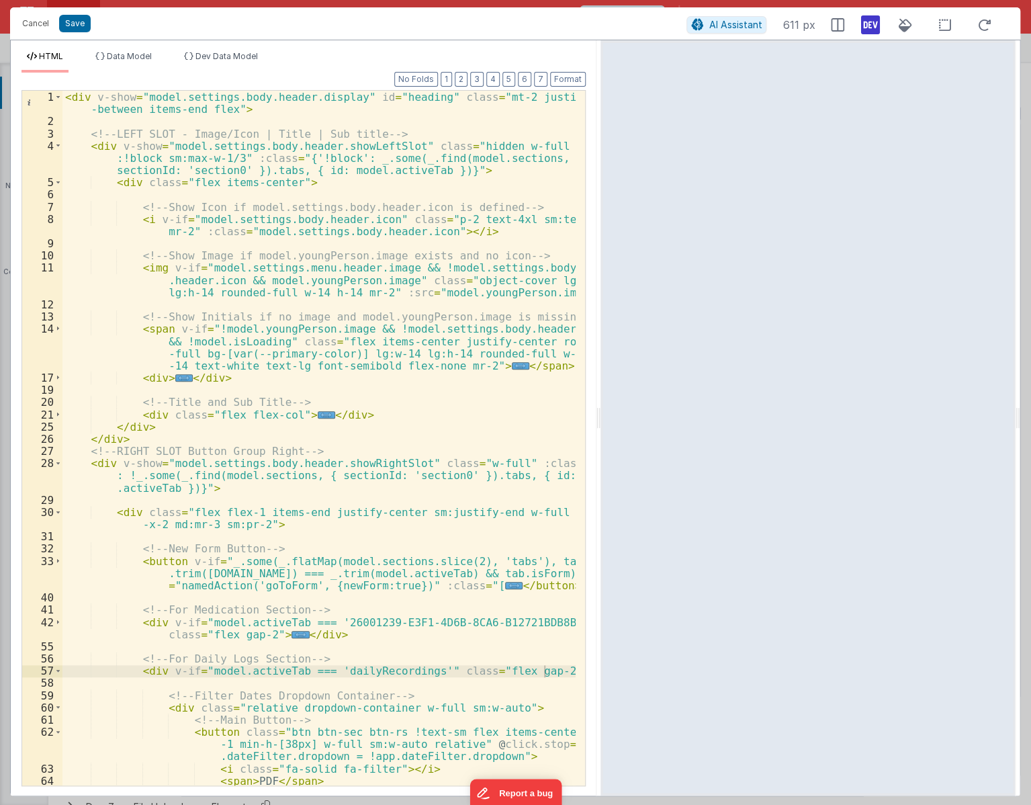
scroll to position [183, 0]
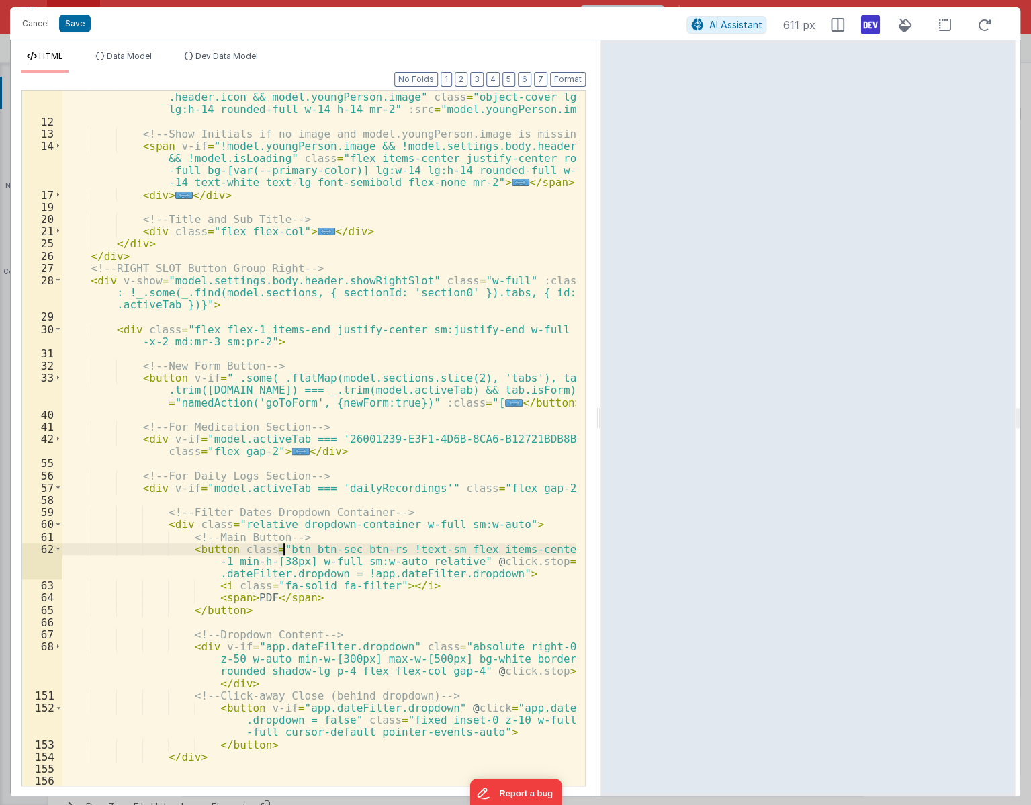
click at [282, 551] on div "< img v-if = "model.settings.menu.header.image && !model.settings.body .header.…" at bounding box center [318, 451] width 513 height 744
drag, startPoint x: 272, startPoint y: 548, endPoint x: 404, endPoint y: 562, distance: 132.4
click at [406, 560] on div "< img v-if = "model.settings.menu.header.image && !model.settings.body .header.…" at bounding box center [318, 451] width 513 height 744
click at [350, 604] on div "< img v-if = "model.settings.menu.header.image && !model.settings.body .header.…" at bounding box center [318, 451] width 513 height 744
drag, startPoint x: 271, startPoint y: 550, endPoint x: 447, endPoint y: 560, distance: 177.0
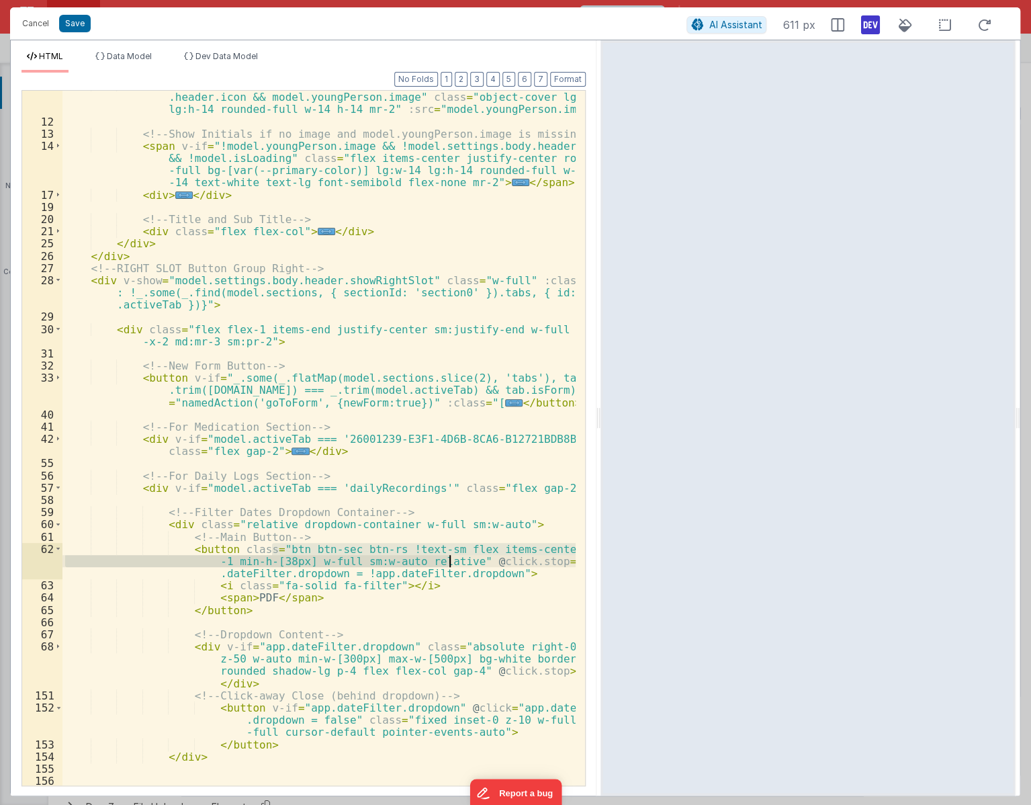
click at [447, 560] on div "< img v-if = "model.settings.menu.header.image && !model.settings.body .header.…" at bounding box center [318, 451] width 513 height 744
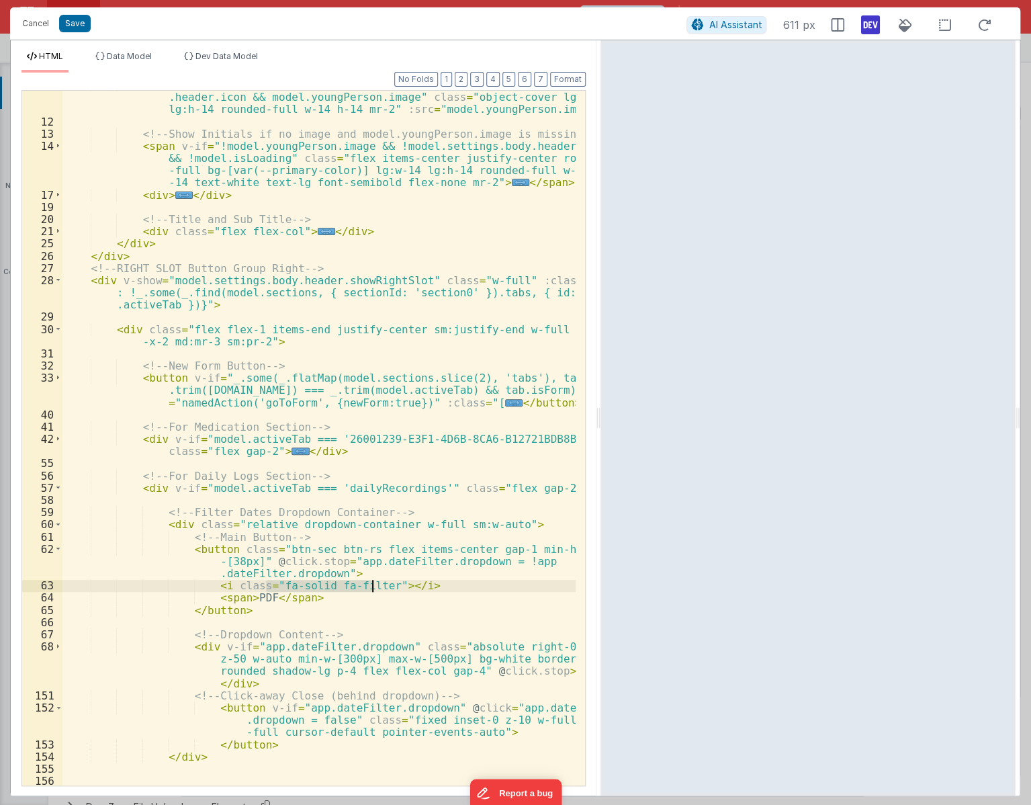
drag, startPoint x: 266, startPoint y: 590, endPoint x: 372, endPoint y: 584, distance: 106.3
click at [371, 582] on div "< img v-if = "model.settings.menu.header.image && !model.settings.body .header.…" at bounding box center [318, 451] width 513 height 744
click at [231, 601] on div "< img v-if = "model.settings.menu.header.image && !model.settings.body .header.…" at bounding box center [318, 451] width 513 height 744
click at [249, 562] on div "< img v-if = "model.settings.menu.header.image && !model.settings.body .header.…" at bounding box center [318, 451] width 513 height 744
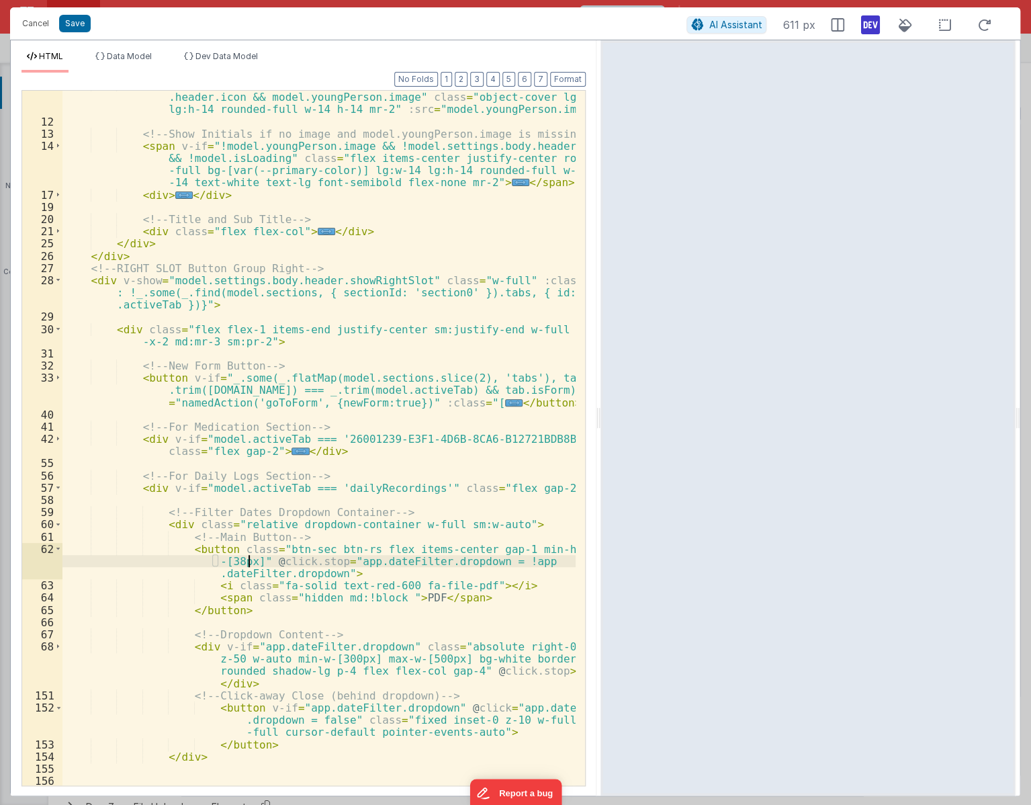
click at [513, 549] on div "< img v-if = "model.settings.menu.header.image && !model.settings.body .header.…" at bounding box center [318, 451] width 513 height 744
click at [410, 523] on div "< img v-if = "model.settings.menu.header.image && !model.settings.body .header.…" at bounding box center [318, 451] width 513 height 744
click at [500, 485] on div "< img v-if = "model.settings.menu.header.image && !model.settings.body .header.…" at bounding box center [318, 451] width 513 height 744
click at [56, 546] on span at bounding box center [57, 549] width 7 height 12
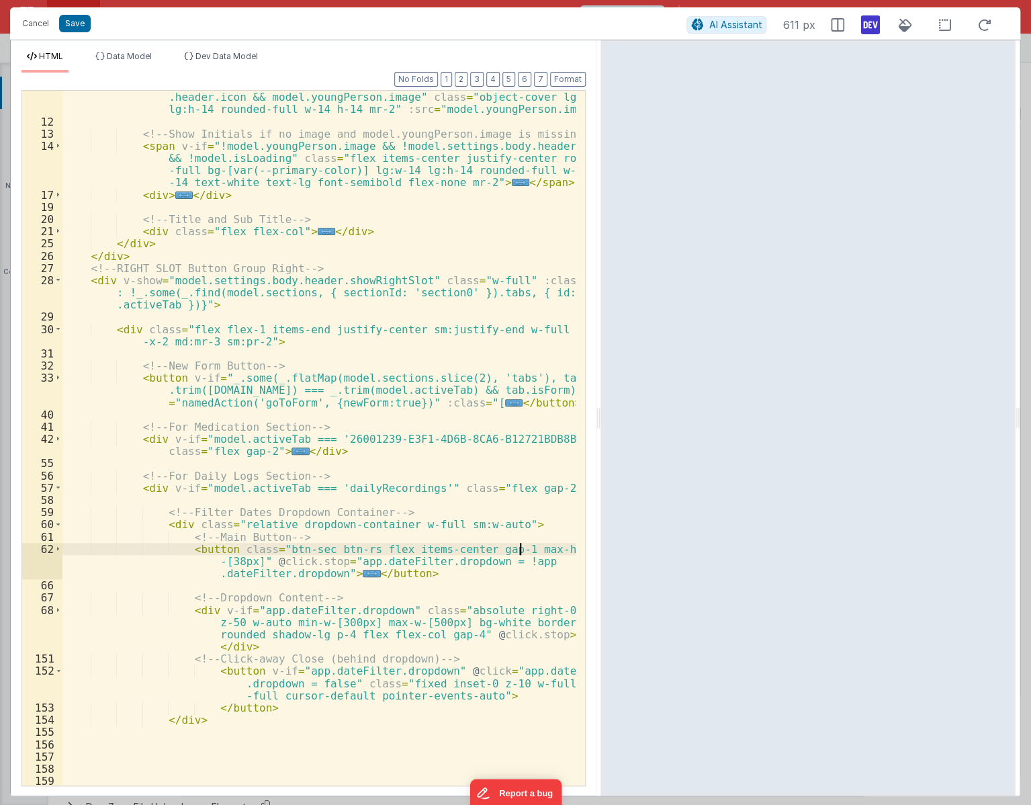
scroll to position [256, 0]
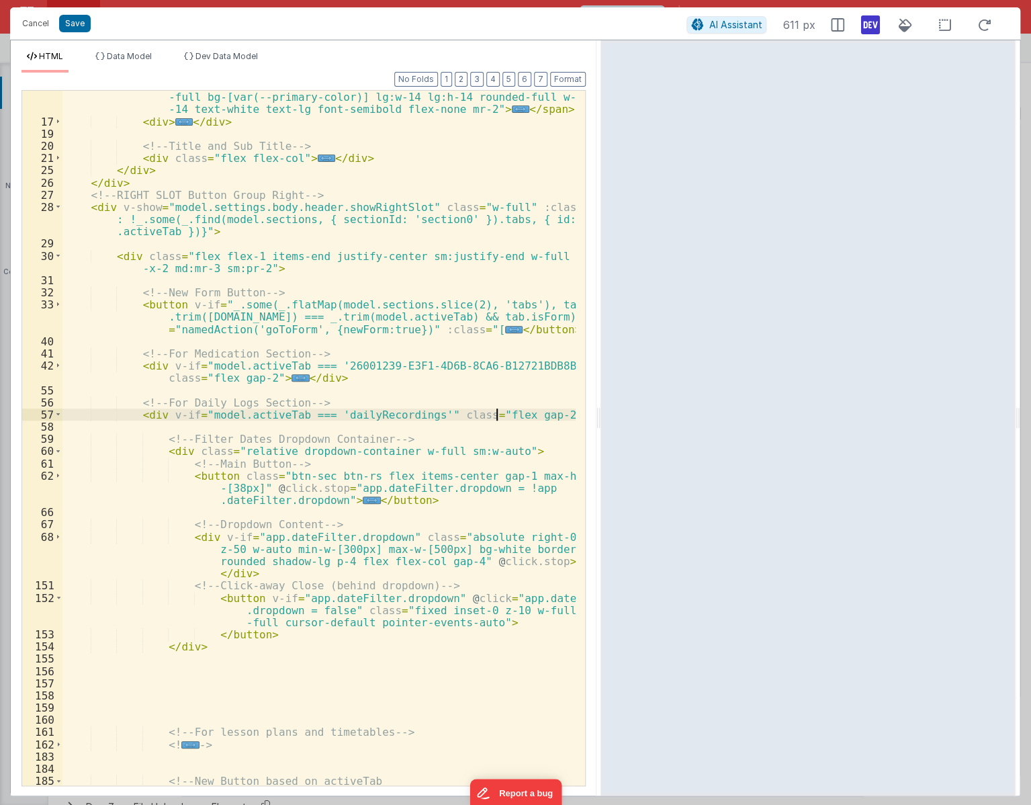
click at [496, 413] on div "< span v-if = "!model.youngPerson.image && !model.settings.body.header.icon && …" at bounding box center [318, 445] width 513 height 756
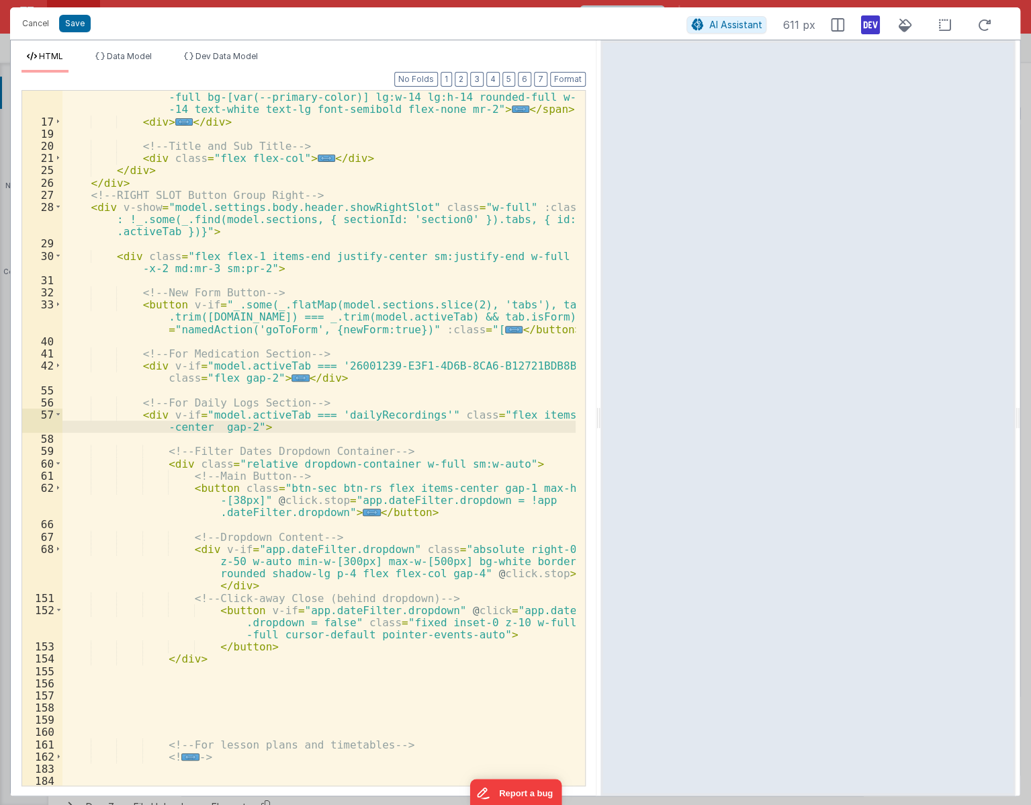
click at [228, 497] on div "< span v-if = "!model.youngPerson.image && !model.settings.body.header.icon && …" at bounding box center [318, 445] width 513 height 756
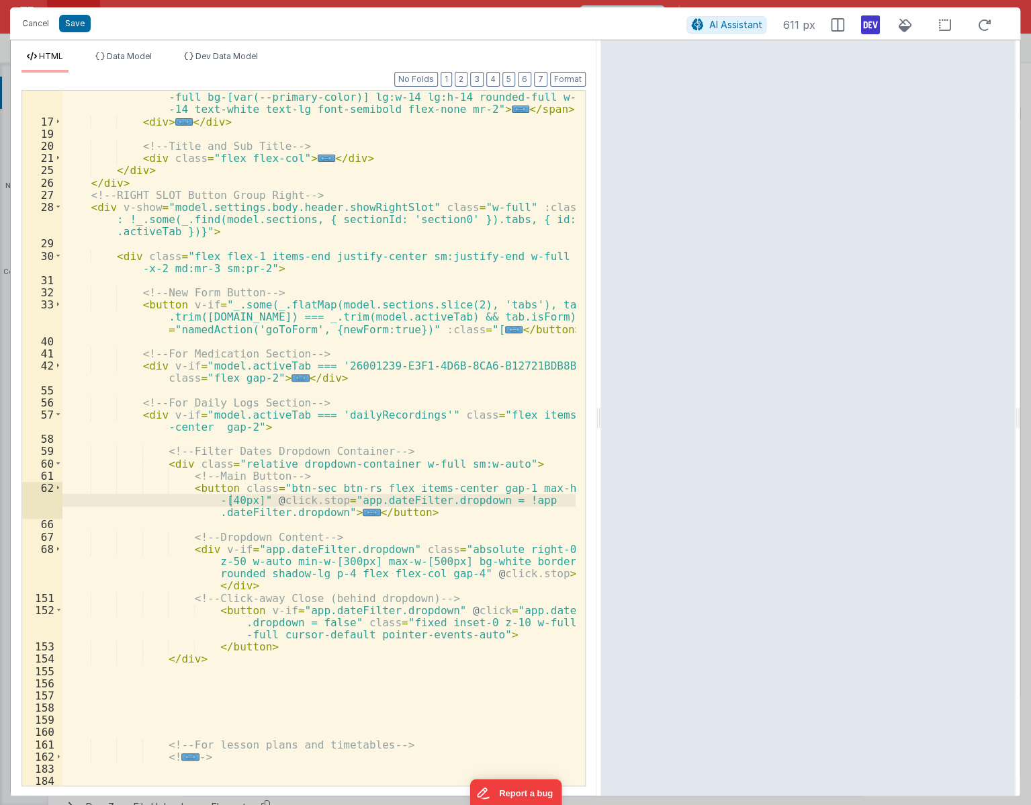
click at [601, 419] on div at bounding box center [808, 417] width 415 height 755
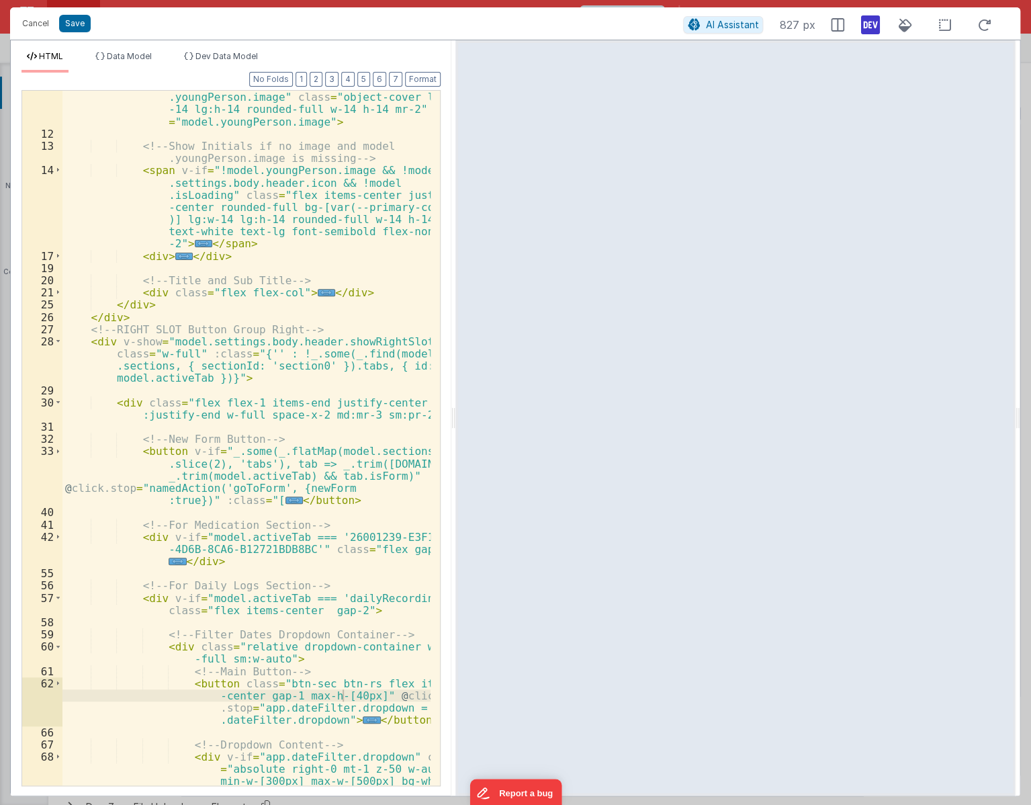
drag, startPoint x: 503, startPoint y: 429, endPoint x: 454, endPoint y: 449, distance: 52.8
click at [454, 449] on html "Cancel Save AI Assistant 827 px HTML Data Model Dev Data Model Format 7 6 5 4 3…" at bounding box center [515, 402] width 1031 height 805
click at [77, 22] on button "Save" at bounding box center [75, 23] width 32 height 17
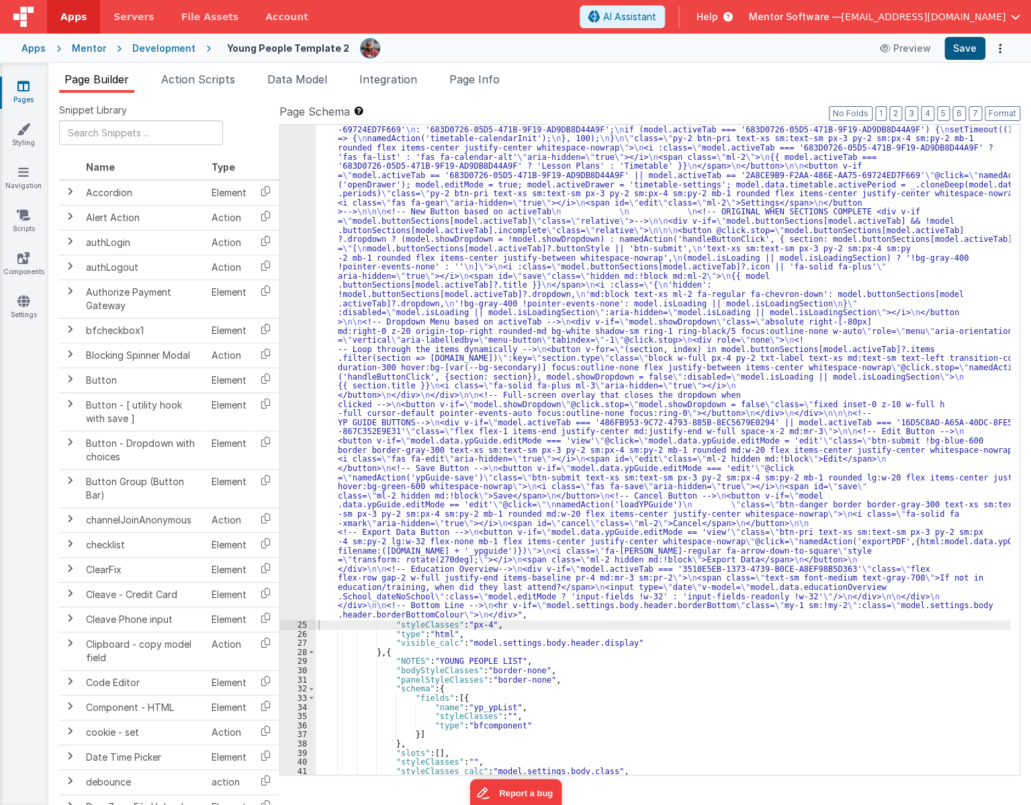
scroll to position [1704, 0]
click at [975, 54] on button "Save" at bounding box center [964, 48] width 41 height 23
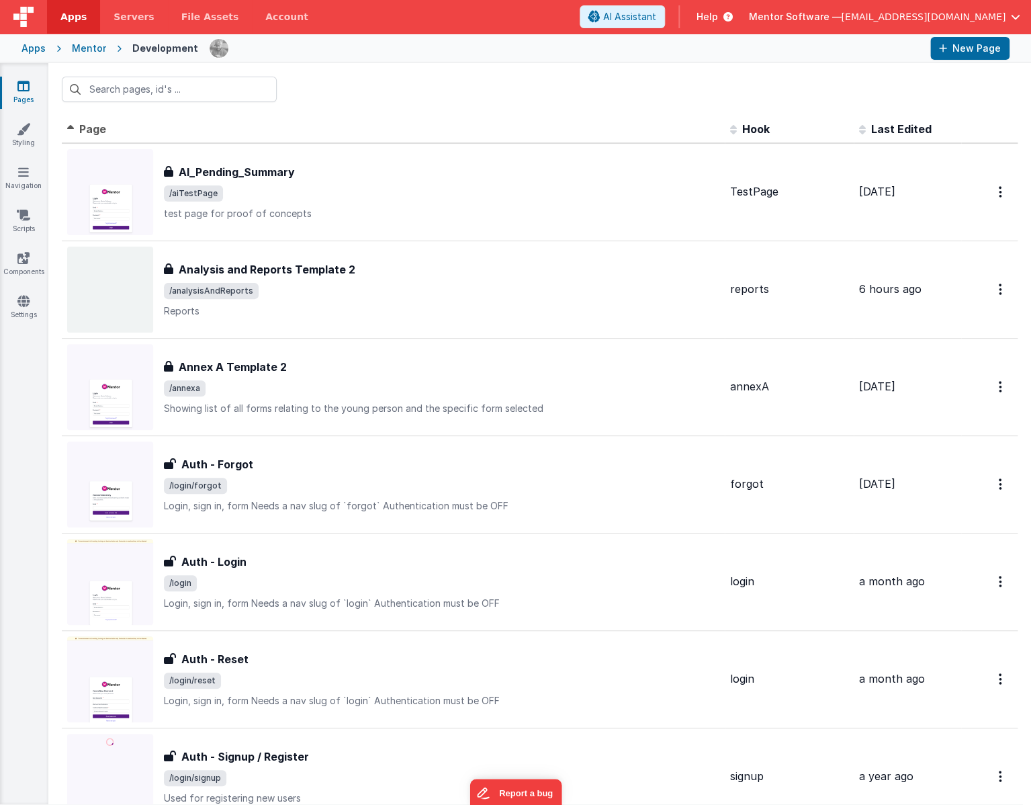
click at [154, 92] on input "text" at bounding box center [169, 90] width 215 height 26
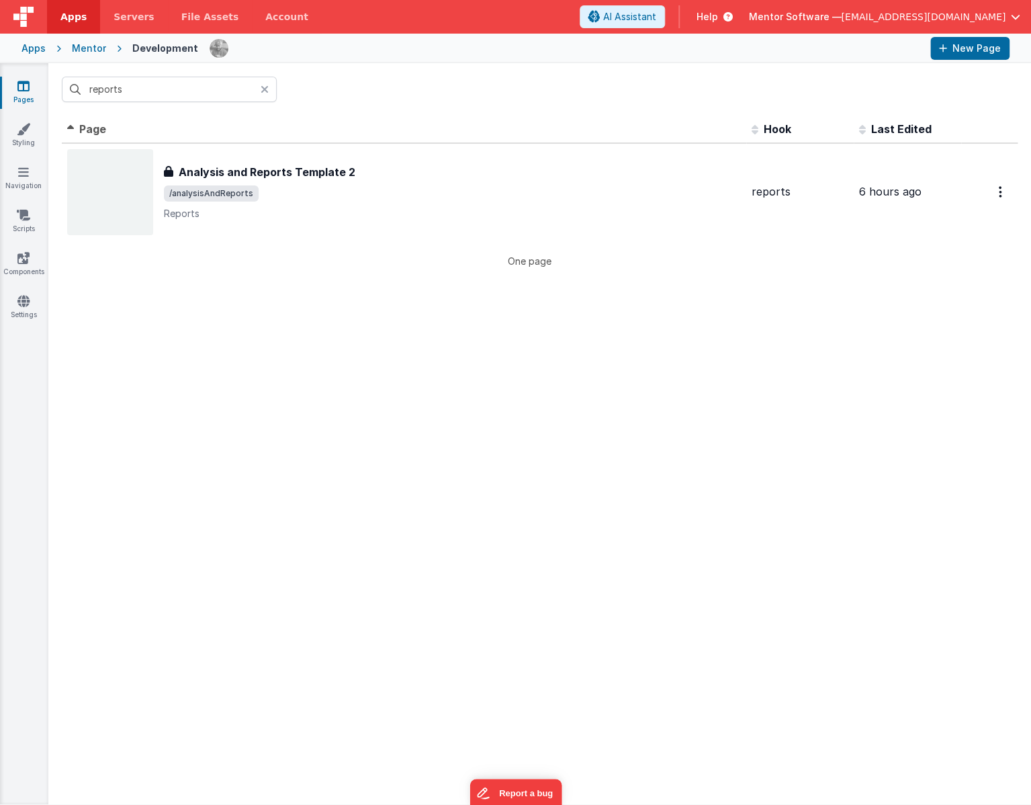
type input "reports"
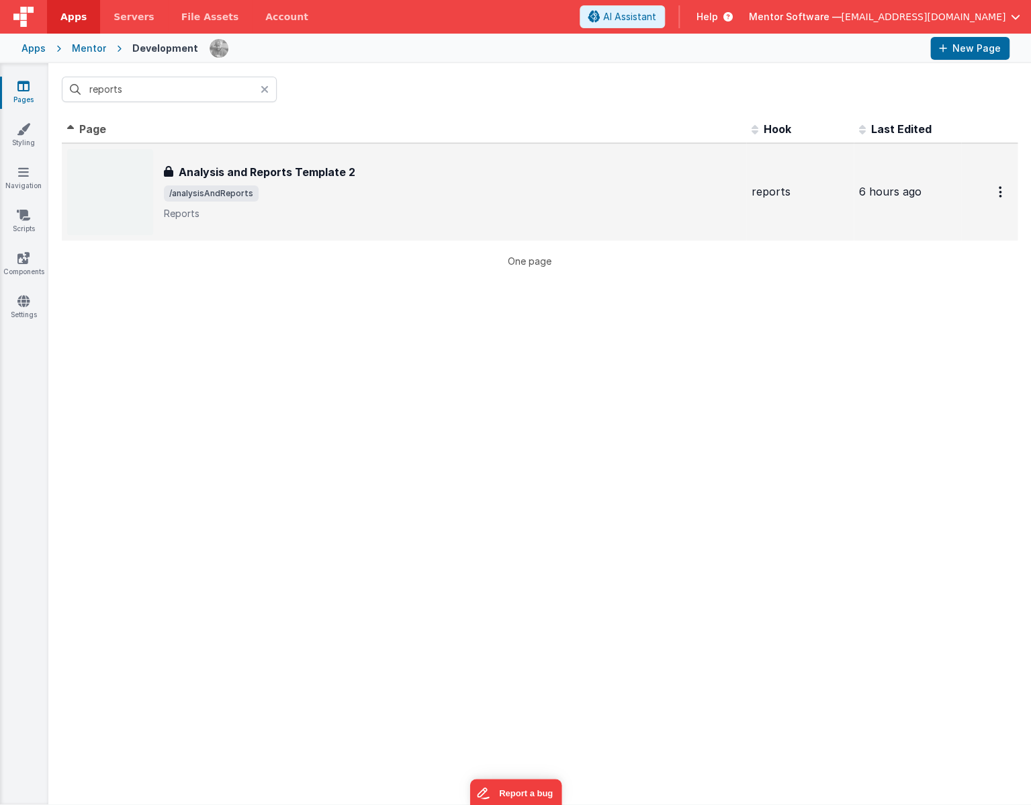
click at [404, 179] on div "Analysis and Reports Template 2" at bounding box center [452, 172] width 577 height 16
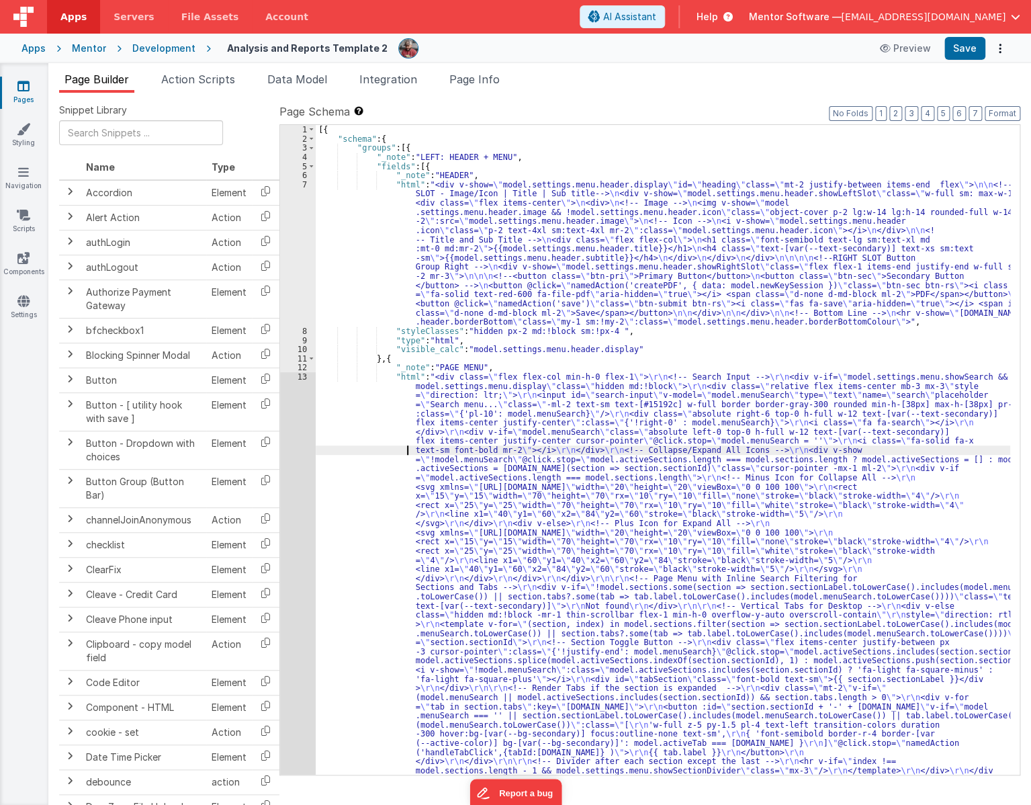
click at [357, 449] on div "[{ "schema" : { "groups" : [{ "_note" : "LEFT: HEADER + MENU" , "fields" : [{ "…" at bounding box center [663, 779] width 695 height 1309
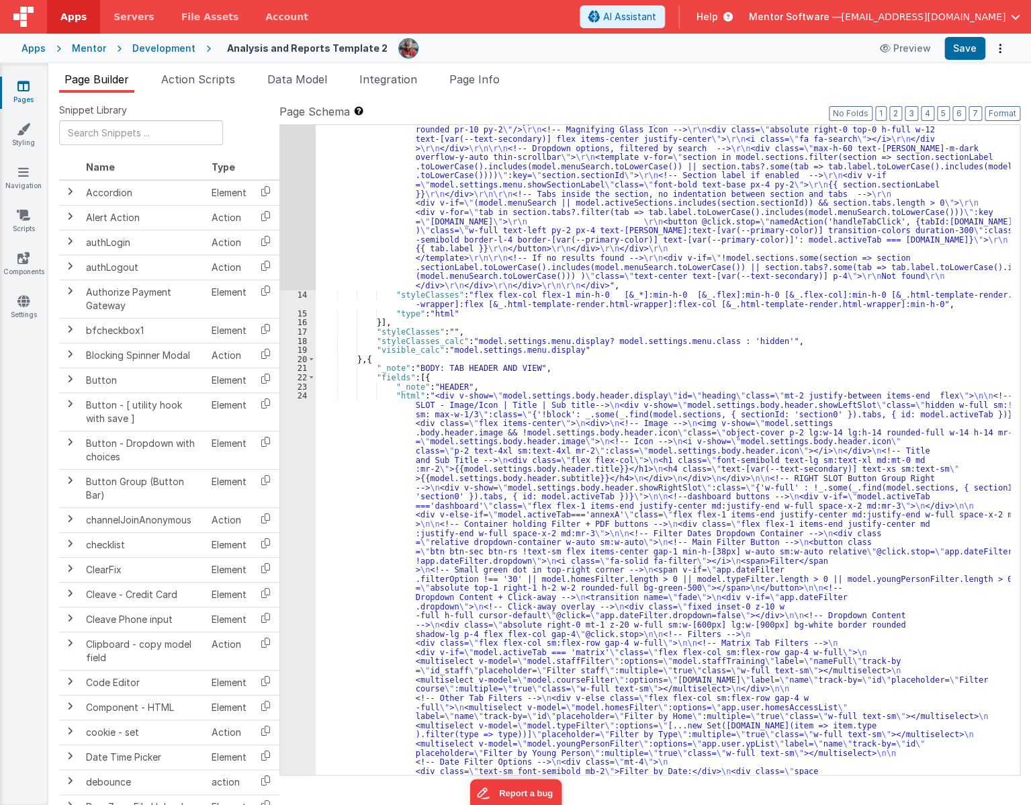
scroll to position [732, 0]
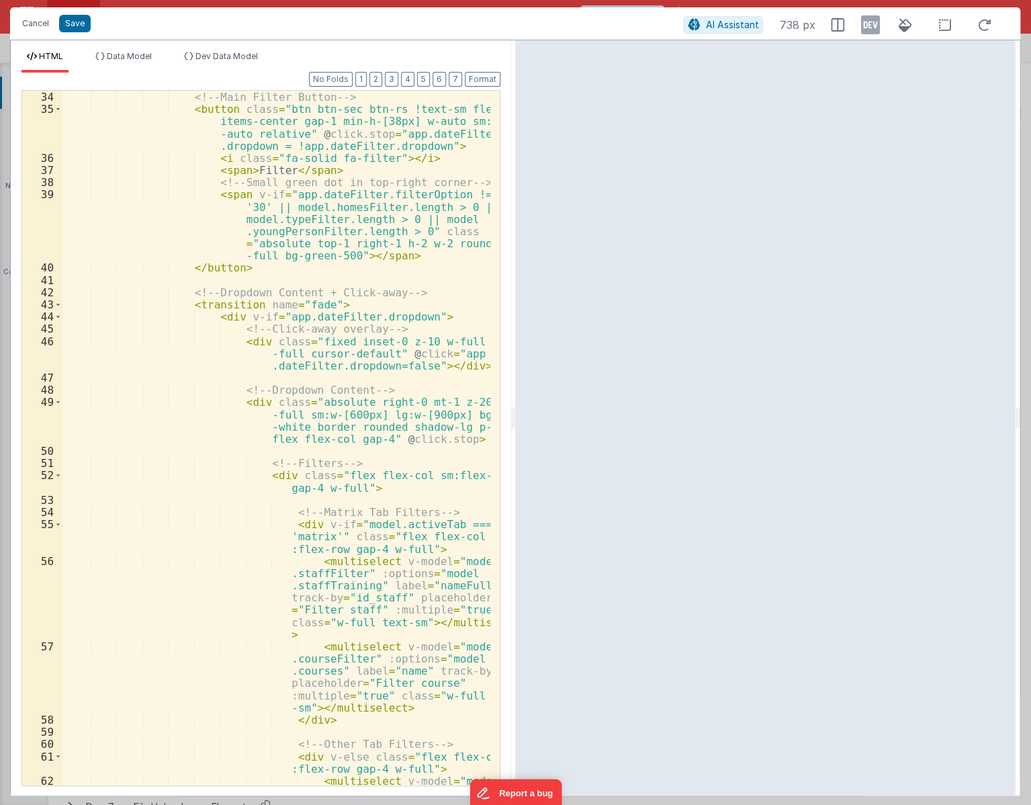
scroll to position [641, 0]
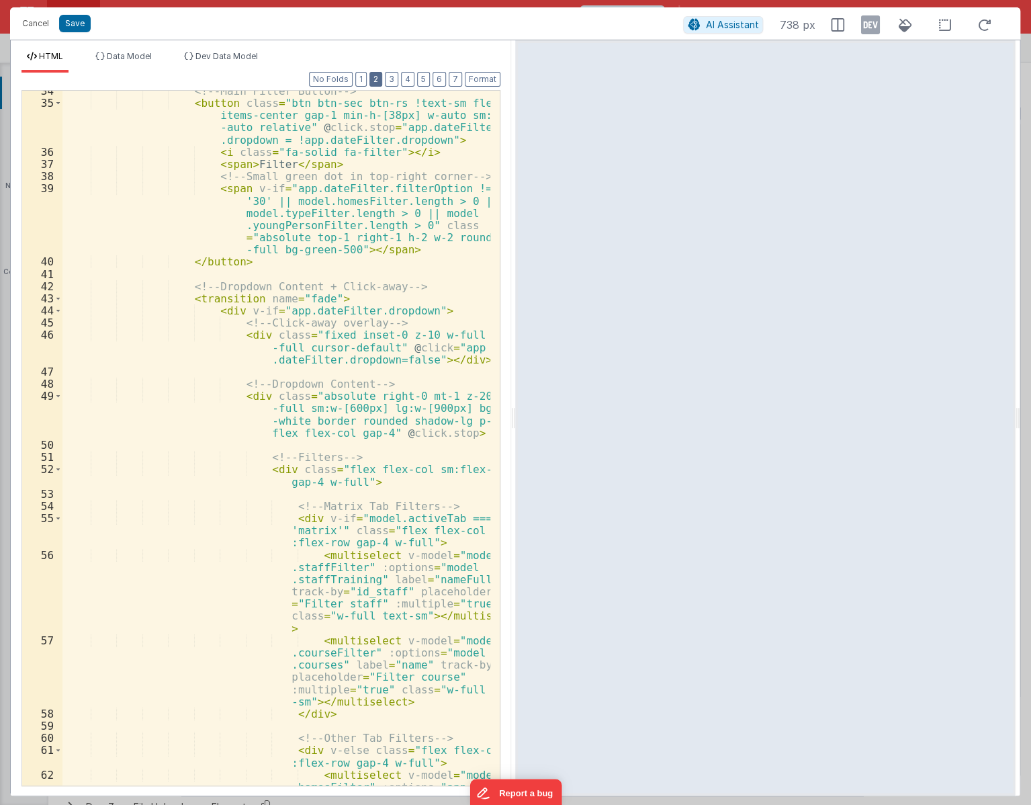
click at [374, 81] on button "2" at bounding box center [375, 79] width 13 height 15
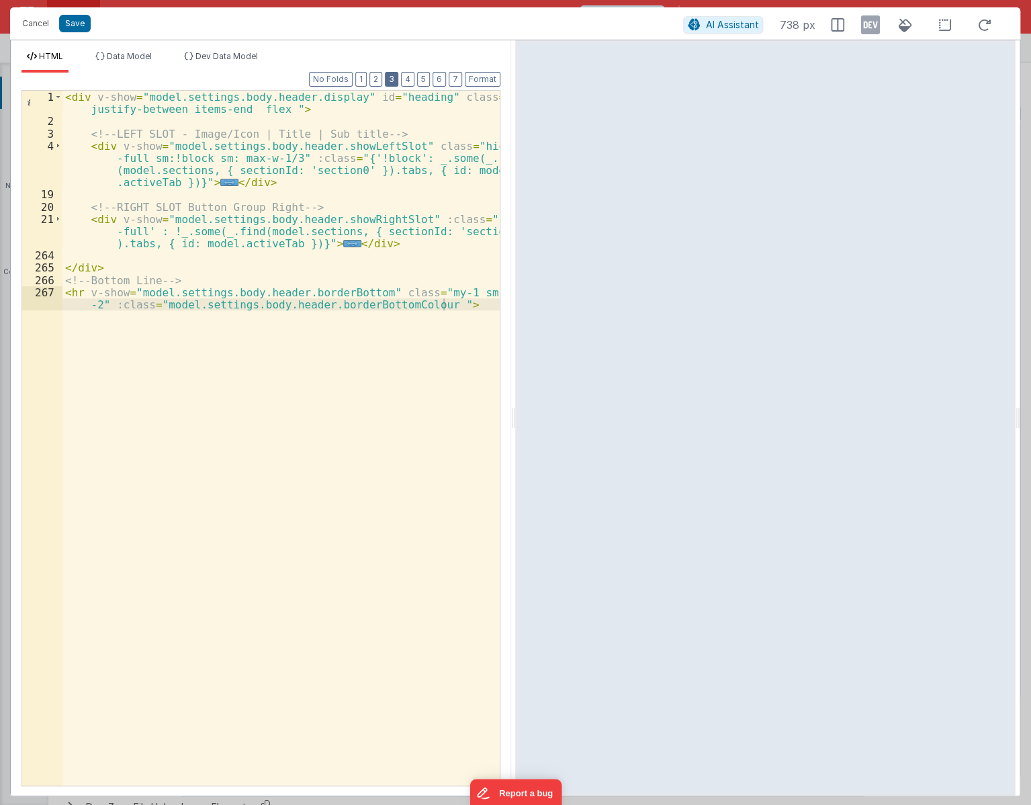
click at [394, 80] on button "3" at bounding box center [391, 79] width 13 height 15
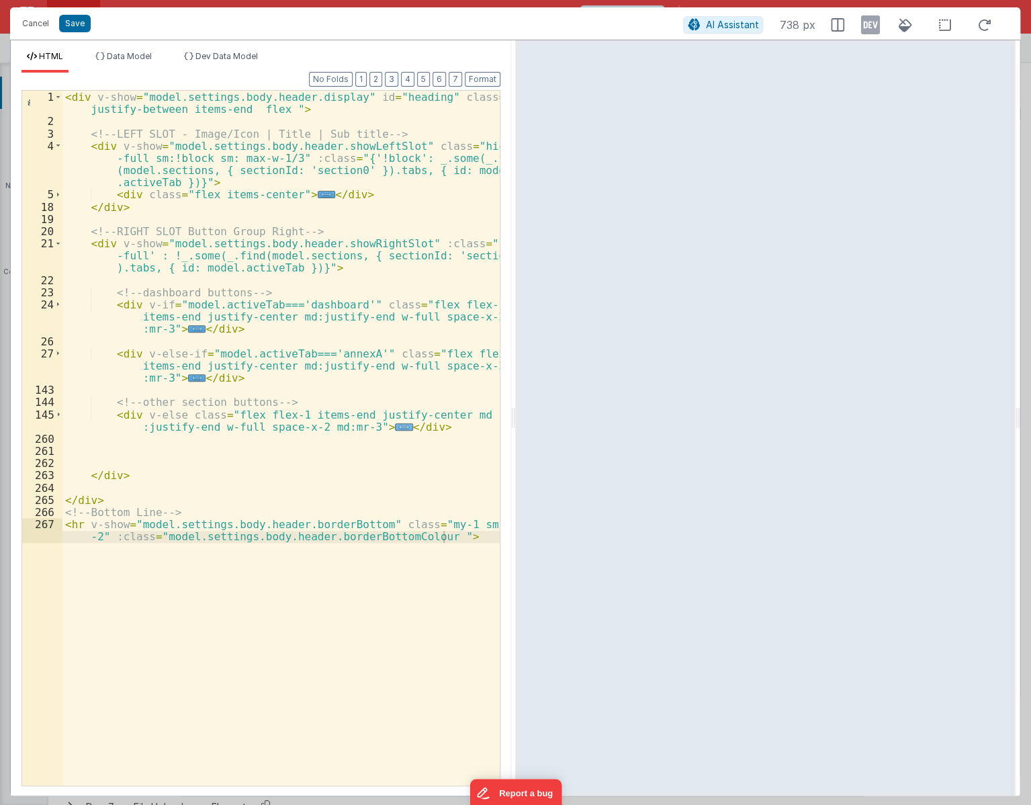
click at [395, 425] on span "..." at bounding box center [403, 426] width 17 height 7
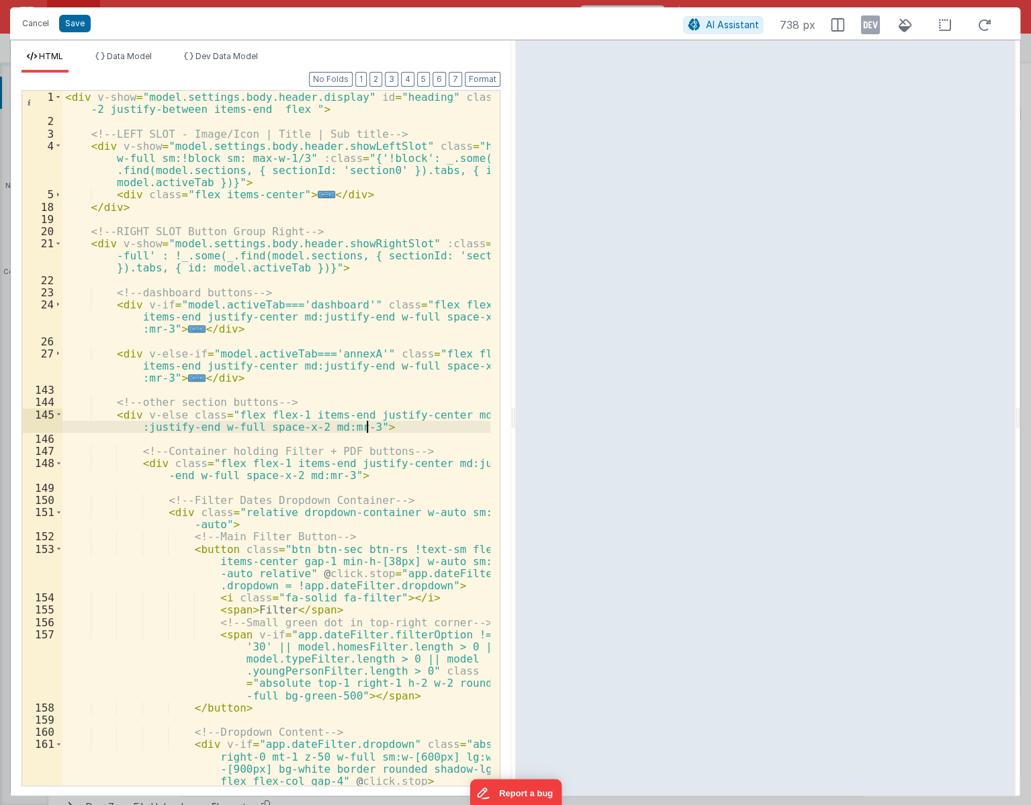
click at [369, 425] on div "< div v-show = "model.settings.body.header.display" id = "heading" class = "mt …" at bounding box center [276, 457] width 428 height 732
click at [410, 77] on button "4" at bounding box center [407, 79] width 13 height 15
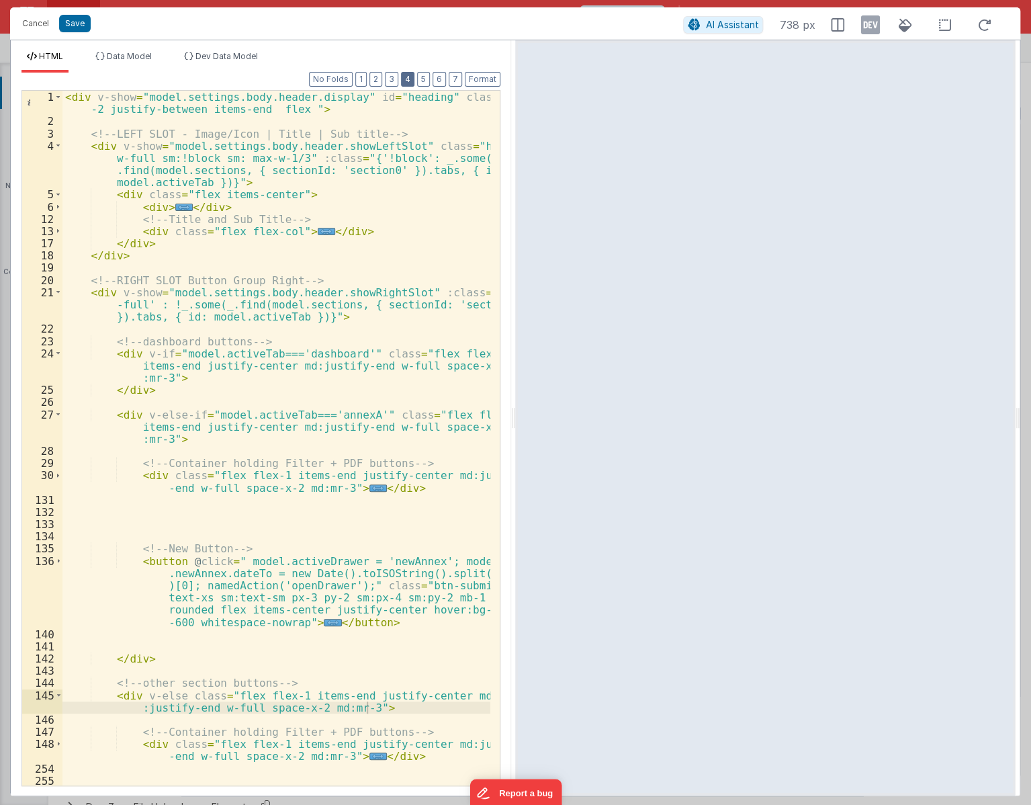
scroll to position [160, 0]
click at [369, 487] on span "..." at bounding box center [377, 487] width 17 height 7
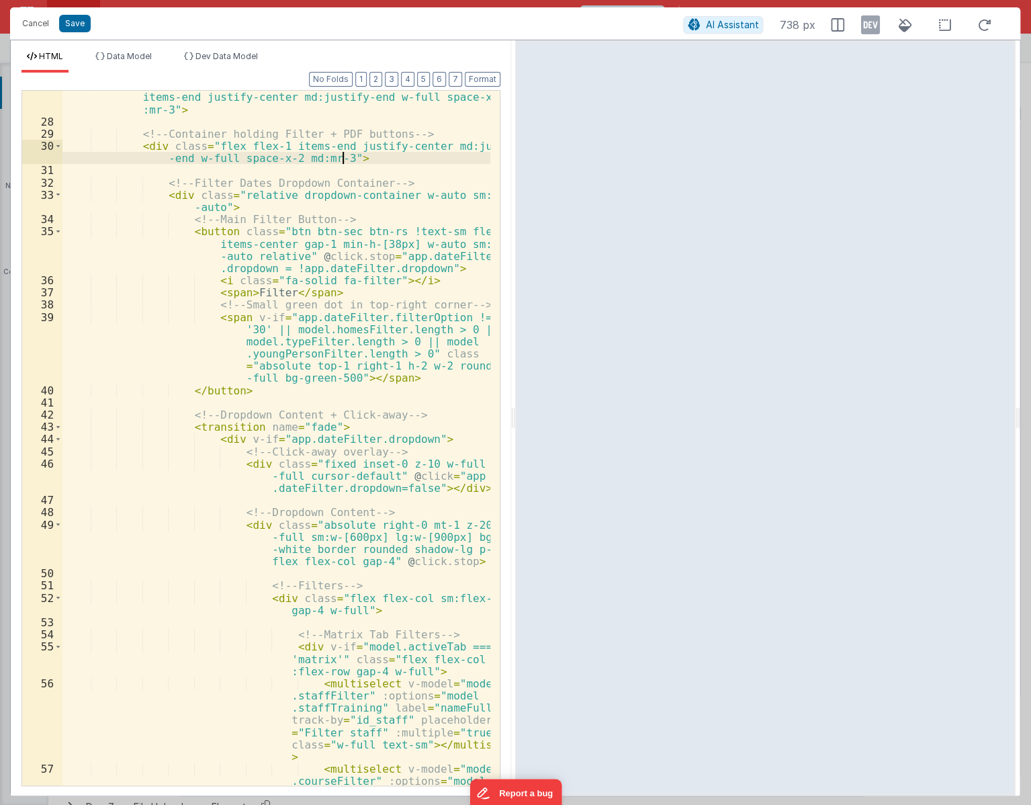
scroll to position [146, 0]
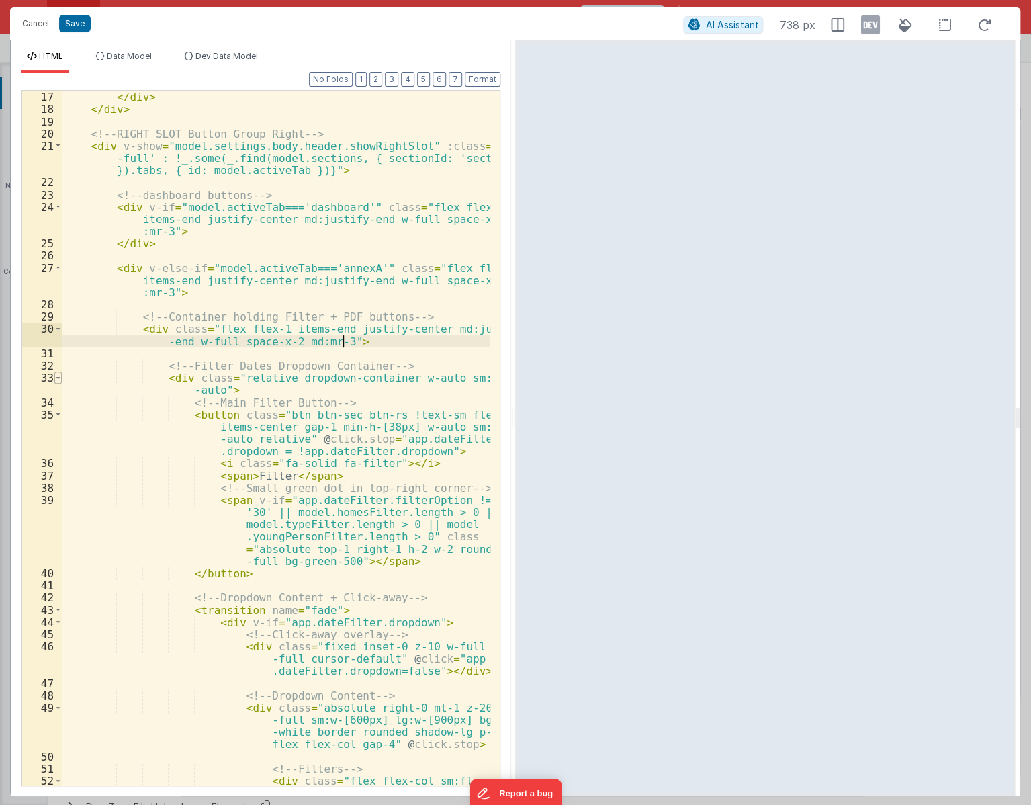
click at [56, 378] on span at bounding box center [57, 377] width 7 height 12
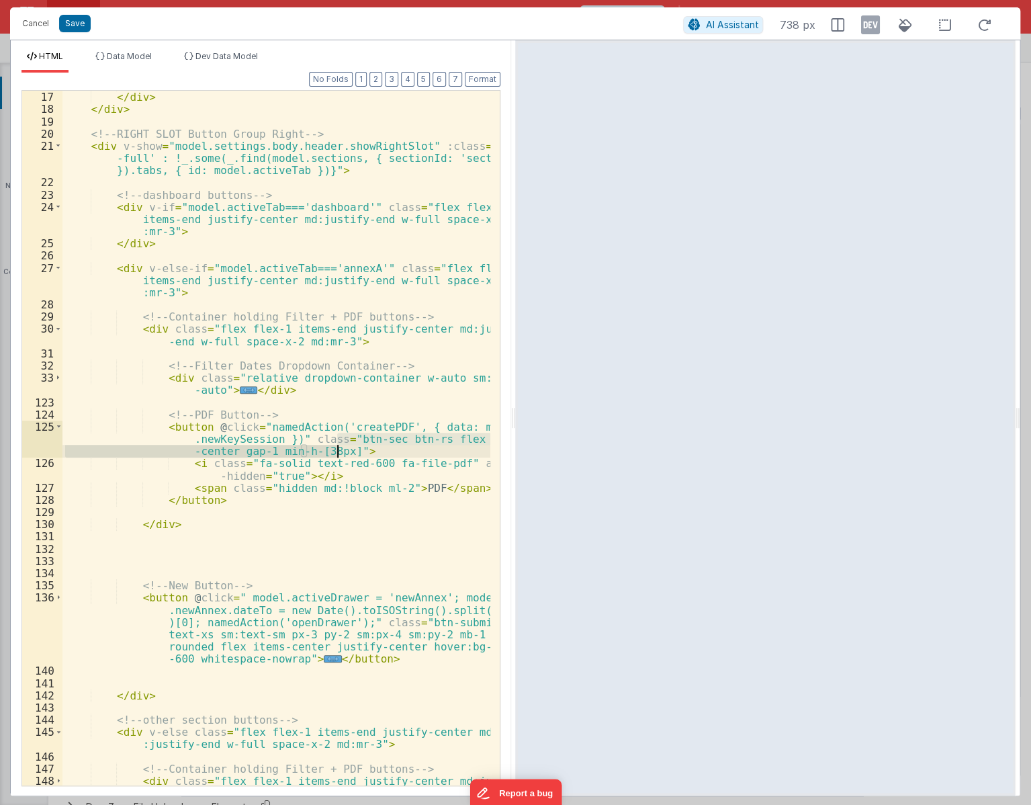
drag, startPoint x: 339, startPoint y: 441, endPoint x: 338, endPoint y: 453, distance: 12.8
click at [338, 453] on div "< div class = "flex flex-col" > ... </ div > </ div > </ div > <!-- RIGHT SLOT …" at bounding box center [276, 445] width 428 height 732
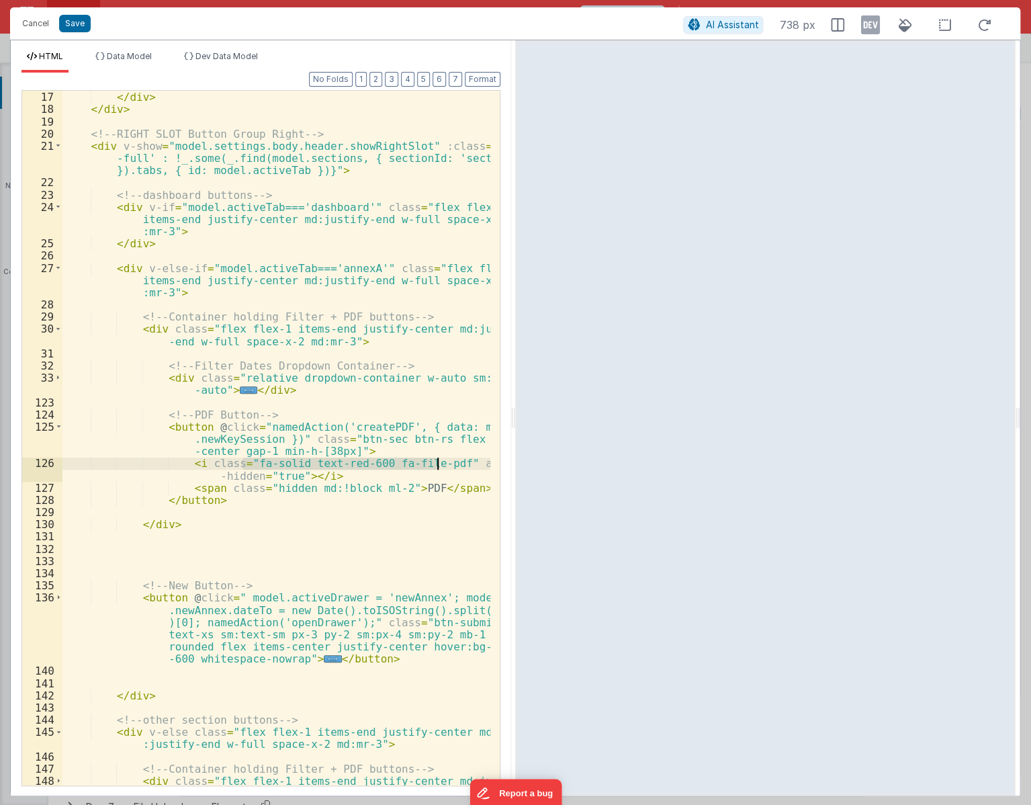
drag, startPoint x: 243, startPoint y: 465, endPoint x: 439, endPoint y: 468, distance: 196.2
click at [439, 468] on div "< div class = "flex flex-col" > ... </ div > </ div > </ div > <!-- RIGHT SLOT …" at bounding box center [276, 445] width 428 height 732
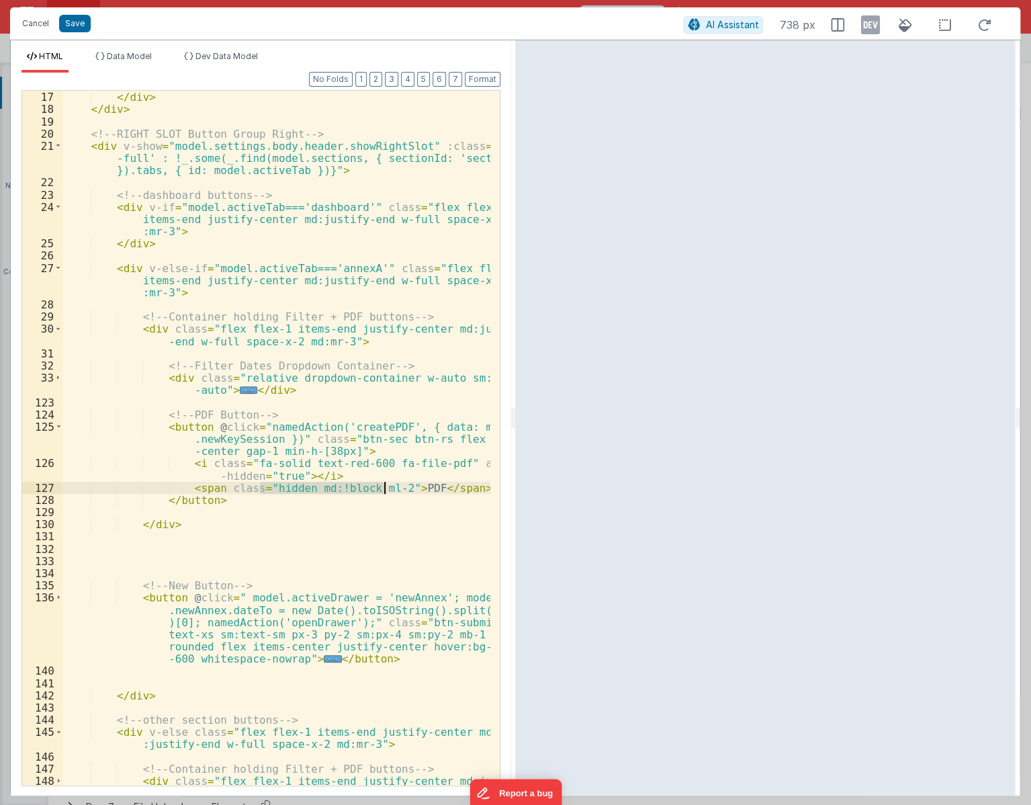
drag, startPoint x: 262, startPoint y: 490, endPoint x: 385, endPoint y: 490, distance: 122.9
click at [385, 490] on div "< div class = "flex flex-col" > ... </ div > </ div > </ div > <!-- RIGHT SLOT …" at bounding box center [276, 445] width 428 height 732
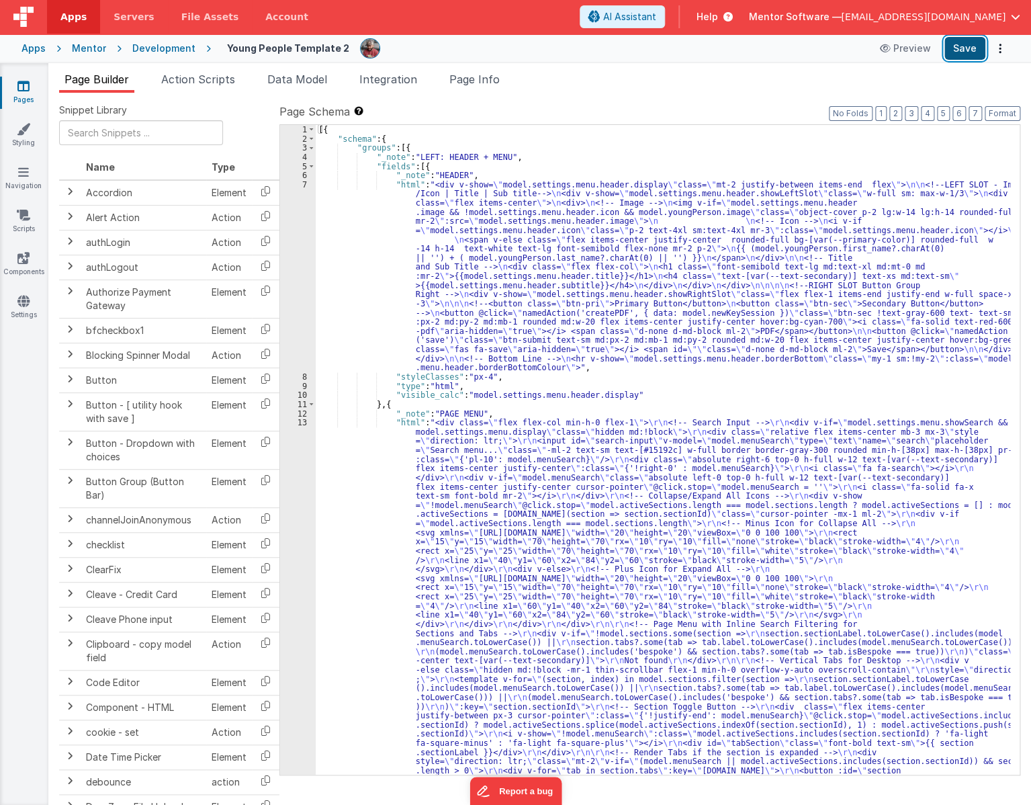
click at [963, 46] on button "Save" at bounding box center [964, 48] width 41 height 23
